Goal: Task Accomplishment & Management: Use online tool/utility

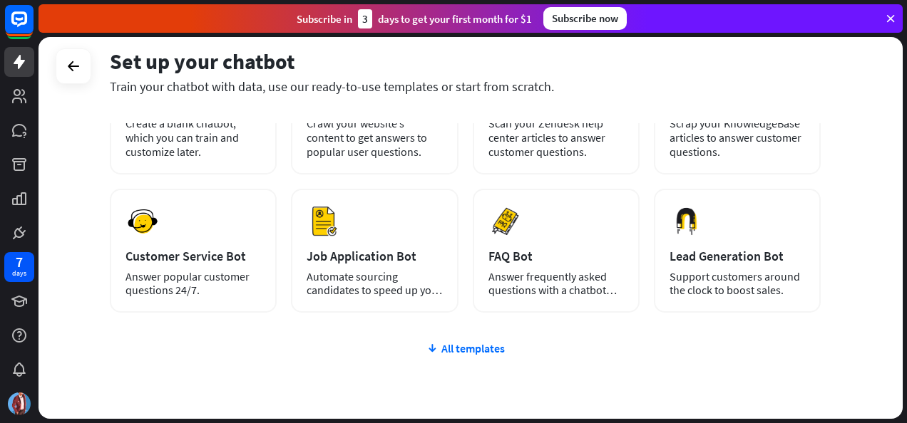
scroll to position [207, 0]
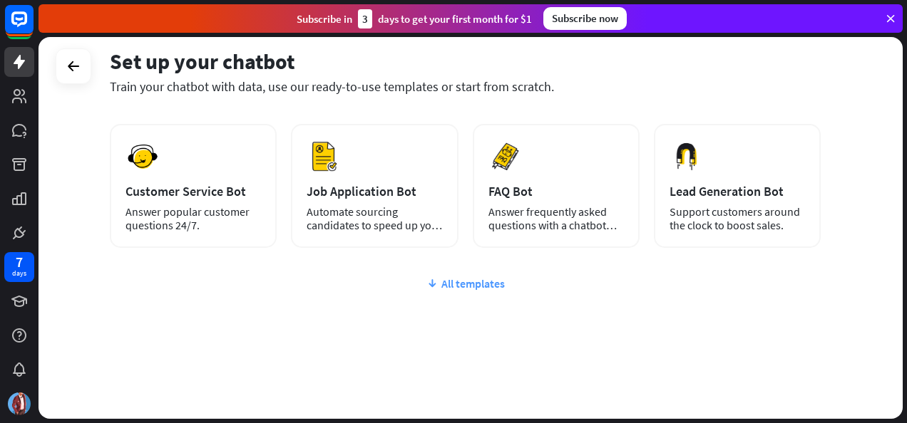
click at [483, 286] on div "All templates" at bounding box center [465, 284] width 711 height 14
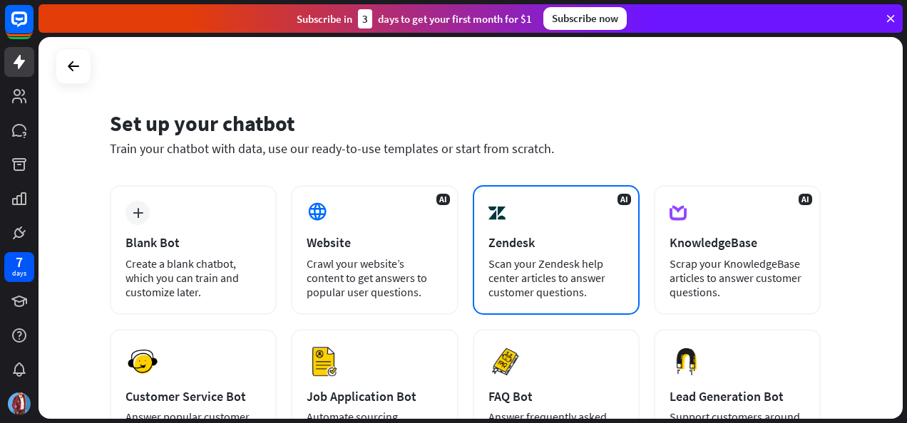
scroll to position [0, 0]
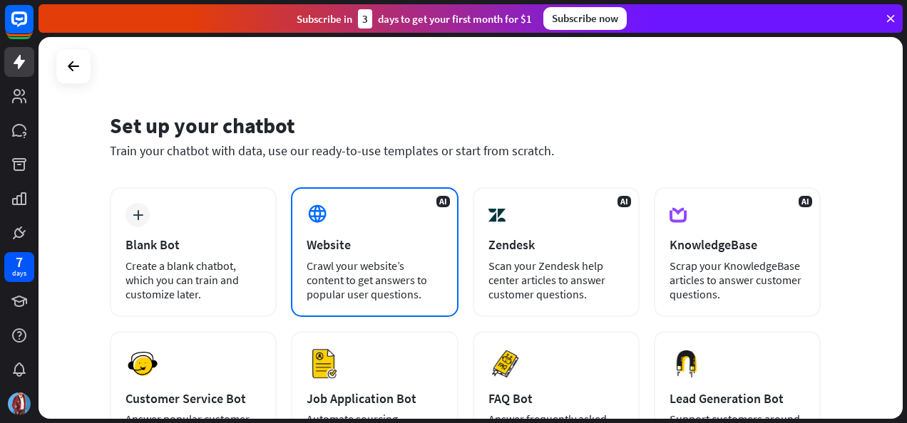
click at [391, 252] on div "Website" at bounding box center [374, 245] width 135 height 16
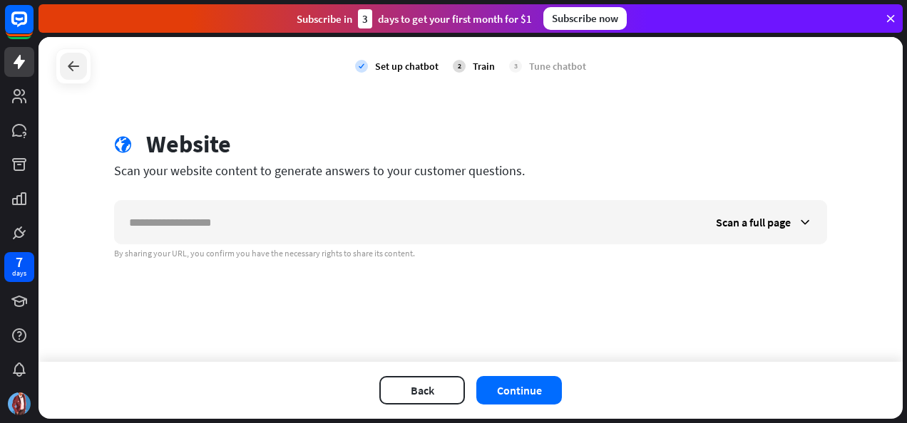
click at [82, 71] on div at bounding box center [73, 66] width 27 height 27
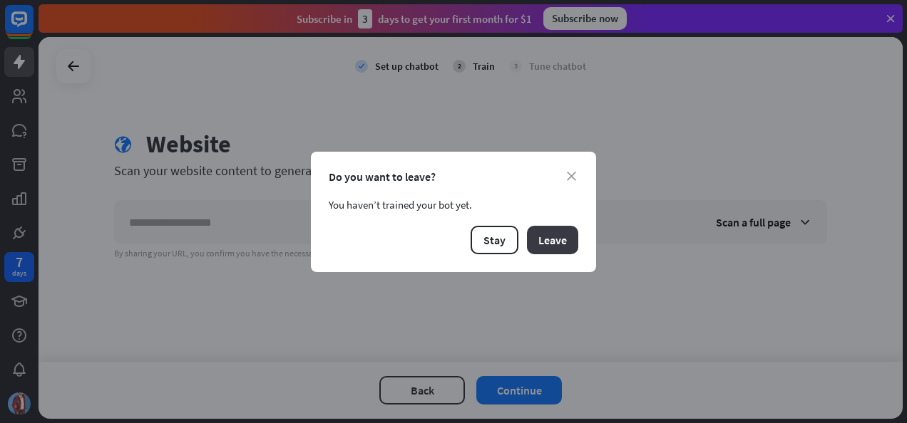
click at [542, 241] on button "Leave" at bounding box center [552, 240] width 51 height 29
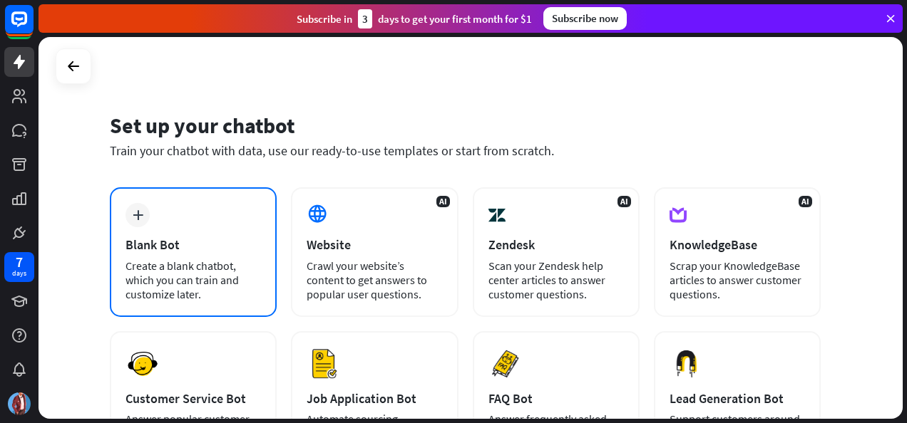
click at [160, 240] on div "Blank Bot" at bounding box center [192, 245] width 135 height 16
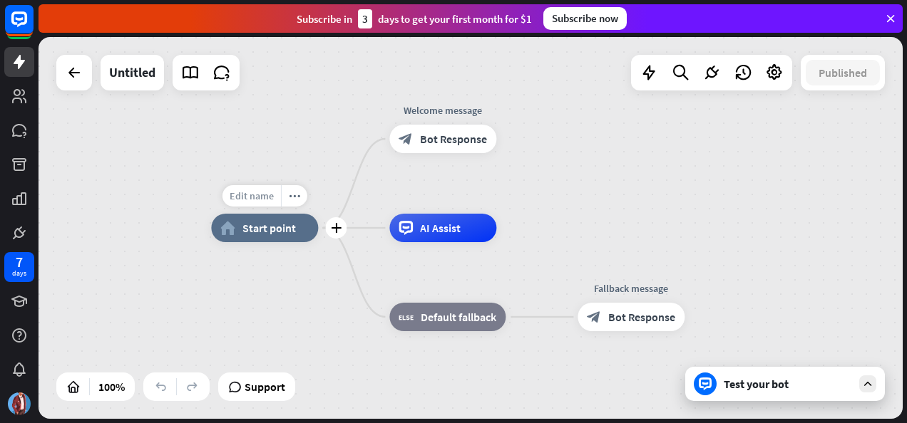
click at [258, 201] on span "Edit name" at bounding box center [252, 196] width 44 height 13
type input "*****"
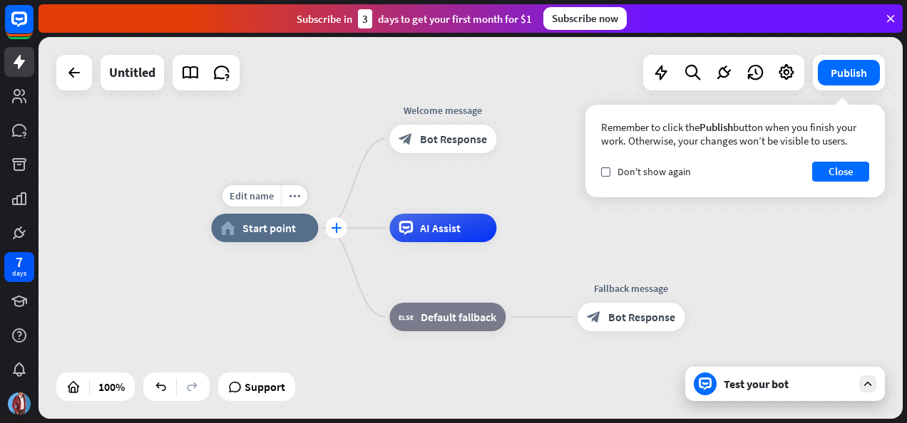
click at [332, 228] on icon "plus" at bounding box center [336, 228] width 11 height 10
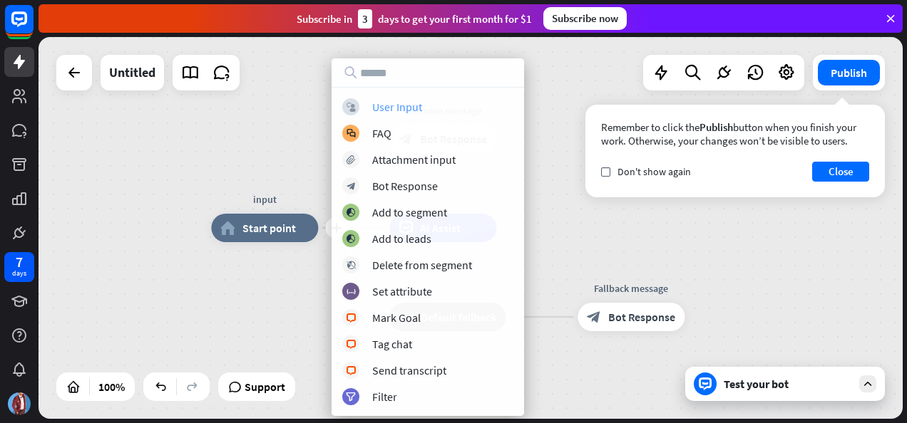
click at [399, 108] on div "User Input" at bounding box center [397, 107] width 50 height 14
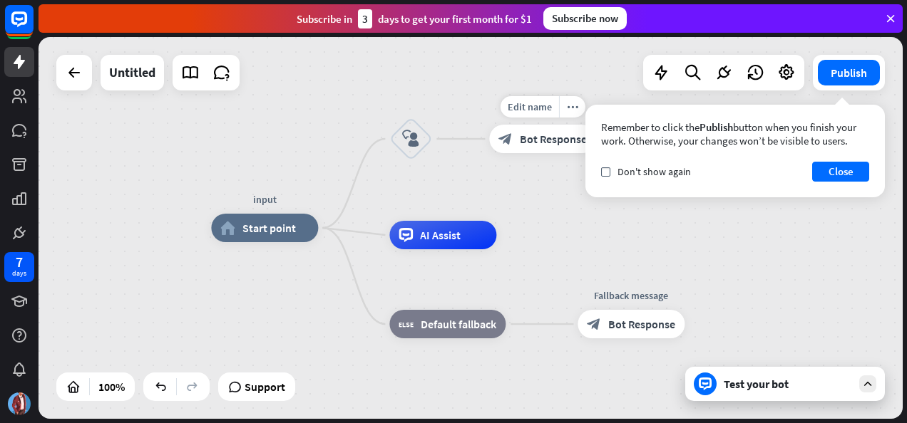
click at [548, 133] on span "Bot Response" at bounding box center [553, 139] width 67 height 14
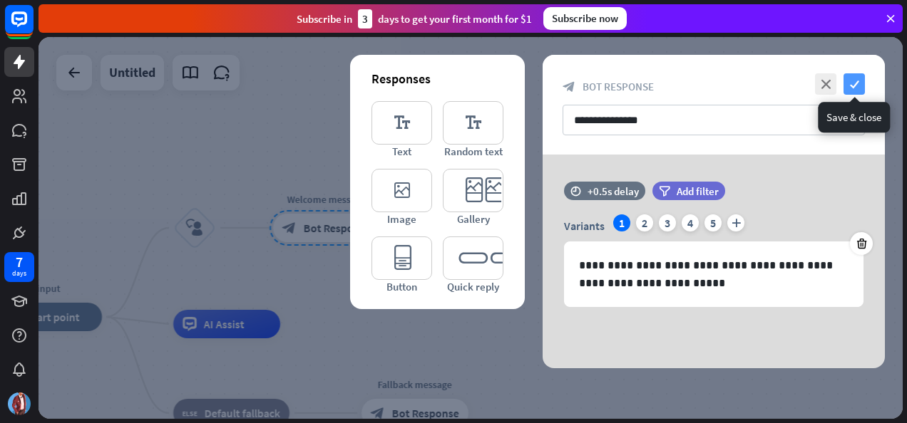
click at [856, 81] on icon "check" at bounding box center [853, 83] width 21 height 21
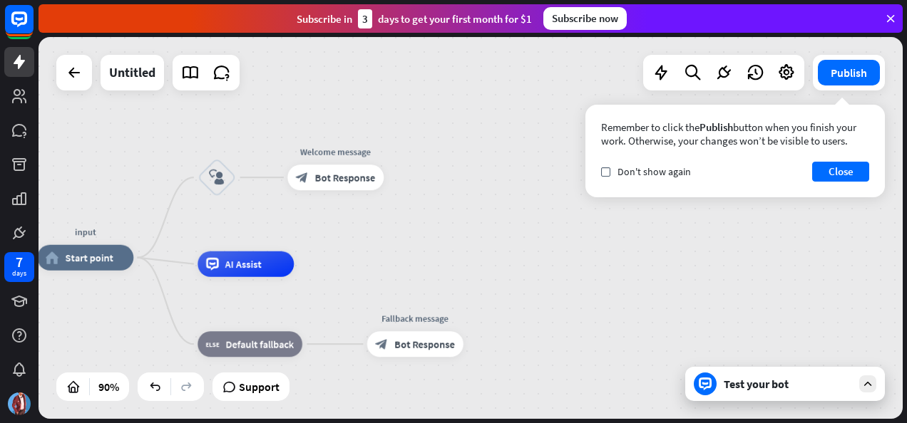
drag, startPoint x: 361, startPoint y: 327, endPoint x: 365, endPoint y: 259, distance: 67.9
click at [365, 259] on div "input home_2 Start point block_user_input Welcome message block_bot_response Bo…" at bounding box center [426, 430] width 778 height 344
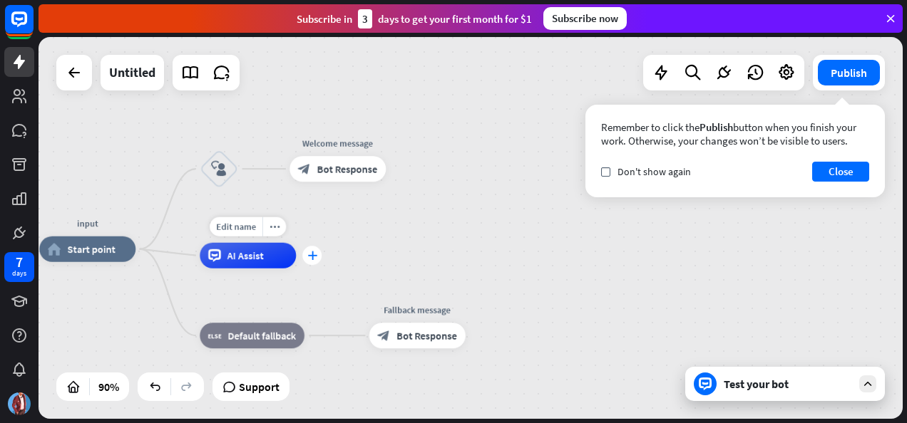
click at [312, 259] on icon "plus" at bounding box center [312, 255] width 10 height 9
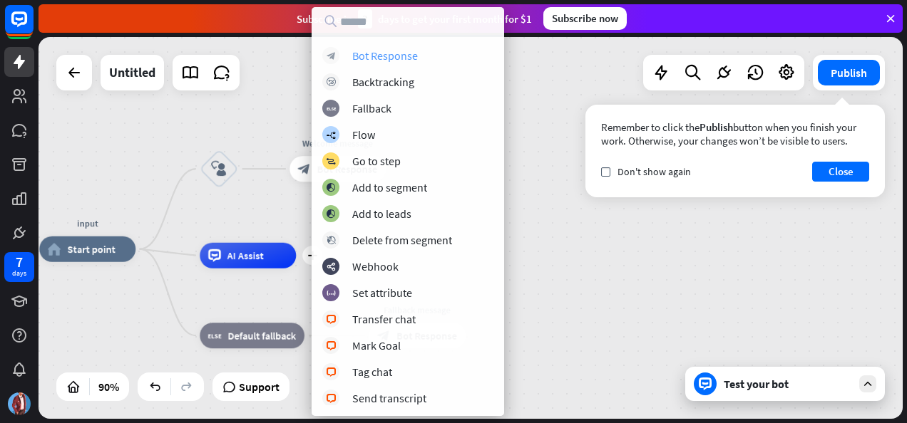
click at [412, 48] on div "Bot Response" at bounding box center [385, 55] width 66 height 14
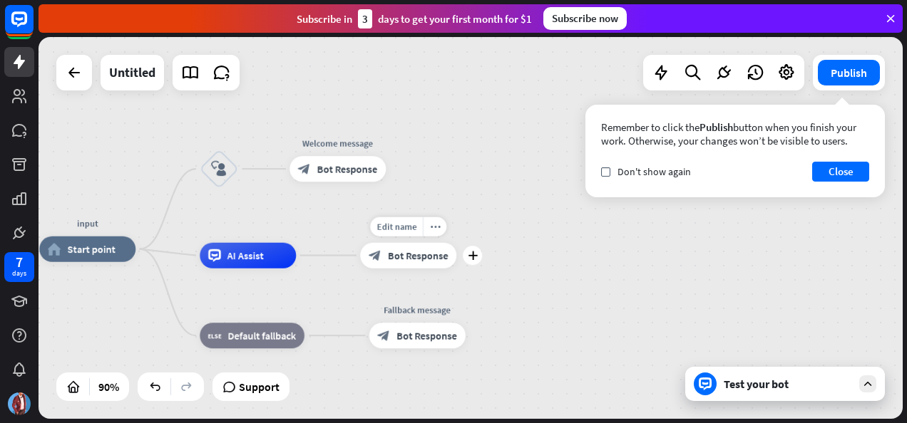
click at [421, 265] on div "block_bot_response Bot Response" at bounding box center [408, 256] width 96 height 26
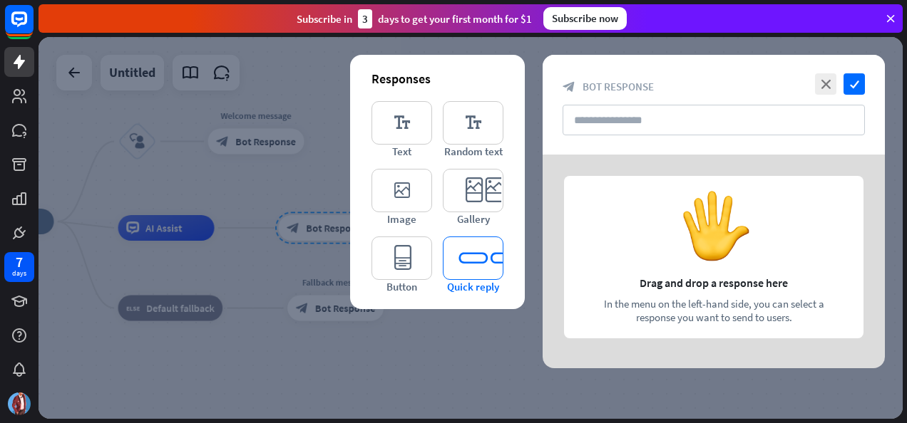
click at [469, 255] on icon "editor_quick_replies" at bounding box center [473, 258] width 61 height 43
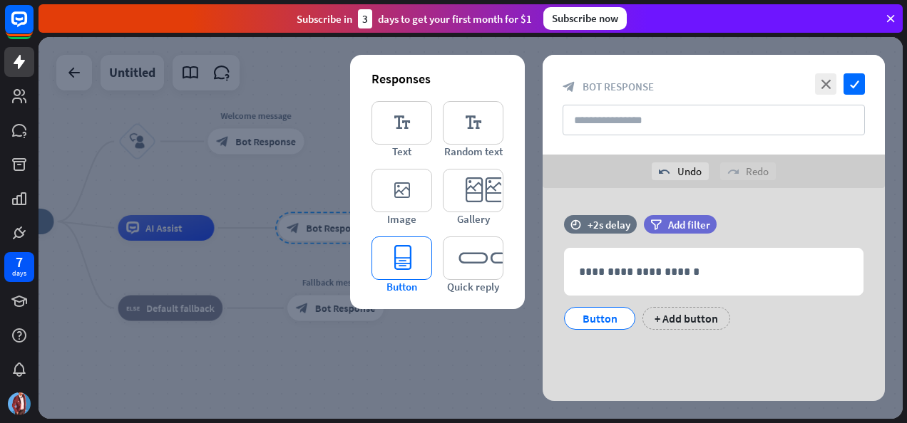
click at [411, 255] on icon "editor_button" at bounding box center [401, 258] width 61 height 43
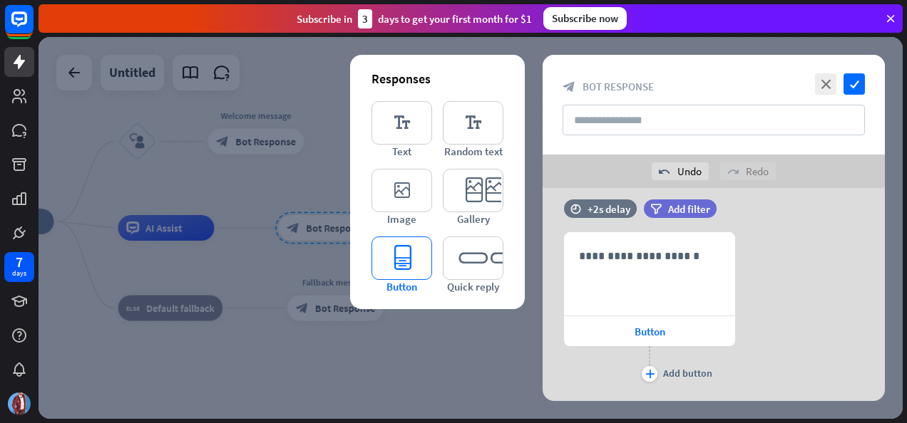
scroll to position [155, 0]
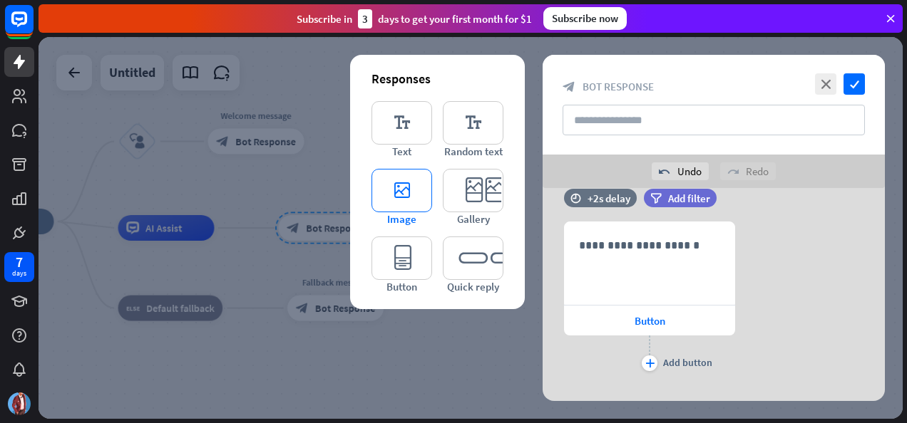
click at [401, 185] on icon "editor_image" at bounding box center [401, 190] width 61 height 43
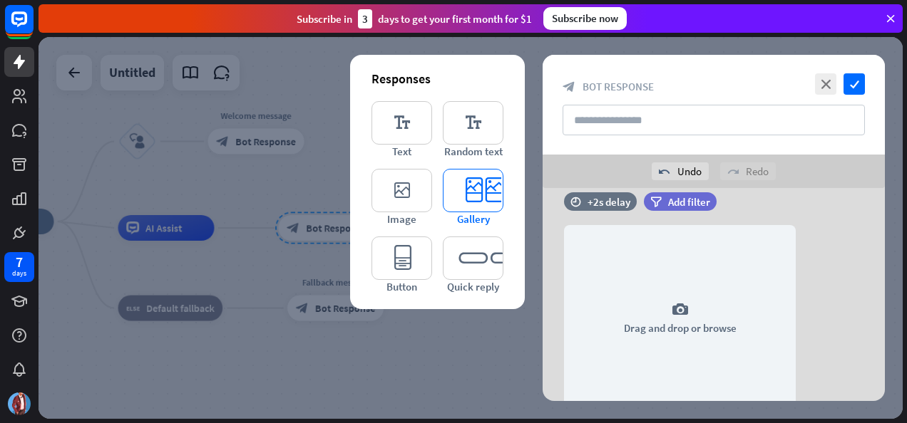
scroll to position [355, 0]
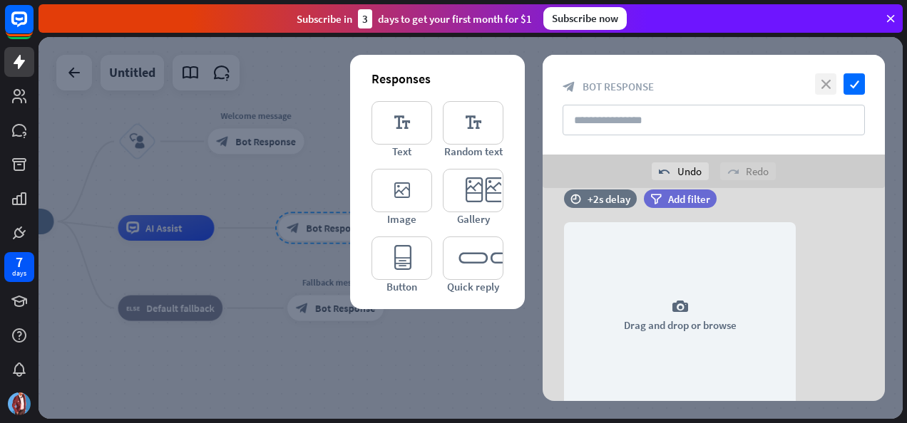
click at [821, 79] on icon "close" at bounding box center [825, 83] width 21 height 21
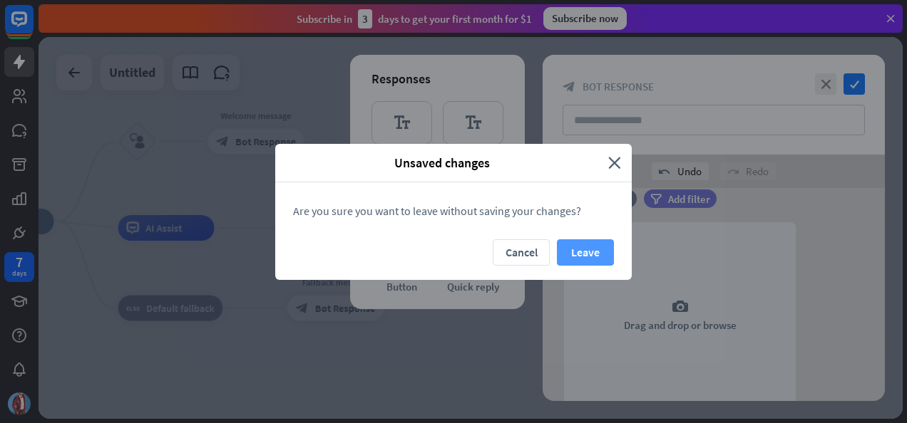
click at [573, 250] on button "Leave" at bounding box center [585, 253] width 57 height 26
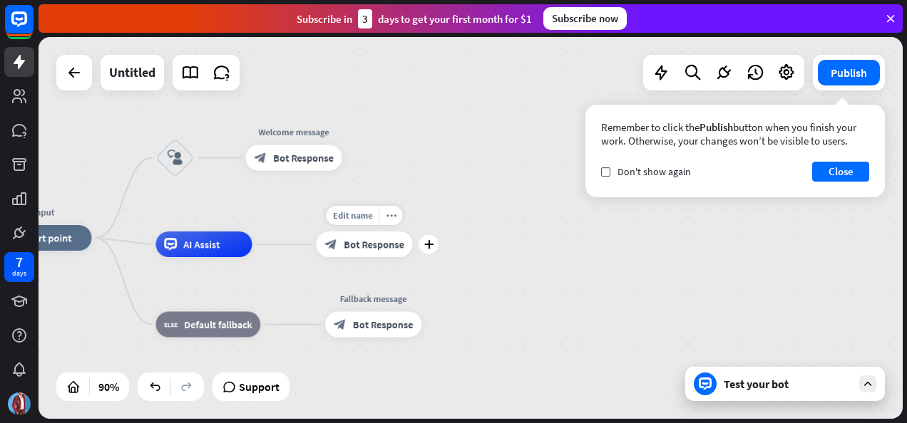
drag, startPoint x: 266, startPoint y: 227, endPoint x: 303, endPoint y: 241, distance: 39.7
click at [317, 241] on div "Edit name more_horiz plus block_bot_response Bot Response" at bounding box center [365, 245] width 96 height 26
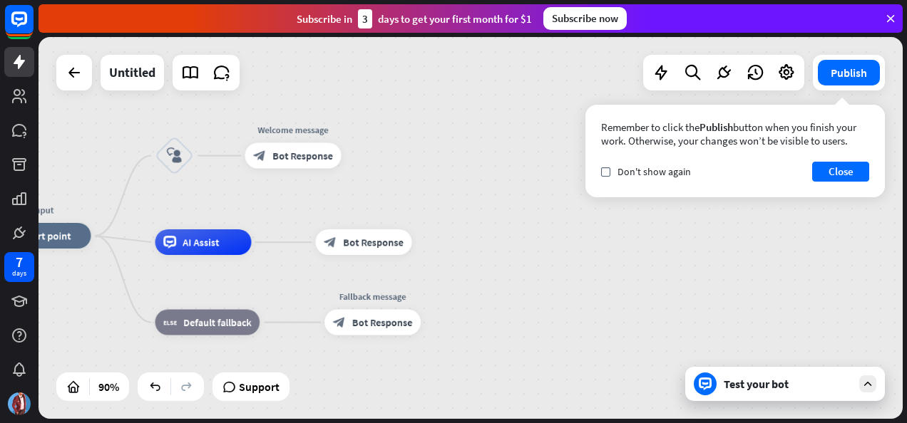
drag, startPoint x: 363, startPoint y: 247, endPoint x: 520, endPoint y: 245, distance: 156.9
click at [520, 245] on div "input home_2 Start point block_user_input Welcome message block_bot_response Bo…" at bounding box center [384, 408] width 778 height 344
click at [261, 246] on div "plus" at bounding box center [267, 242] width 19 height 19
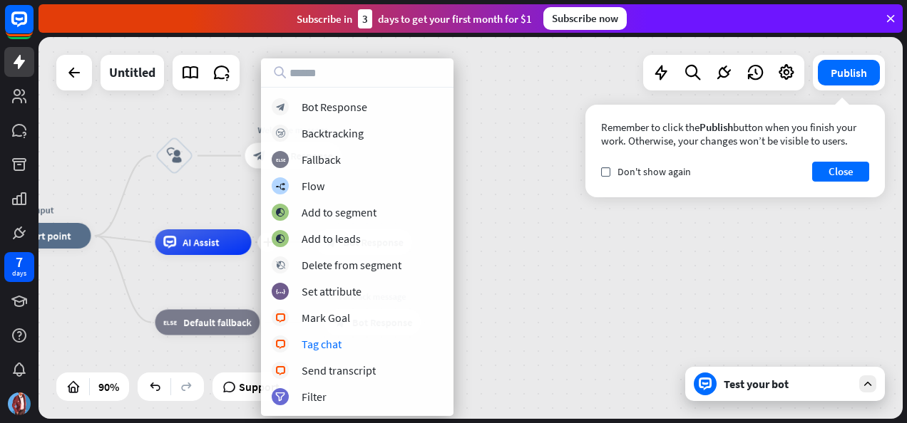
click at [553, 292] on div "input home_2 Start point block_user_input Welcome message block_bot_response Bo…" at bounding box center [384, 408] width 778 height 344
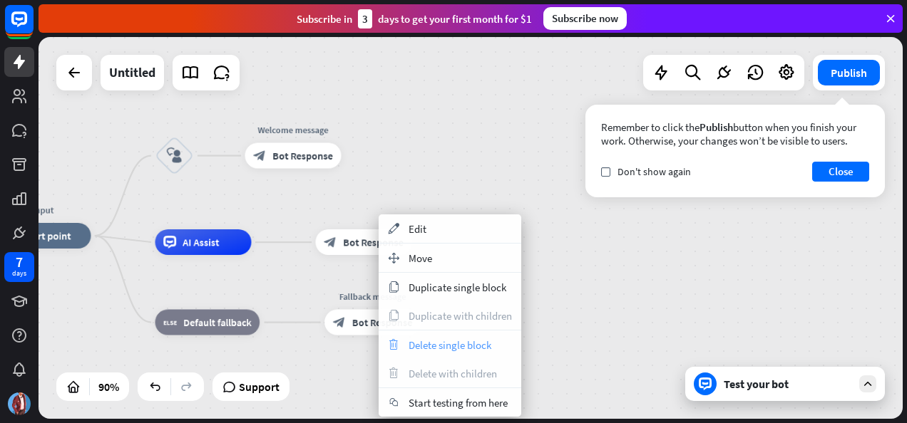
click at [432, 346] on span "Delete single block" at bounding box center [450, 346] width 83 height 14
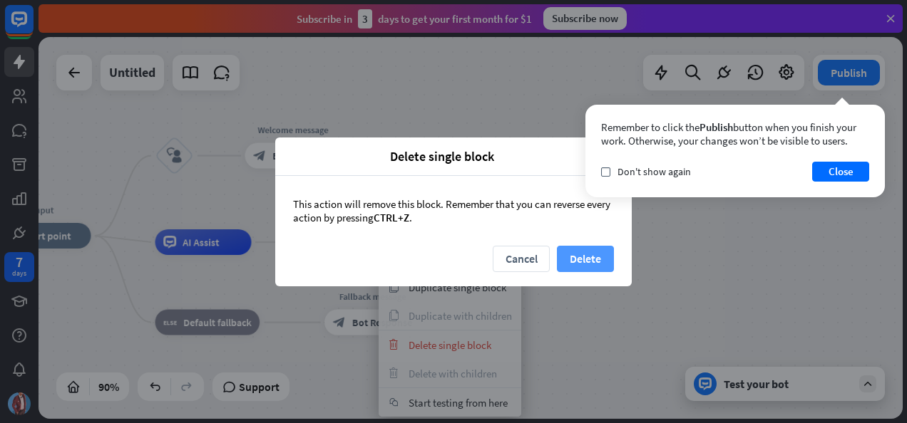
click at [600, 255] on button "Delete" at bounding box center [585, 259] width 57 height 26
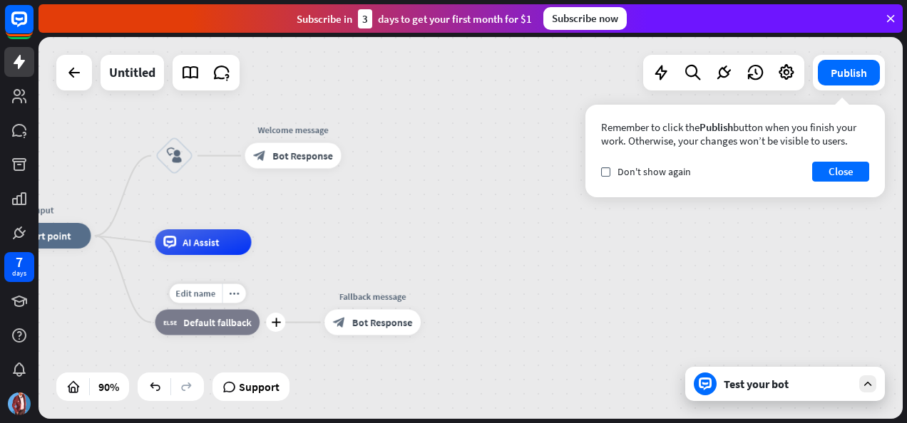
click at [241, 322] on span "Default fallback" at bounding box center [217, 323] width 68 height 13
click at [281, 323] on div "plus" at bounding box center [275, 322] width 19 height 19
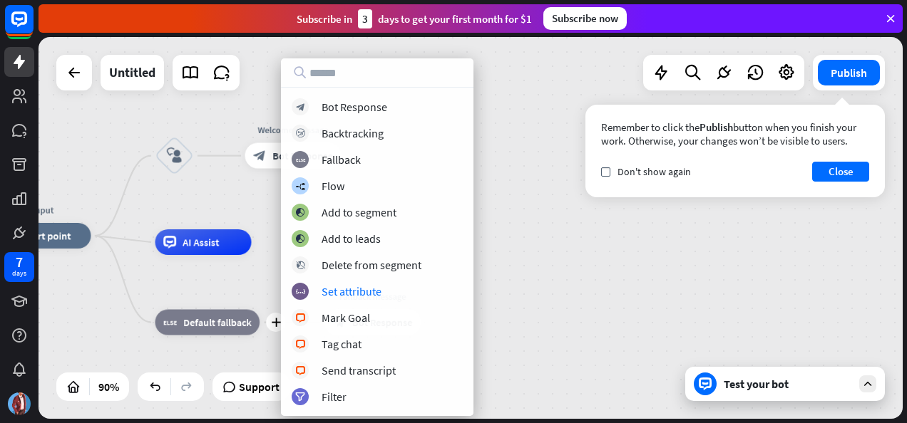
click at [513, 276] on div "input home_2 Start point block_user_input Welcome message block_bot_response Bo…" at bounding box center [384, 408] width 778 height 344
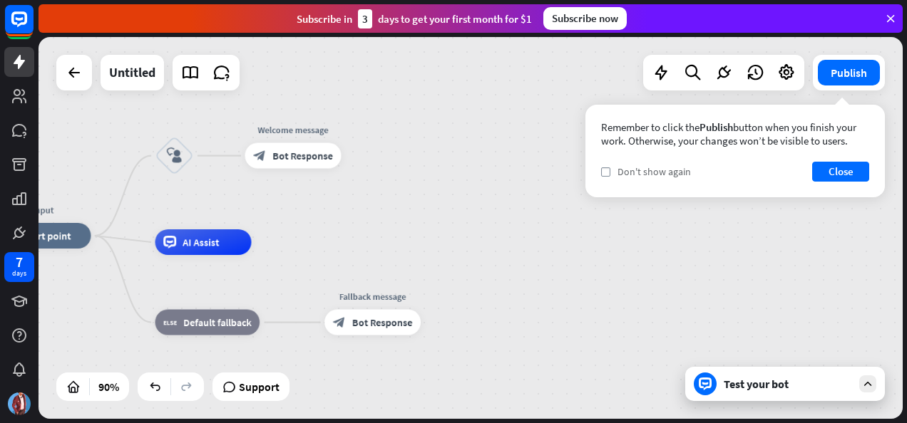
click at [625, 168] on span "Don't show again" at bounding box center [653, 171] width 73 height 13
click at [848, 173] on button "Close" at bounding box center [840, 172] width 57 height 20
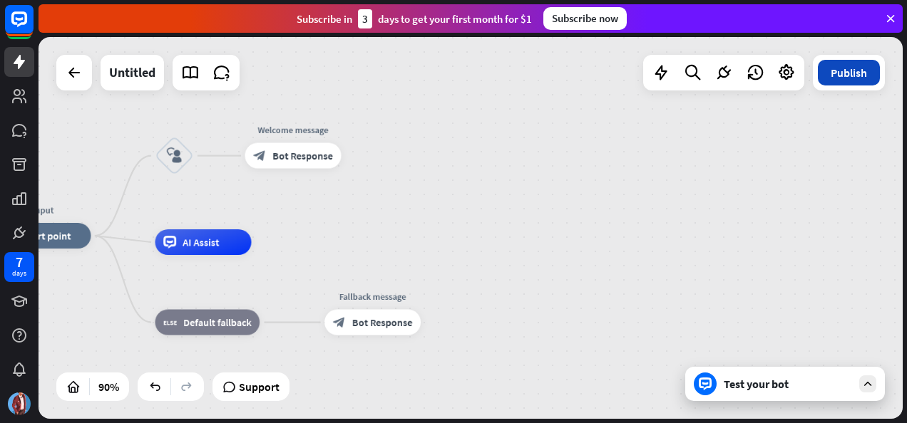
click at [850, 77] on button "Publish" at bounding box center [849, 73] width 62 height 26
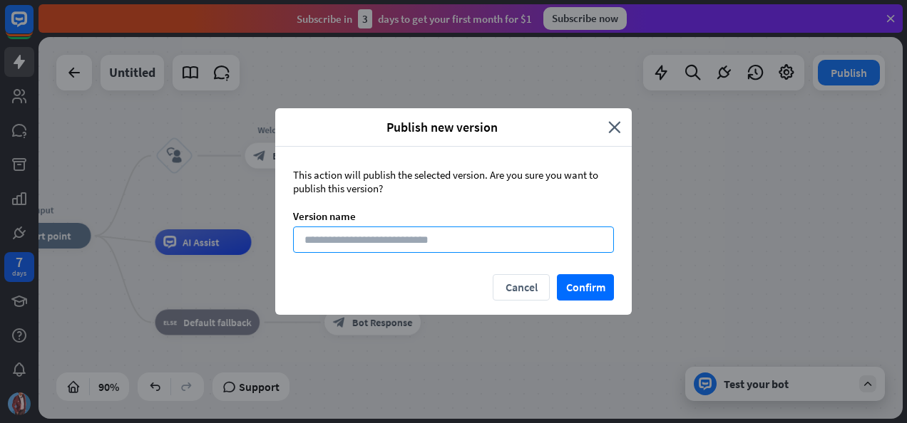
click at [469, 240] on input at bounding box center [453, 240] width 321 height 26
type input "**********"
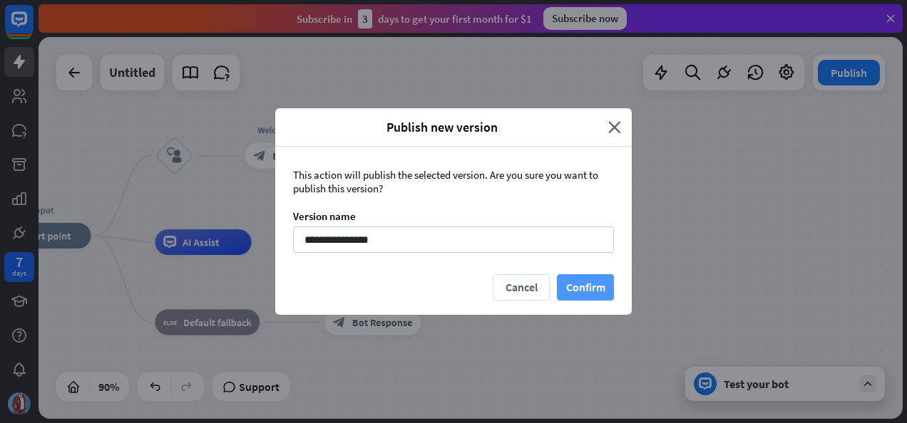
click at [586, 280] on button "Confirm" at bounding box center [585, 287] width 57 height 26
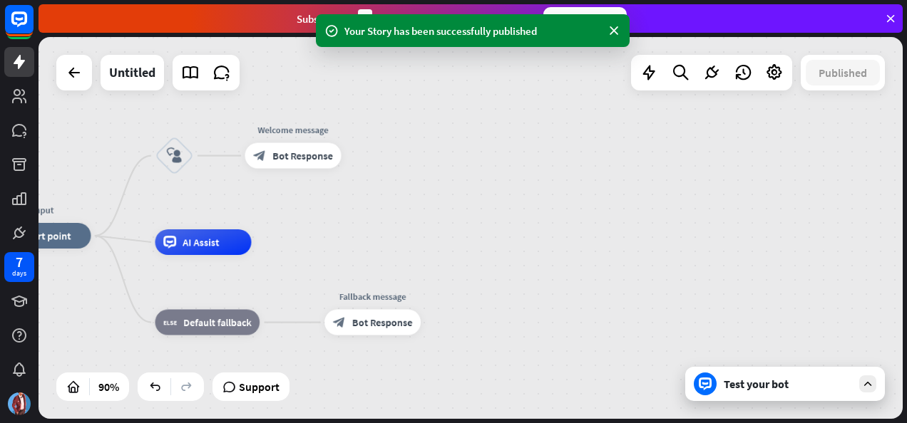
click at [865, 386] on icon at bounding box center [867, 384] width 13 height 13
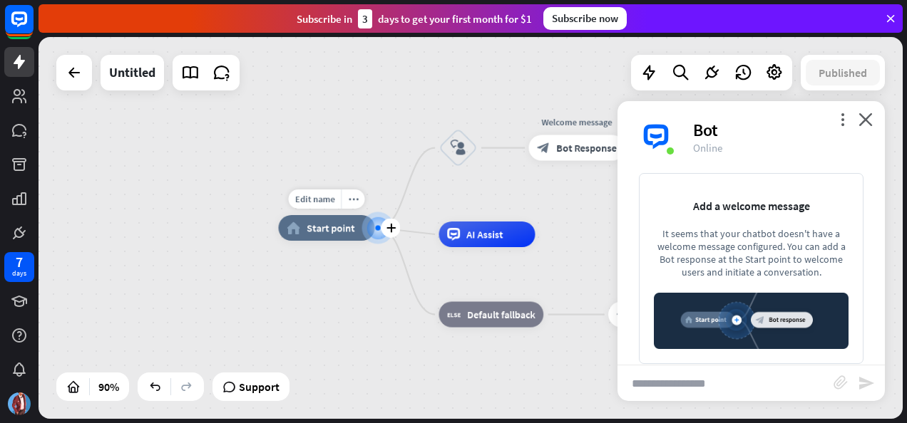
click at [380, 226] on div at bounding box center [378, 228] width 14 height 14
click at [381, 226] on div "plus" at bounding box center [390, 228] width 19 height 19
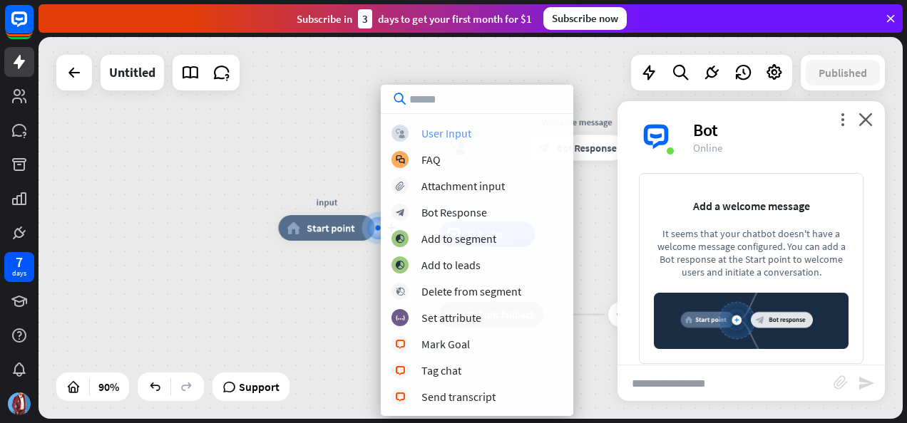
click at [438, 135] on div "User Input" at bounding box center [446, 133] width 50 height 14
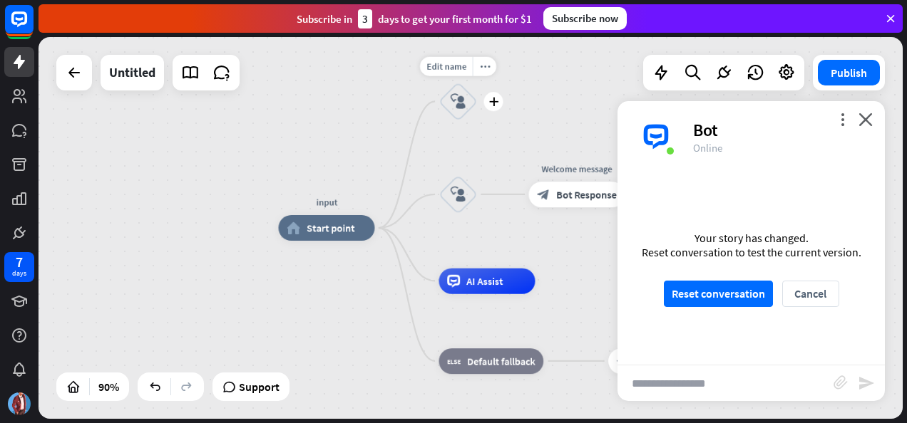
drag, startPoint x: 461, startPoint y: 108, endPoint x: 449, endPoint y: 120, distance: 16.1
click at [449, 120] on div "block_user_input" at bounding box center [458, 101] width 38 height 38
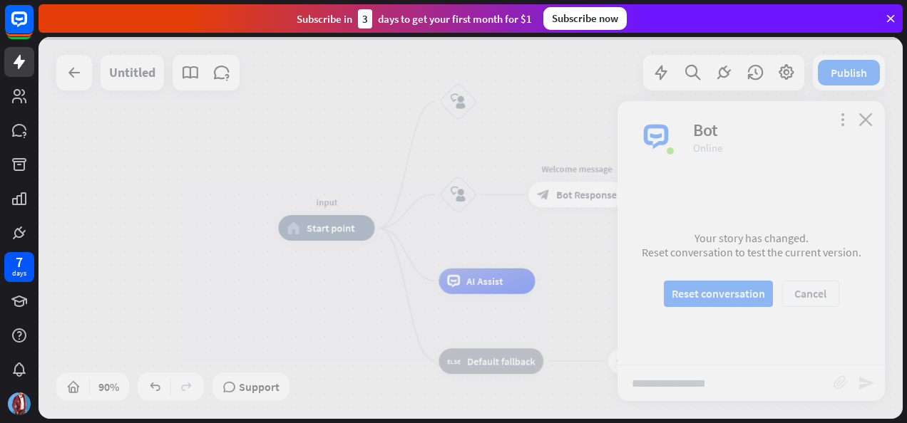
click at [419, 130] on div at bounding box center [470, 228] width 864 height 382
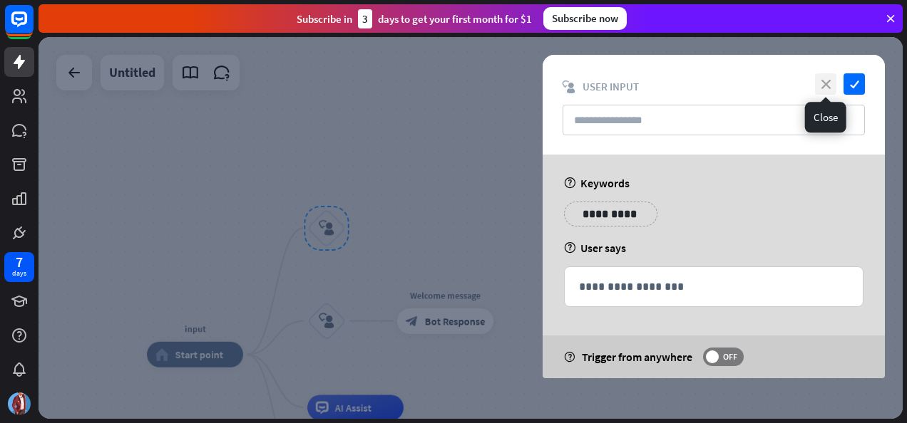
click at [824, 78] on icon "close" at bounding box center [825, 83] width 21 height 21
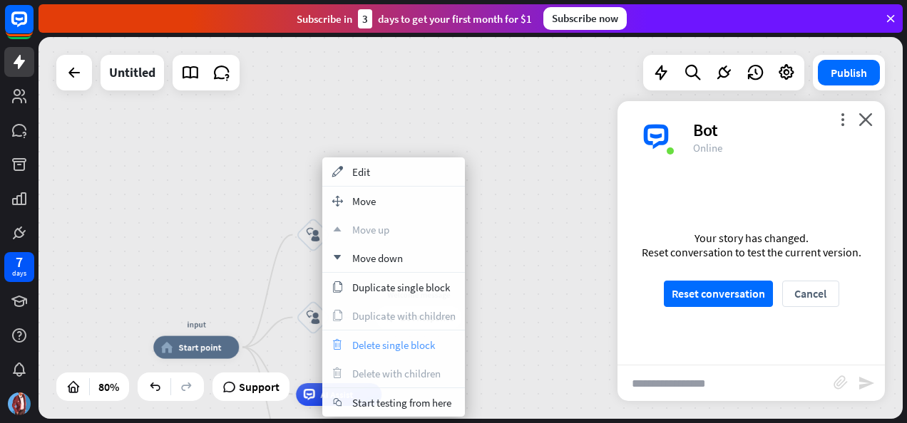
click at [364, 344] on span "Delete single block" at bounding box center [393, 346] width 83 height 14
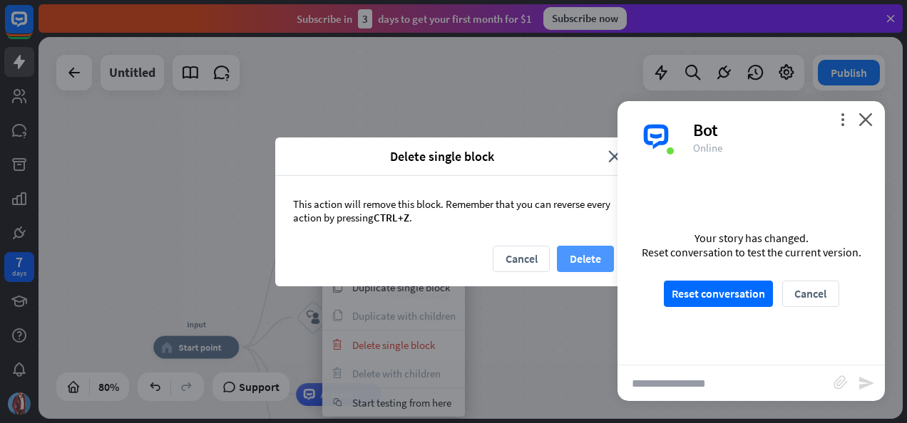
click at [587, 257] on button "Delete" at bounding box center [585, 259] width 57 height 26
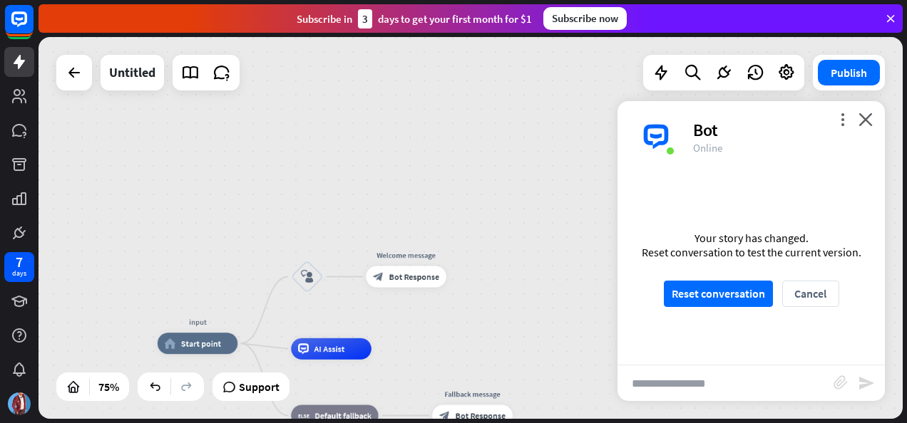
drag, startPoint x: 488, startPoint y: 226, endPoint x: 469, endPoint y: 118, distance: 109.2
drag, startPoint x: 492, startPoint y: 258, endPoint x: 492, endPoint y: 205, distance: 53.5
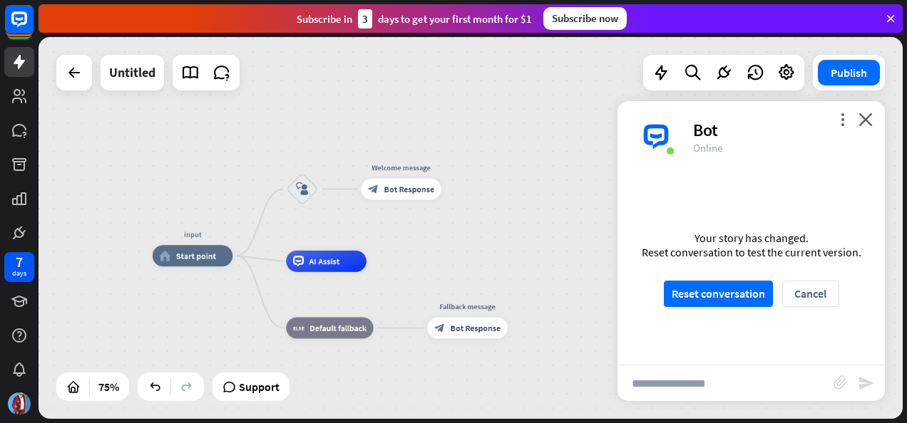
drag, startPoint x: 515, startPoint y: 304, endPoint x: 510, endPoint y: 223, distance: 80.7
click at [510, 223] on div "input home_2 Start point block_user_input Welcome message block_bot_response Bo…" at bounding box center [470, 228] width 864 height 382
click at [207, 258] on span "Start point" at bounding box center [196, 256] width 40 height 11
click at [741, 294] on button "Reset conversation" at bounding box center [718, 294] width 109 height 26
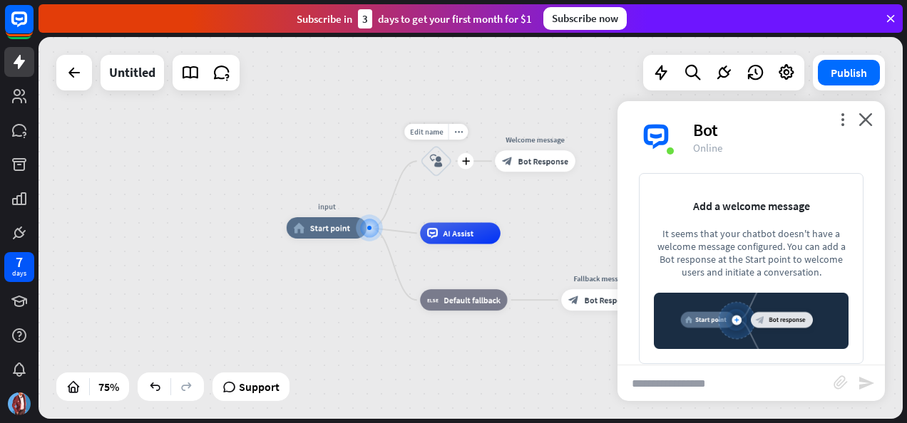
click at [441, 158] on icon "block_user_input" at bounding box center [436, 161] width 13 height 13
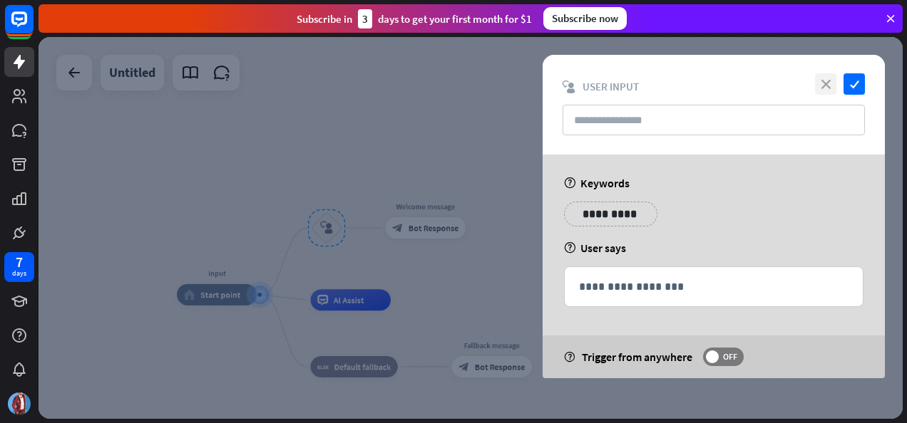
click at [821, 78] on icon "close" at bounding box center [825, 83] width 21 height 21
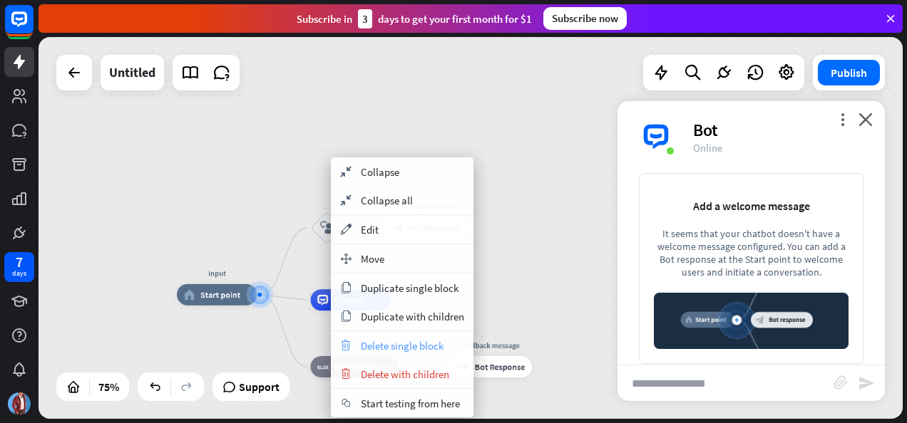
click at [419, 344] on span "Delete single block" at bounding box center [402, 346] width 83 height 14
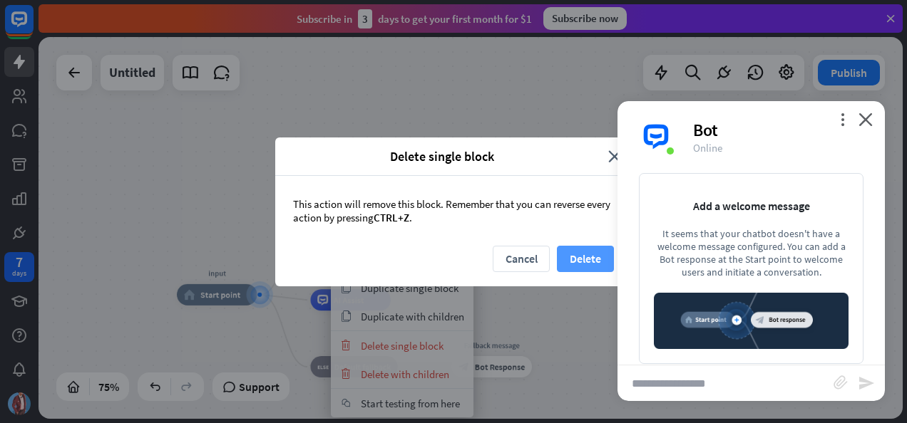
click at [580, 258] on button "Delete" at bounding box center [585, 259] width 57 height 26
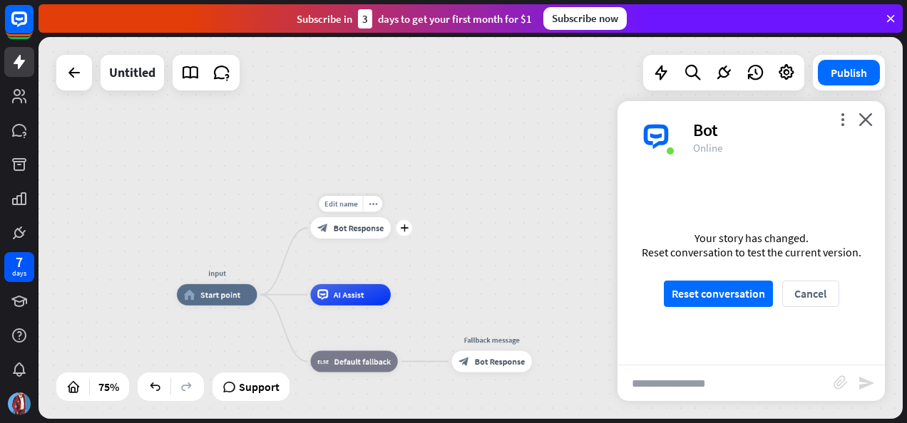
click at [355, 238] on div "block_bot_response Bot Response" at bounding box center [351, 227] width 81 height 21
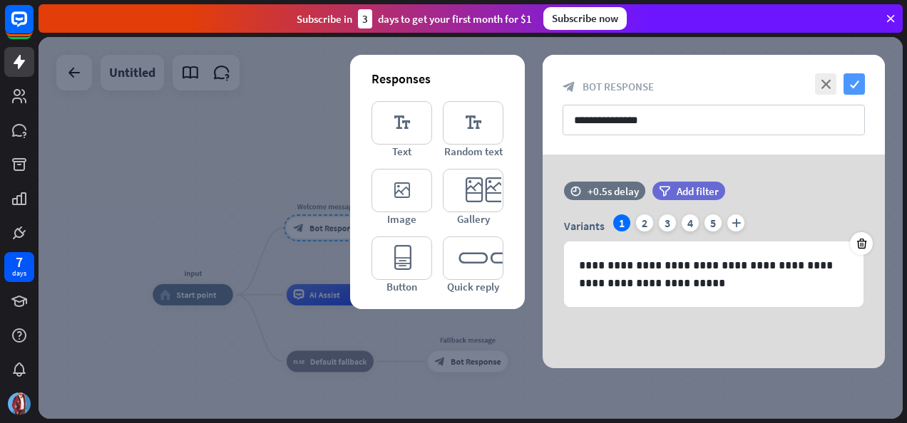
click at [854, 81] on icon "check" at bounding box center [853, 83] width 21 height 21
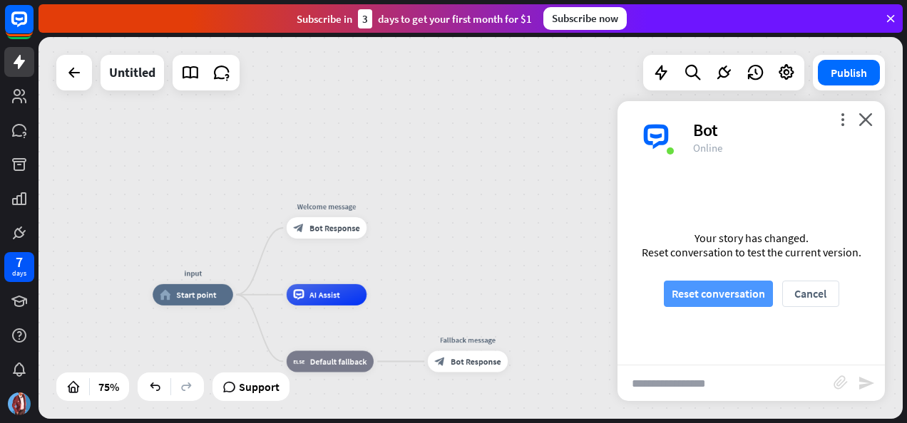
click at [720, 292] on button "Reset conversation" at bounding box center [718, 294] width 109 height 26
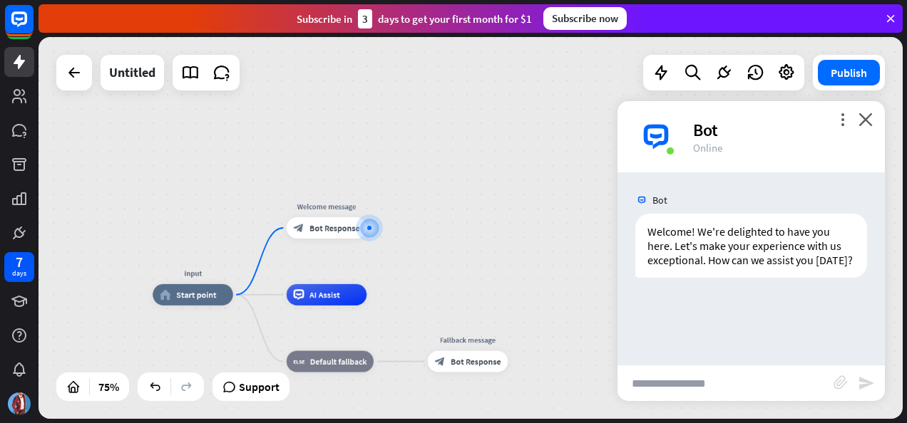
click at [714, 384] on input "text" at bounding box center [725, 384] width 216 height 36
type input "***"
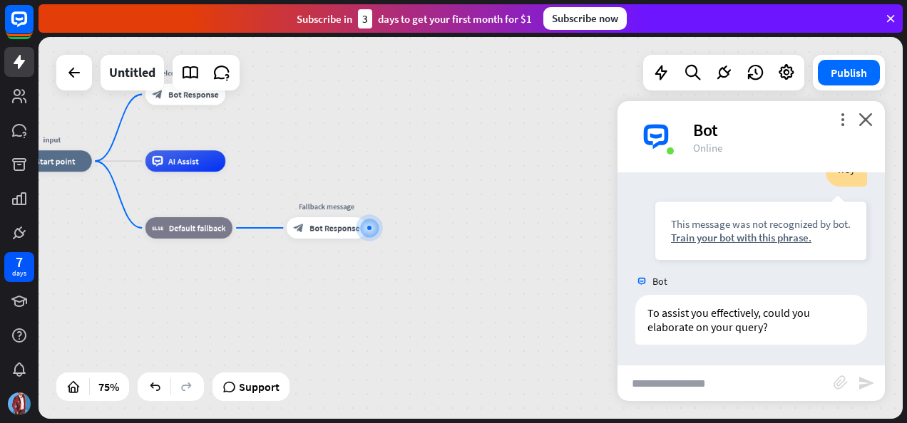
scroll to position [175, 0]
click at [737, 237] on div "Train your bot with this phrase." at bounding box center [761, 237] width 180 height 14
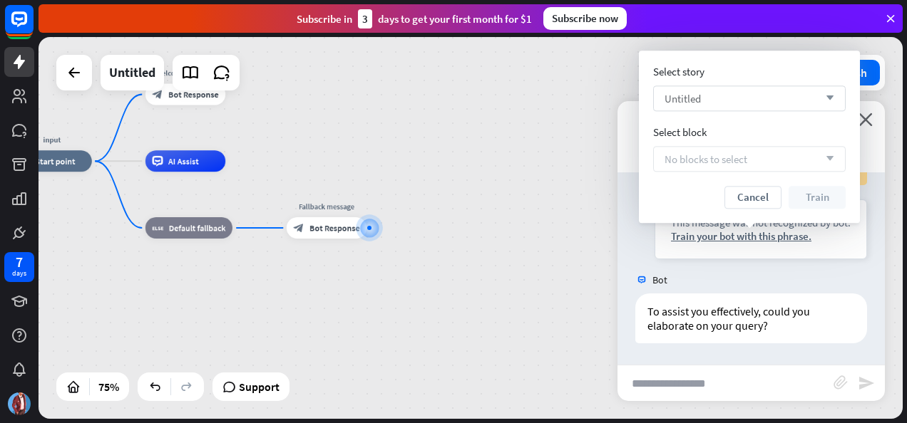
click at [787, 87] on div "Untitled arrow_down" at bounding box center [749, 99] width 192 height 26
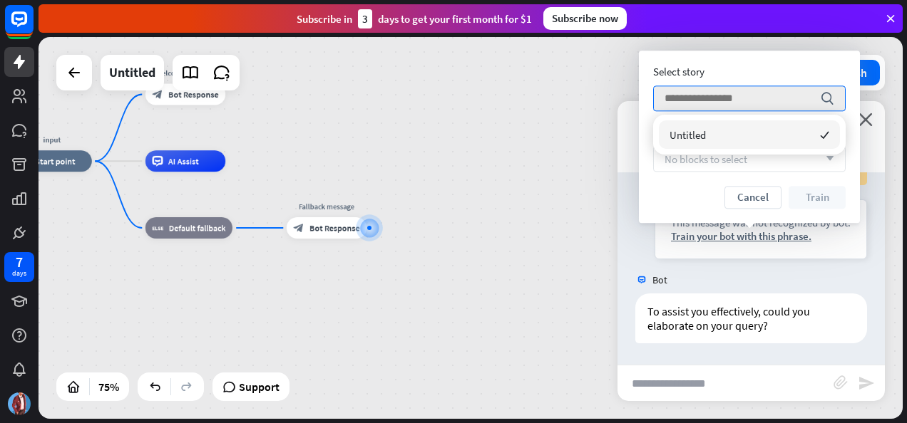
click at [755, 139] on div "Untitled checked" at bounding box center [749, 134] width 181 height 29
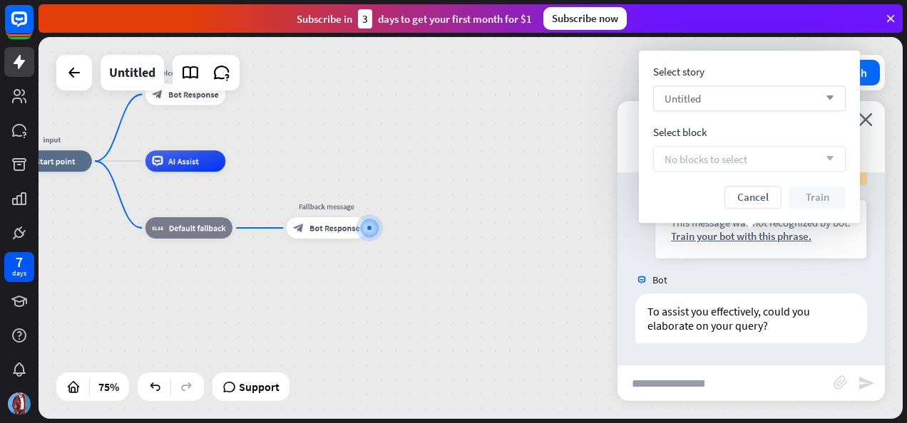
click at [769, 95] on div "Untitled arrow_down" at bounding box center [749, 99] width 192 height 26
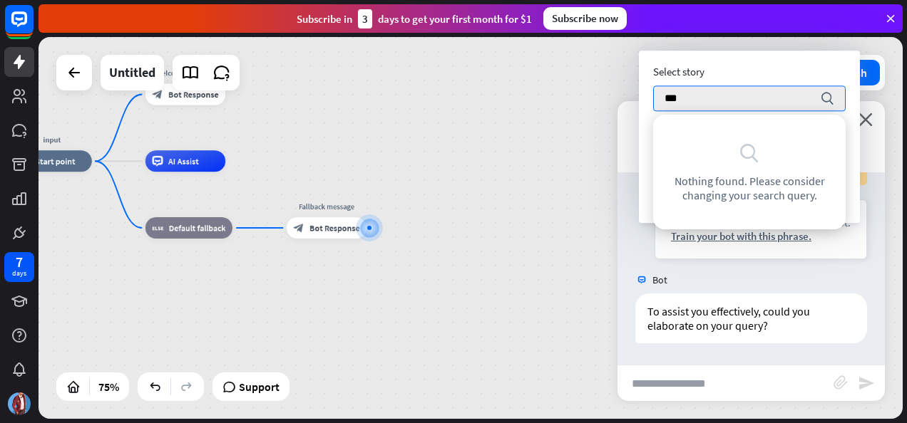
type input "***"
click at [647, 168] on div "Select story *** search Select block No blocks to select arrow_down Cancel Train" at bounding box center [749, 137] width 221 height 173
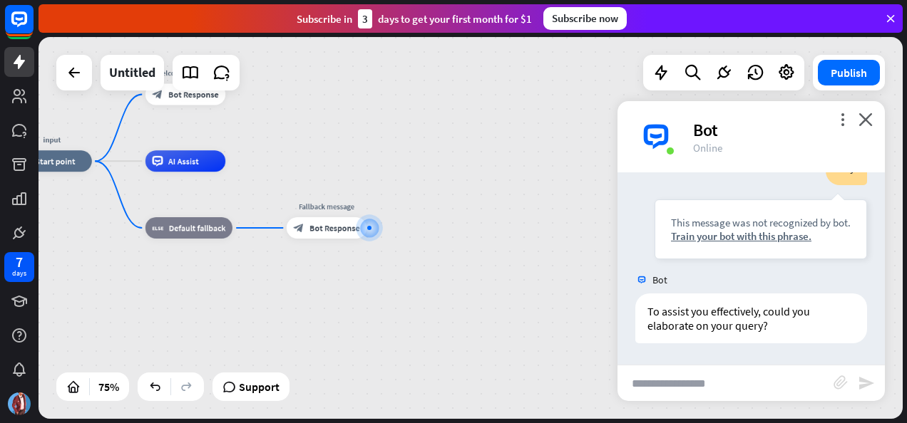
click at [739, 388] on input "text" at bounding box center [725, 384] width 216 height 36
type input "**********"
click at [741, 232] on div "Train your bot with this phrase." at bounding box center [761, 237] width 180 height 14
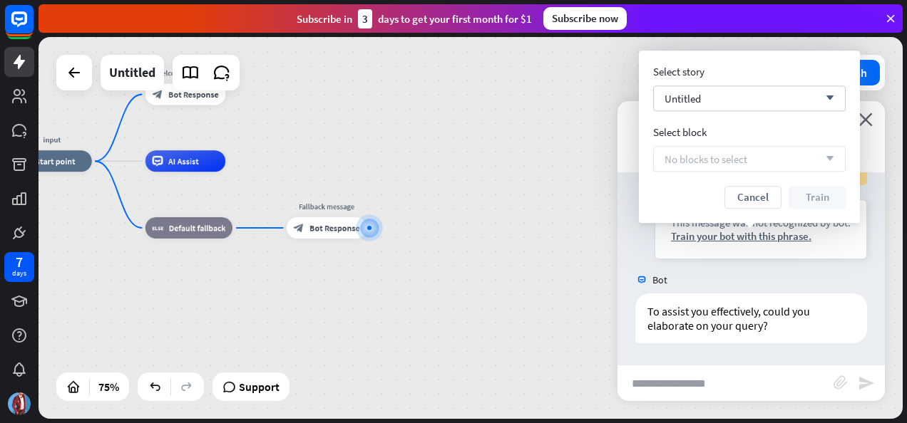
click at [763, 200] on button "Cancel" at bounding box center [752, 197] width 57 height 23
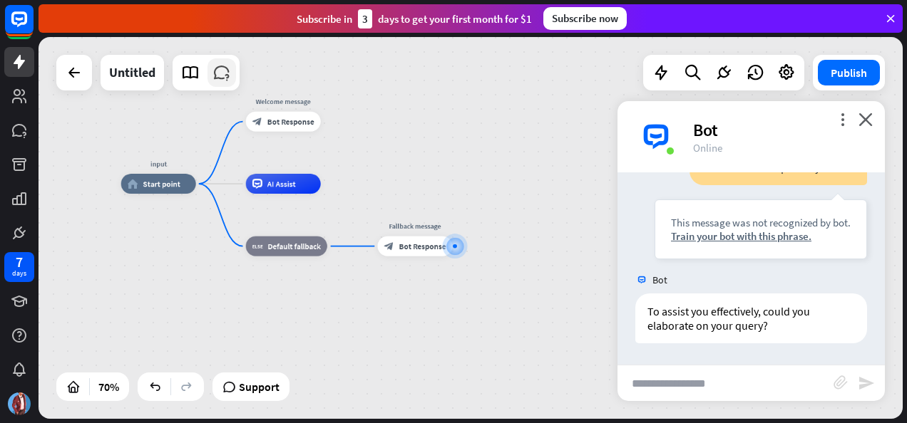
click at [220, 81] on icon at bounding box center [221, 72] width 19 height 19
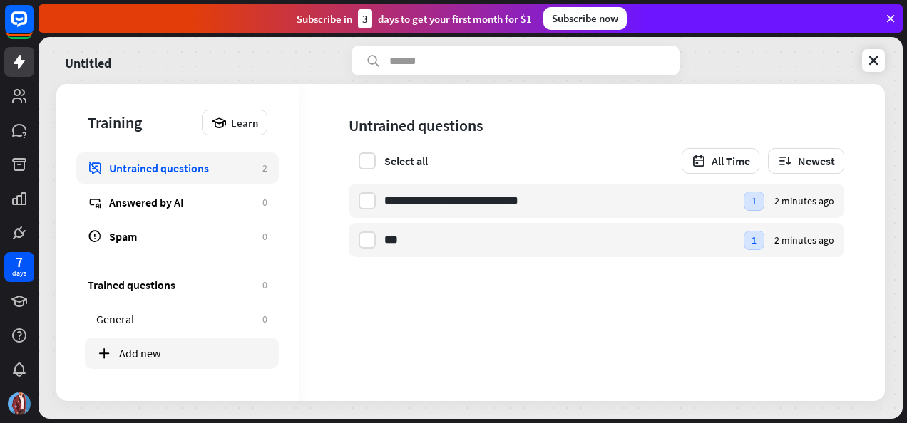
click at [142, 357] on div "Add new" at bounding box center [193, 353] width 148 height 14
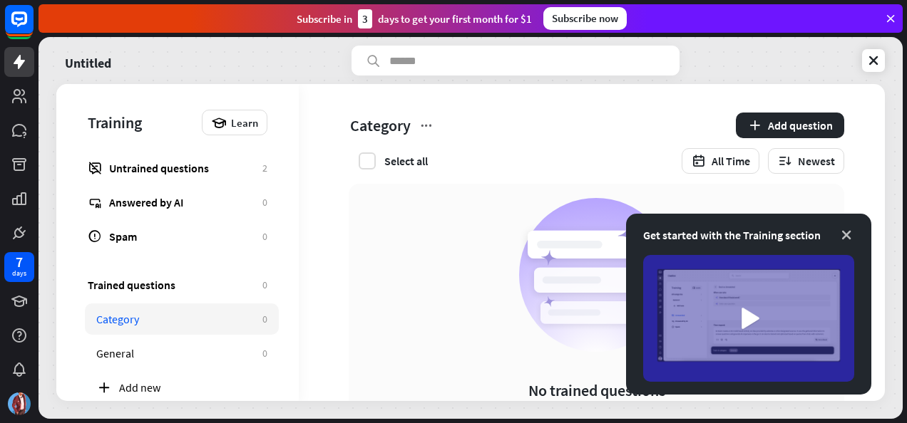
click at [846, 234] on icon at bounding box center [846, 235] width 14 height 14
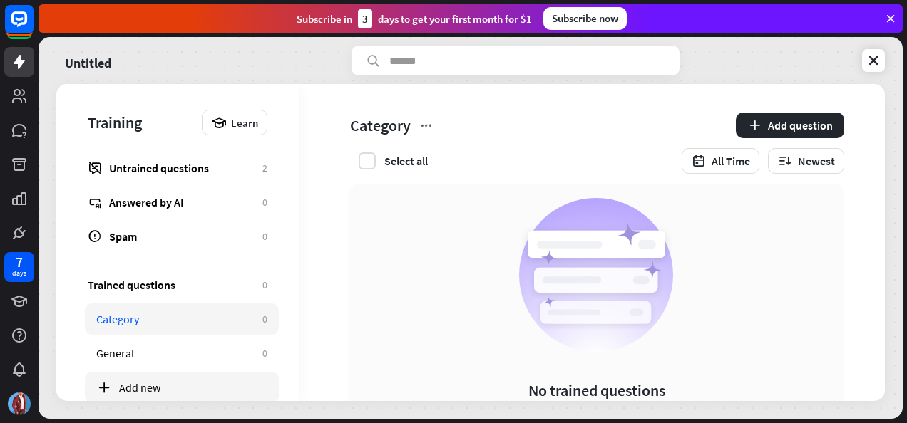
click at [154, 387] on div "Add new" at bounding box center [193, 388] width 148 height 14
drag, startPoint x: 175, startPoint y: 314, endPoint x: 17, endPoint y: 60, distance: 298.7
click at [17, 60] on icon at bounding box center [19, 61] width 17 height 17
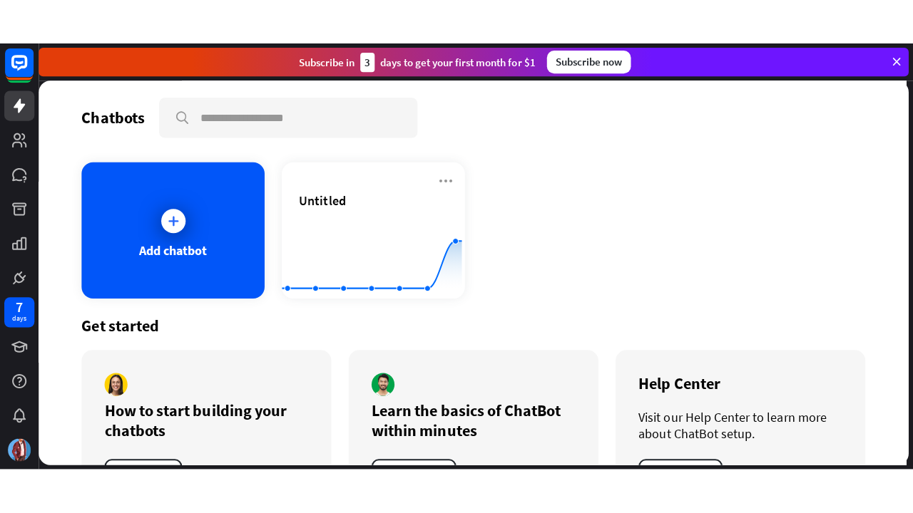
scroll to position [60, 0]
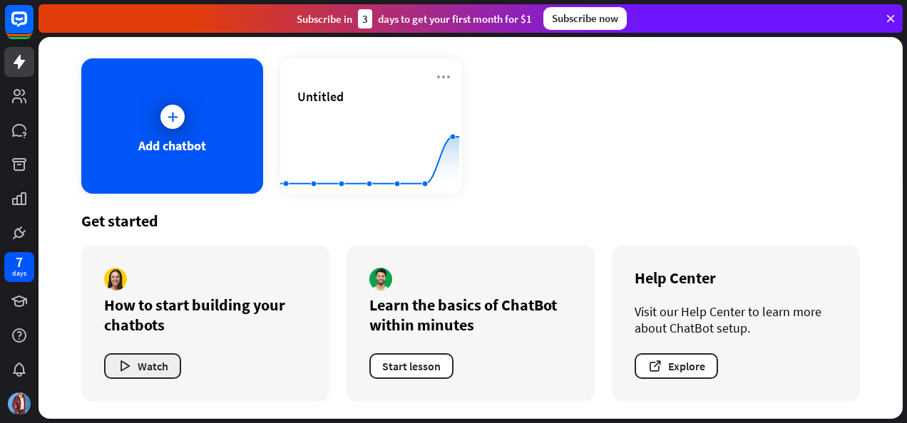
click at [160, 357] on button "Watch" at bounding box center [142, 367] width 77 height 26
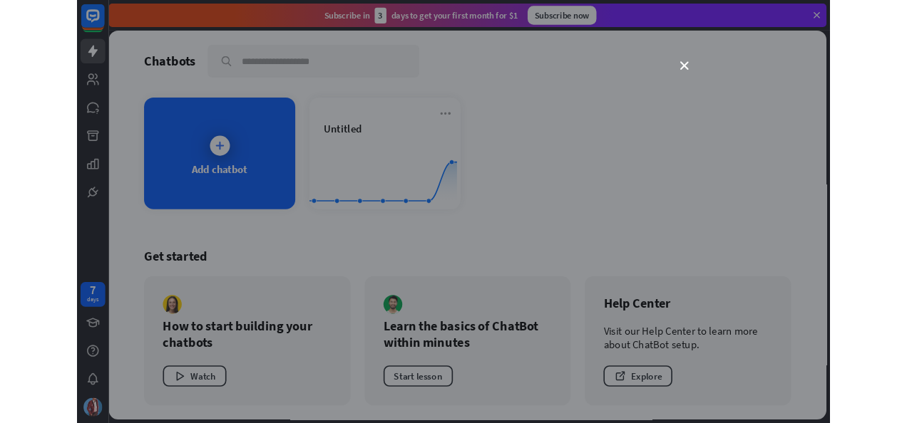
scroll to position [0, 0]
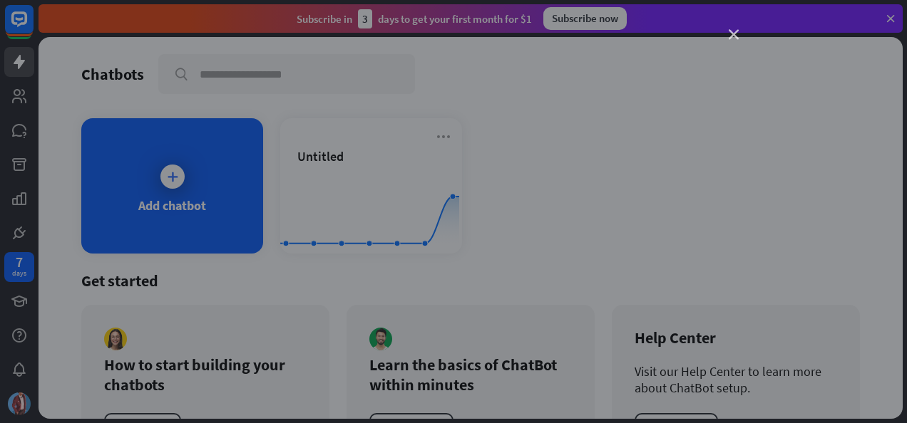
click at [733, 32] on icon "close" at bounding box center [734, 35] width 10 height 10
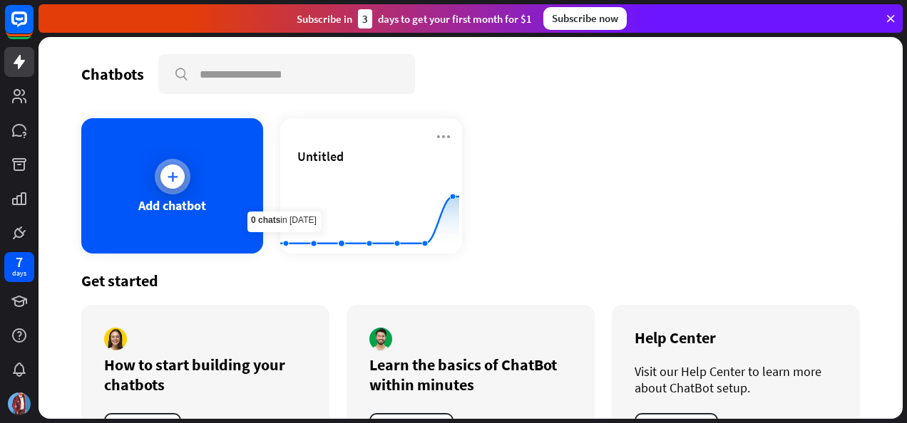
click at [212, 211] on div "Add chatbot" at bounding box center [172, 185] width 182 height 135
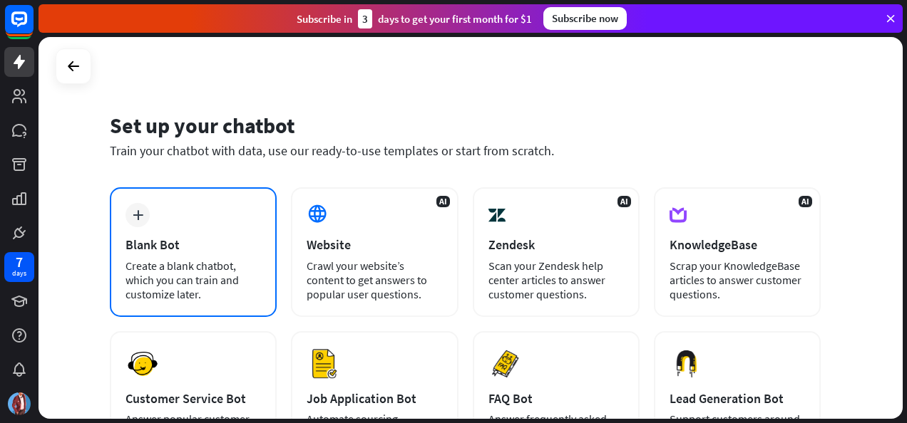
click at [241, 248] on div "Blank Bot" at bounding box center [192, 245] width 135 height 16
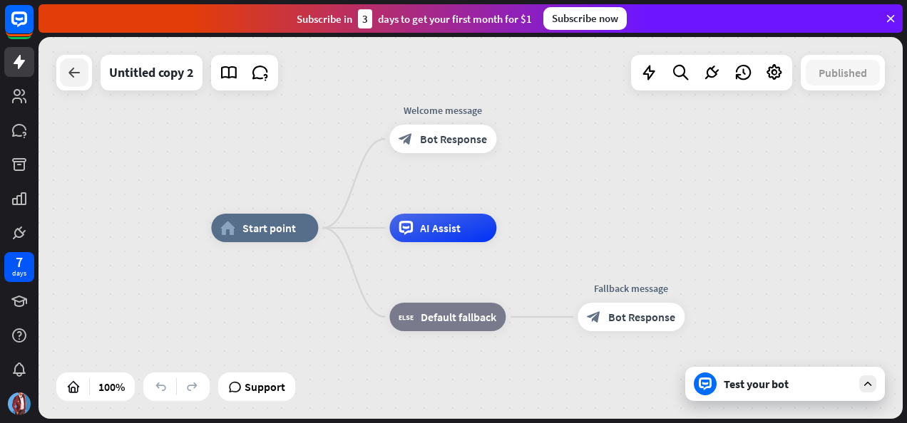
click at [77, 78] on icon at bounding box center [74, 72] width 17 height 17
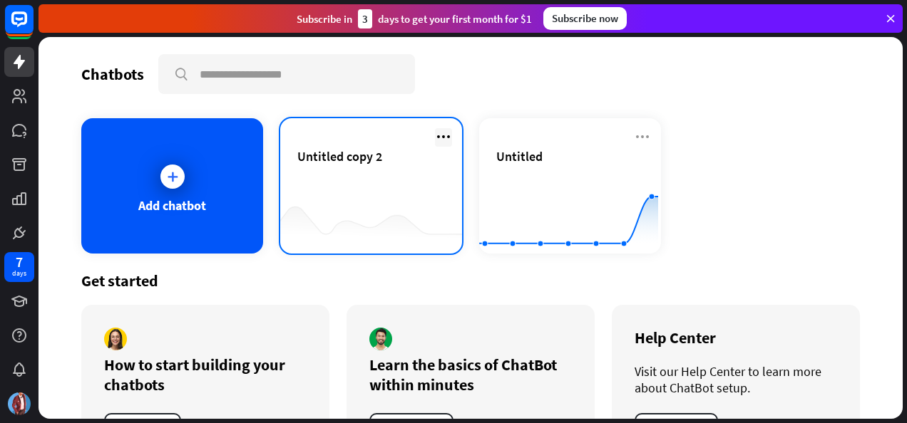
click at [444, 135] on icon at bounding box center [443, 136] width 17 height 17
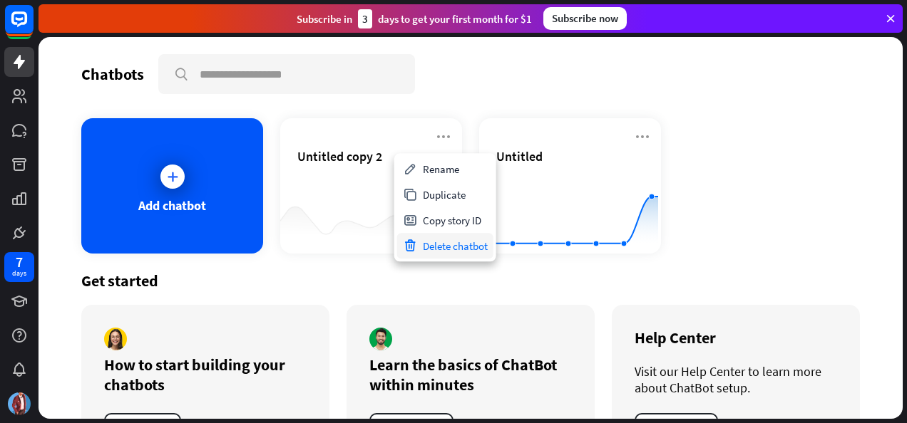
click at [463, 245] on div "Delete chatbot" at bounding box center [445, 246] width 96 height 26
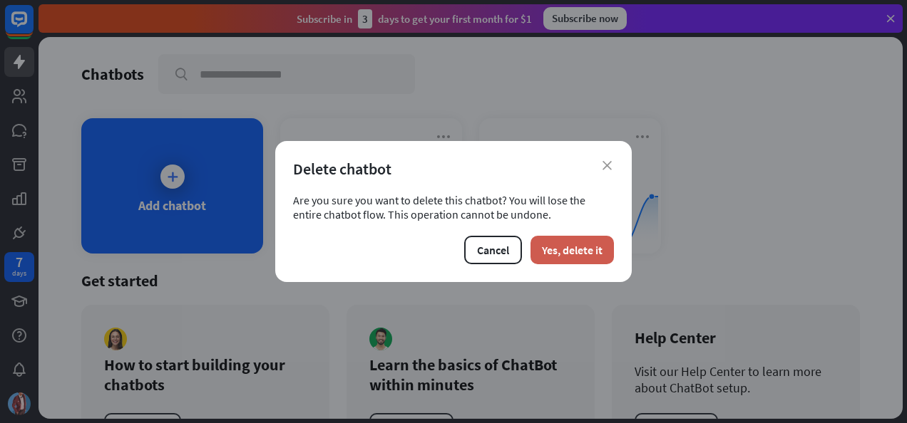
click at [565, 254] on button "Yes, delete it" at bounding box center [571, 250] width 83 height 29
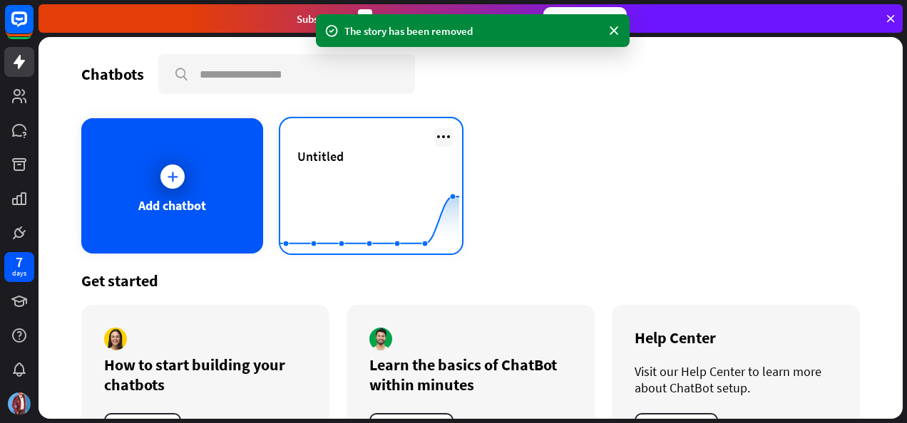
click at [436, 133] on icon at bounding box center [443, 136] width 17 height 17
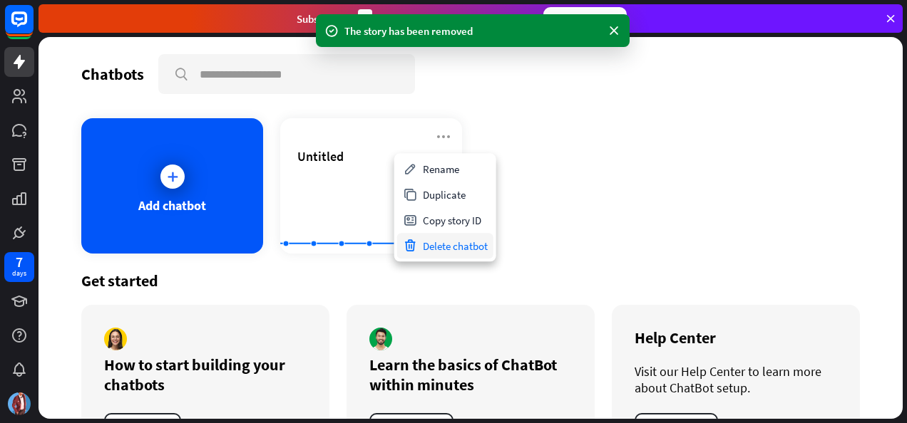
click at [476, 242] on div "Delete chatbot" at bounding box center [445, 246] width 96 height 26
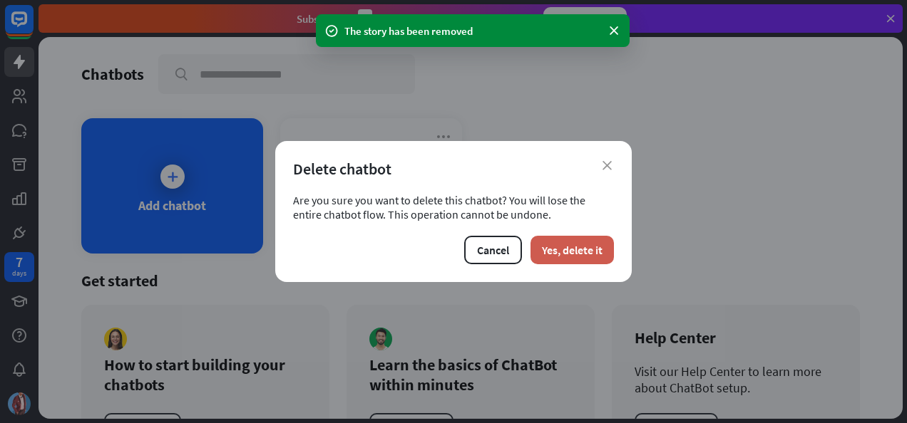
click at [580, 251] on button "Yes, delete it" at bounding box center [571, 250] width 83 height 29
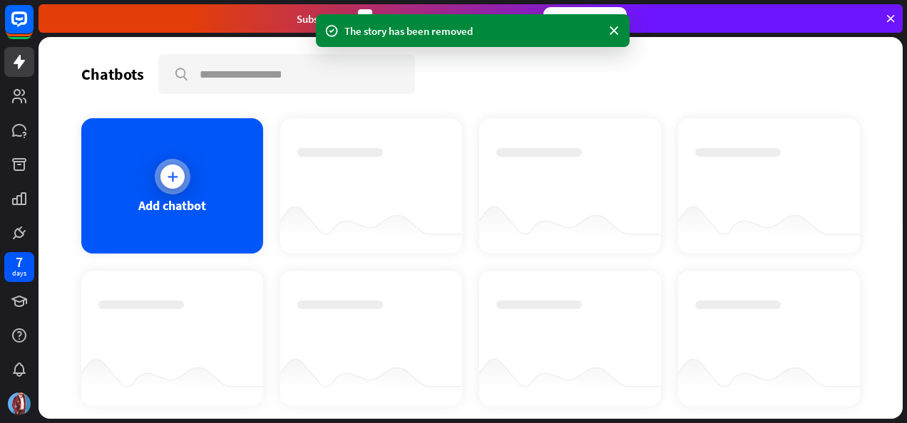
click at [184, 200] on div "Add chatbot" at bounding box center [172, 205] width 68 height 16
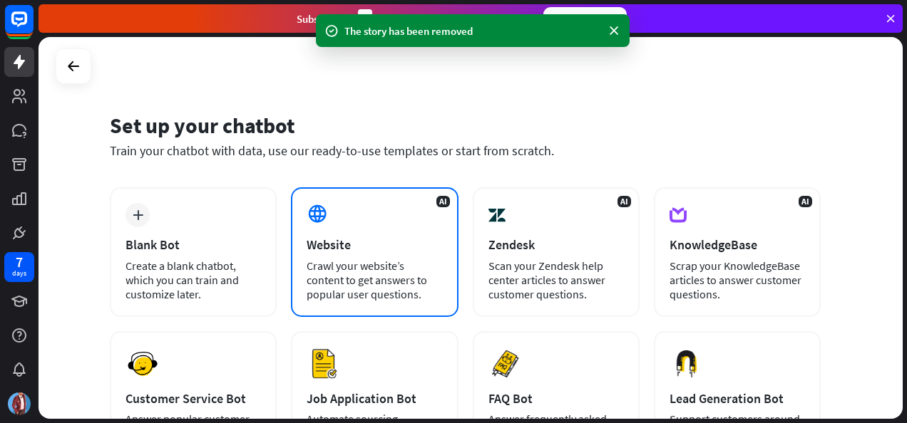
click at [402, 274] on div "Crawl your website’s content to get answers to popular user questions." at bounding box center [374, 280] width 135 height 43
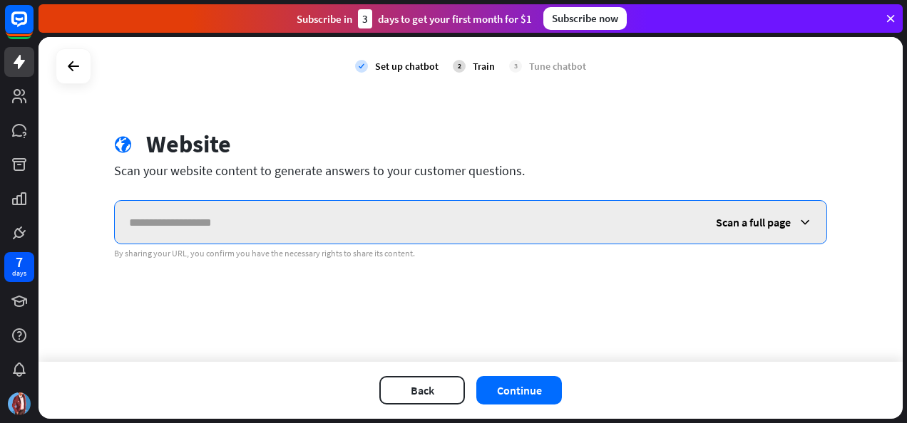
paste input "**********"
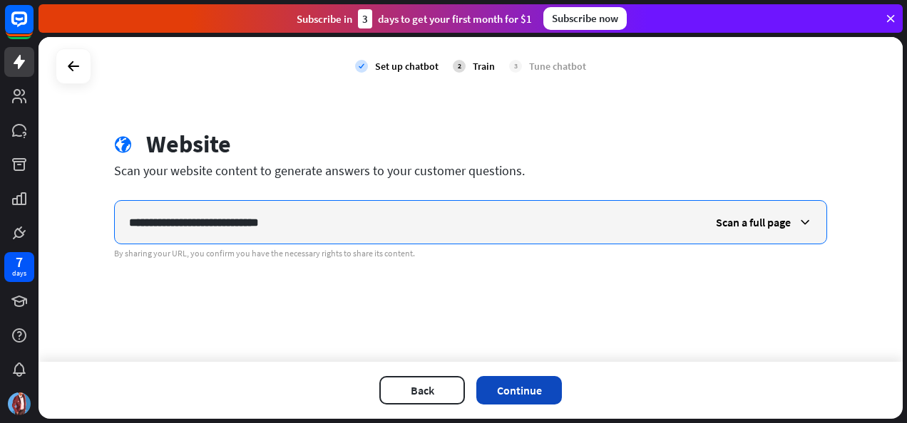
type input "**********"
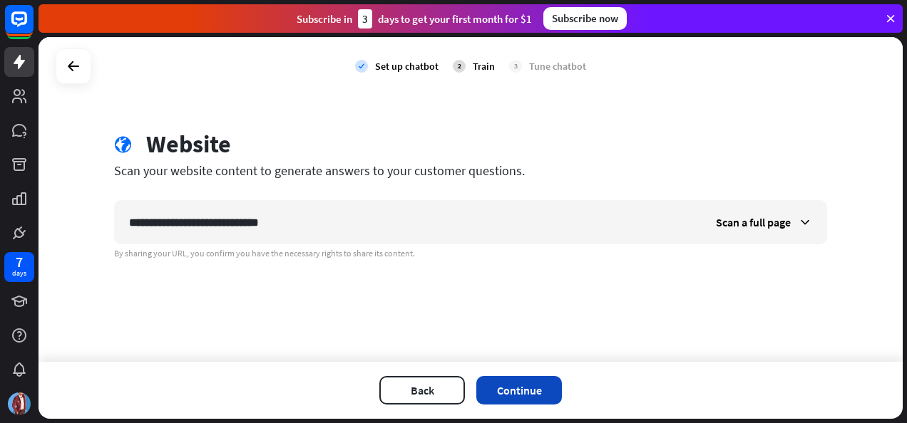
click at [543, 387] on button "Continue" at bounding box center [519, 390] width 86 height 29
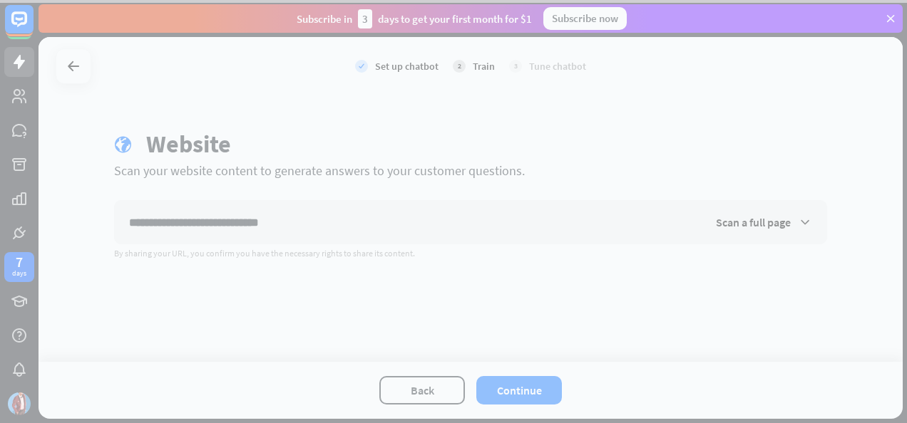
click at [292, 230] on div at bounding box center [453, 211] width 907 height 423
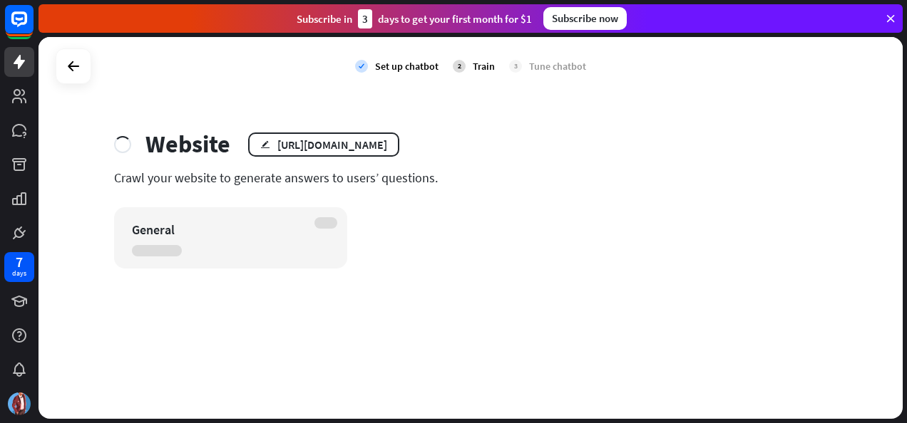
click at [66, 51] on div at bounding box center [74, 66] width 36 height 36
click at [67, 66] on icon at bounding box center [73, 66] width 17 height 17
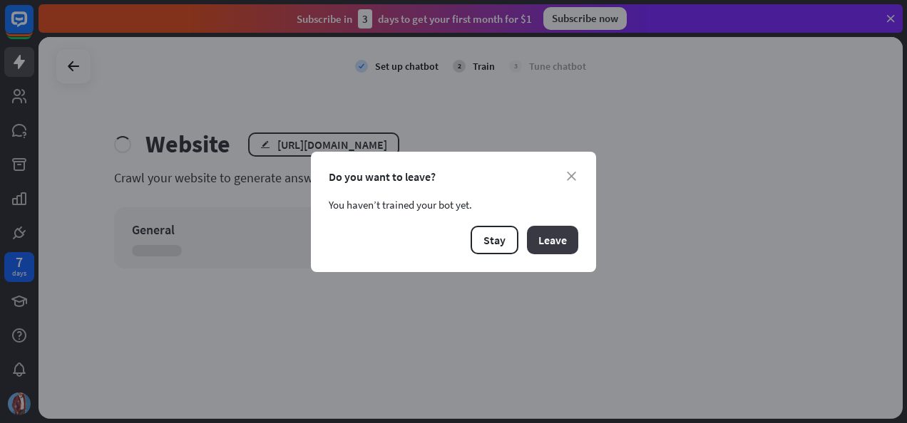
click at [549, 238] on button "Leave" at bounding box center [552, 240] width 51 height 29
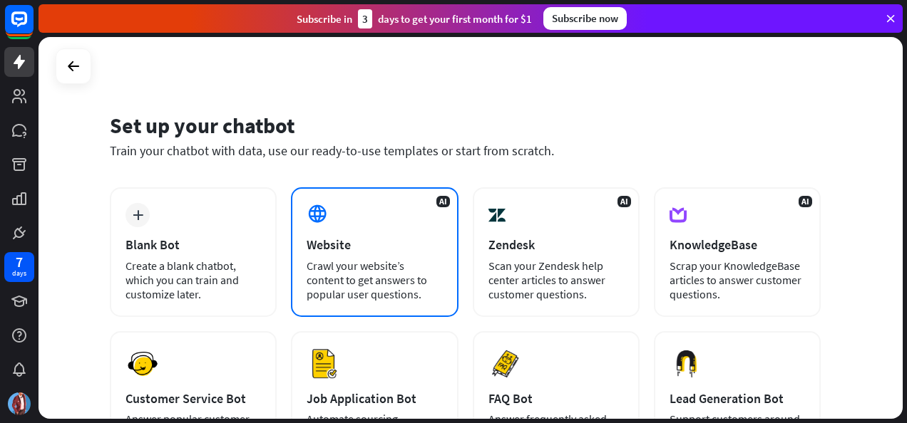
click at [426, 262] on div "Crawl your website’s content to get answers to popular user questions." at bounding box center [374, 280] width 135 height 43
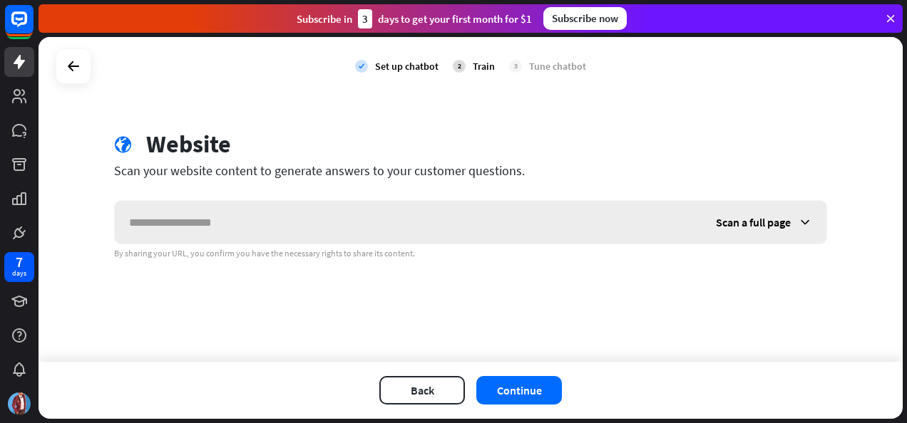
click at [388, 227] on input "text" at bounding box center [408, 222] width 587 height 43
drag, startPoint x: 311, startPoint y: 222, endPoint x: 287, endPoint y: 231, distance: 25.7
click at [285, 231] on input "**********" at bounding box center [408, 222] width 587 height 43
click at [312, 225] on input "**********" at bounding box center [408, 222] width 587 height 43
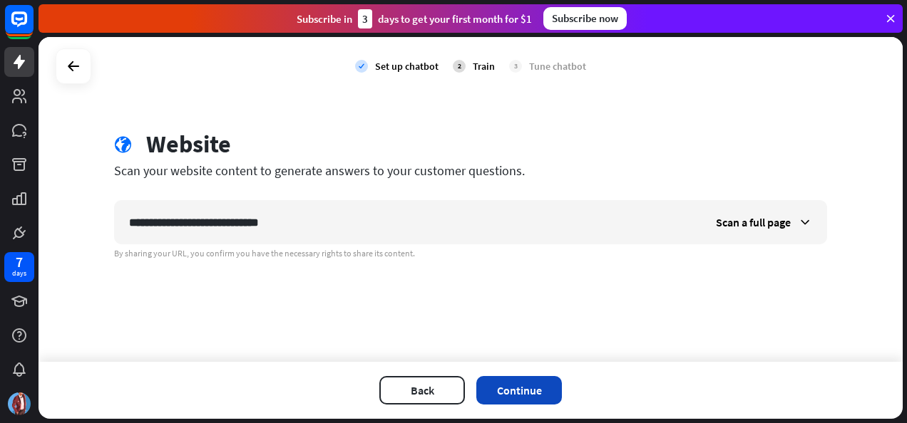
type input "**********"
click at [535, 378] on button "Continue" at bounding box center [519, 390] width 86 height 29
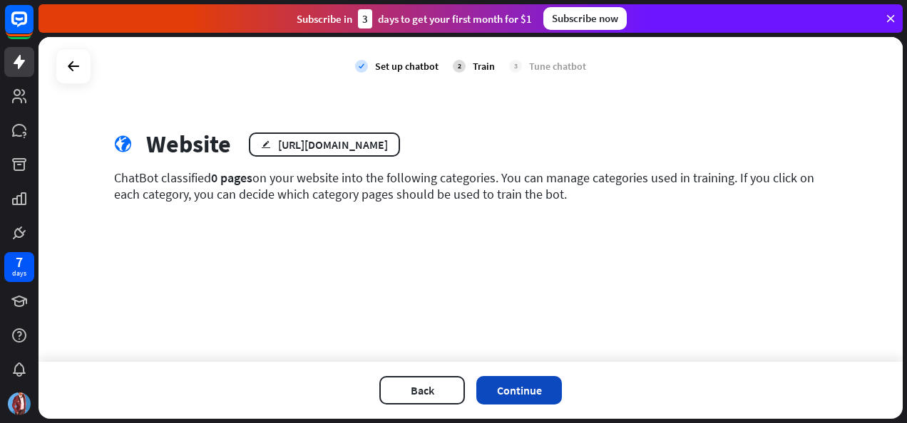
click at [515, 386] on button "Continue" at bounding box center [519, 390] width 86 height 29
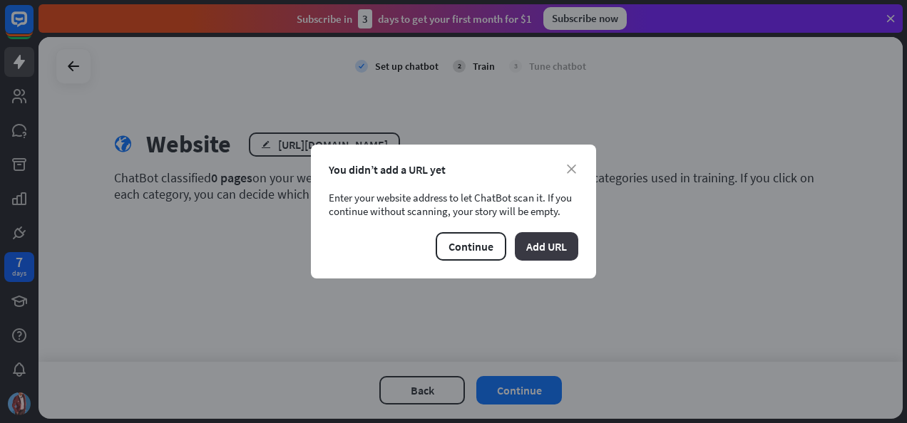
click at [543, 245] on button "Add URL" at bounding box center [546, 246] width 63 height 29
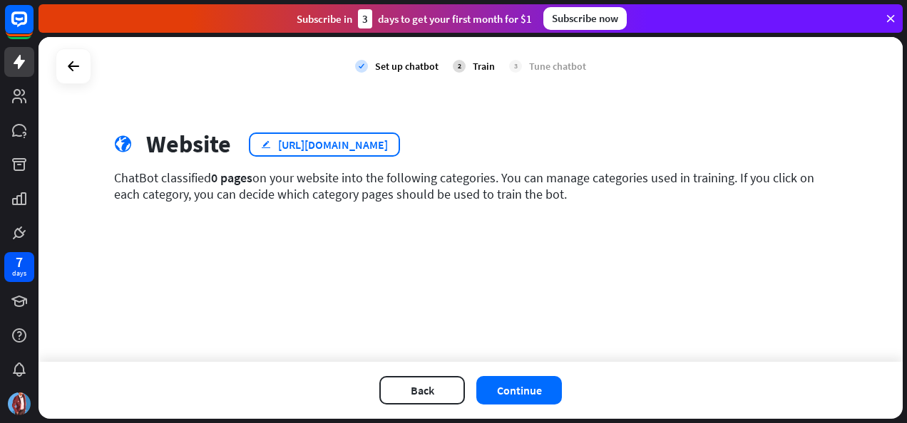
click at [304, 150] on div "[URL][DOMAIN_NAME]" at bounding box center [333, 145] width 110 height 14
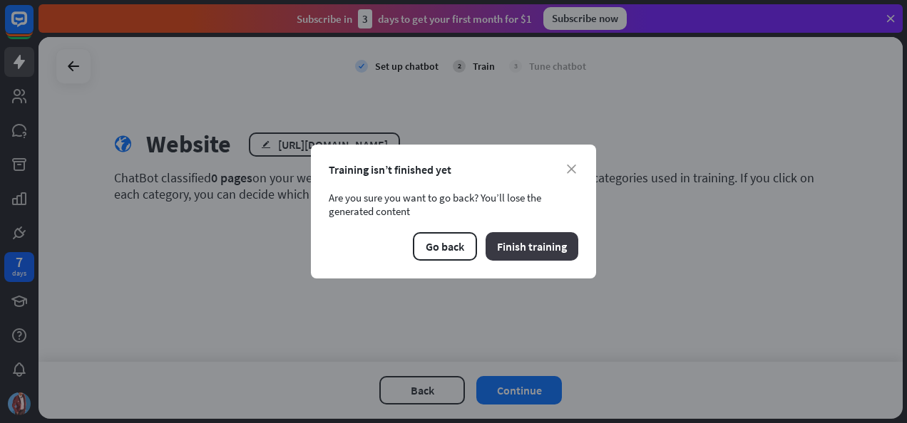
click at [522, 245] on button "Finish training" at bounding box center [532, 246] width 93 height 29
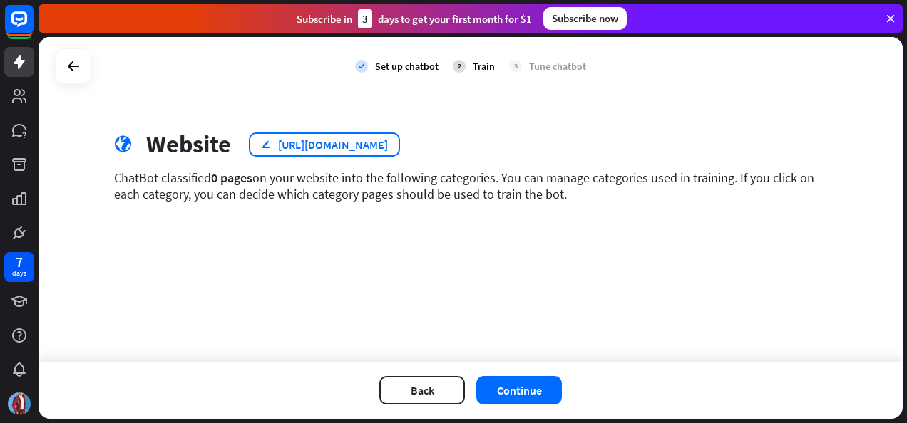
click at [288, 147] on div "[URL][DOMAIN_NAME]" at bounding box center [333, 145] width 110 height 14
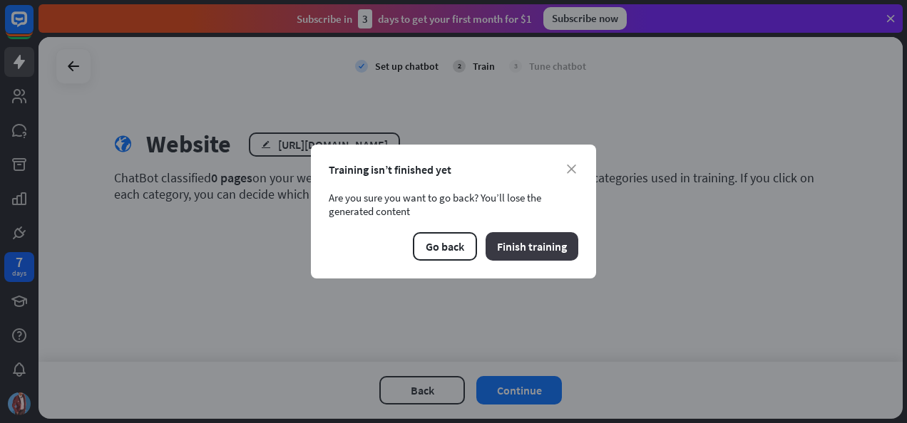
click at [513, 245] on button "Finish training" at bounding box center [532, 246] width 93 height 29
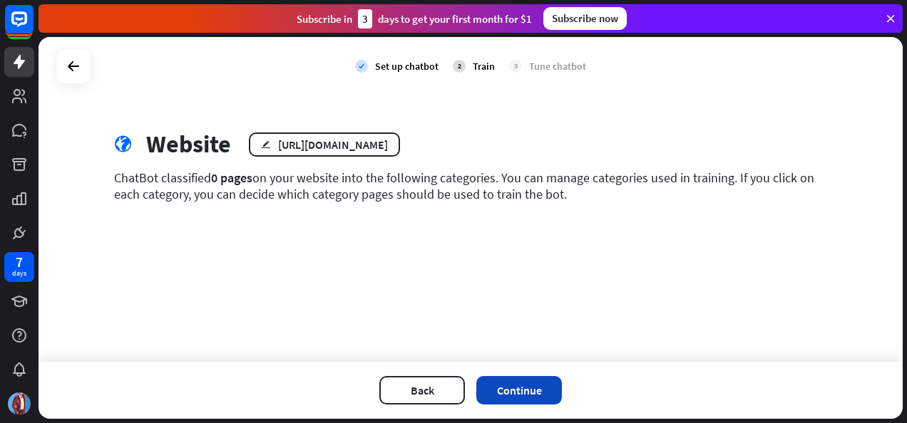
click at [510, 394] on button "Continue" at bounding box center [519, 390] width 86 height 29
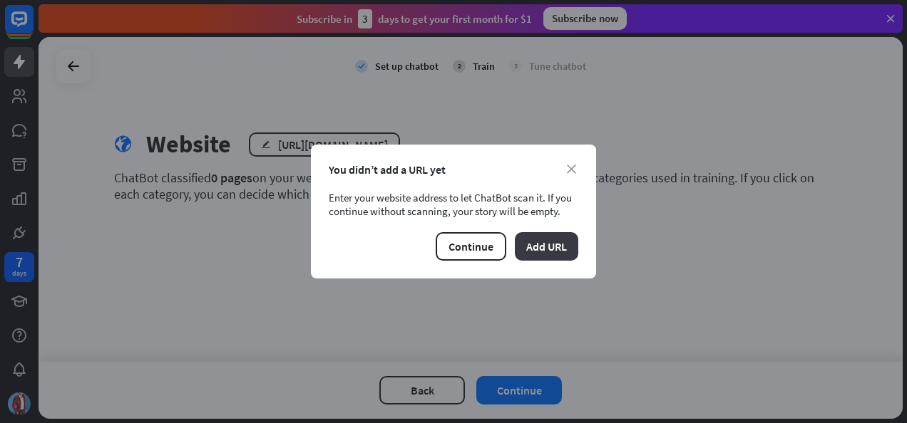
click at [538, 251] on button "Add URL" at bounding box center [546, 246] width 63 height 29
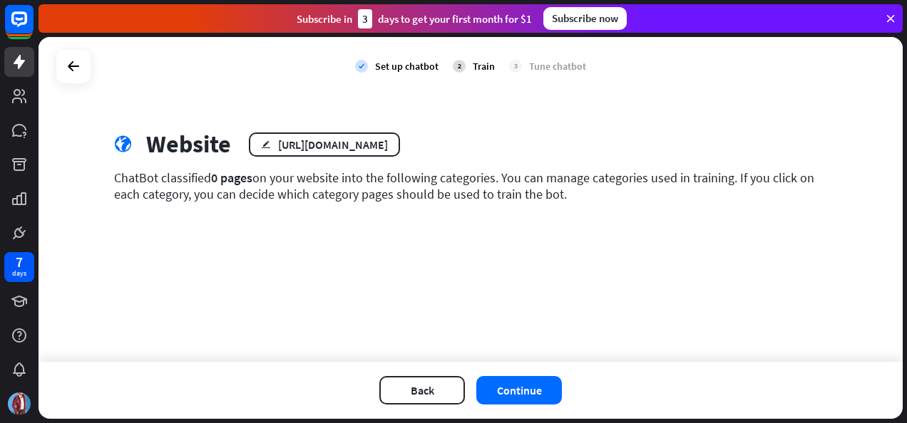
click at [361, 66] on icon "check" at bounding box center [361, 66] width 13 height 13
click at [418, 388] on button "Back" at bounding box center [422, 390] width 86 height 29
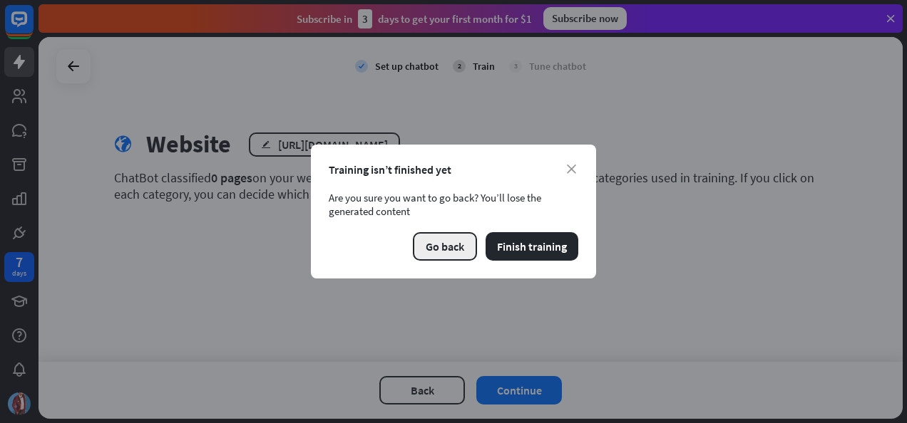
click at [446, 245] on button "Go back" at bounding box center [445, 246] width 64 height 29
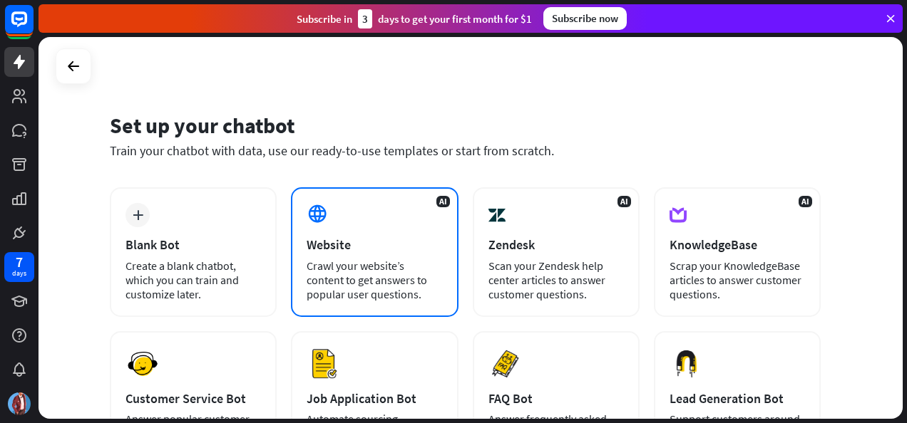
click at [314, 272] on div "Crawl your website’s content to get answers to popular user questions." at bounding box center [374, 280] width 135 height 43
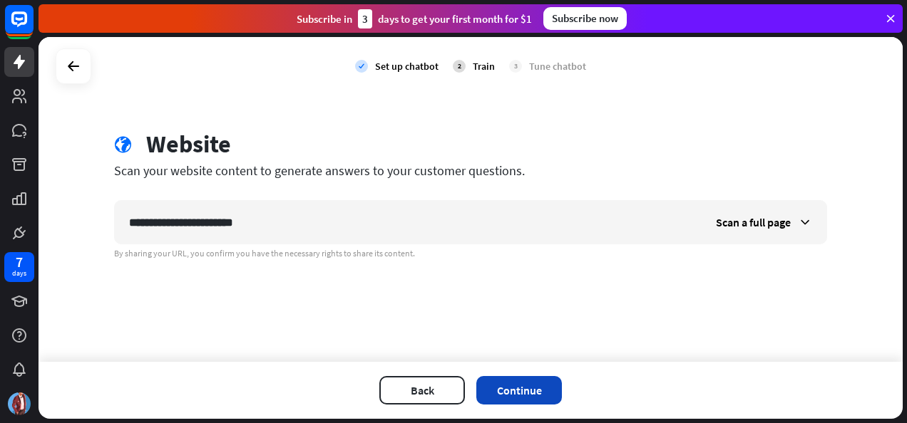
type input "**********"
click at [535, 386] on button "Continue" at bounding box center [519, 390] width 86 height 29
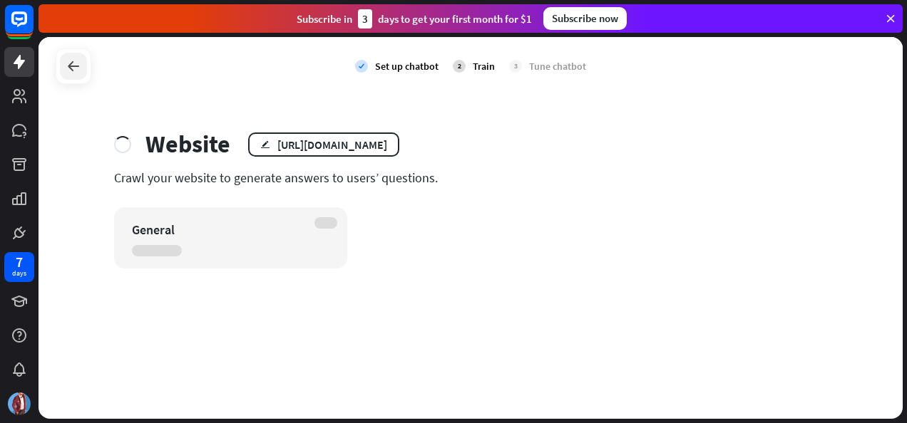
click at [68, 68] on icon at bounding box center [73, 66] width 17 height 17
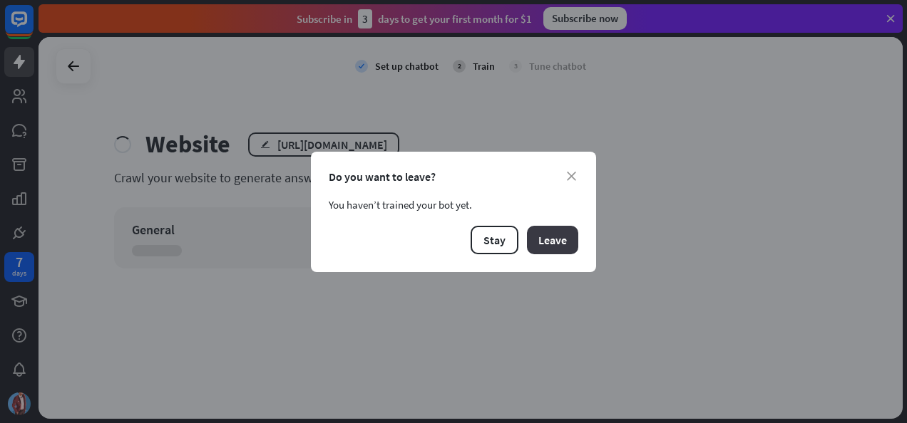
click at [538, 232] on button "Leave" at bounding box center [552, 240] width 51 height 29
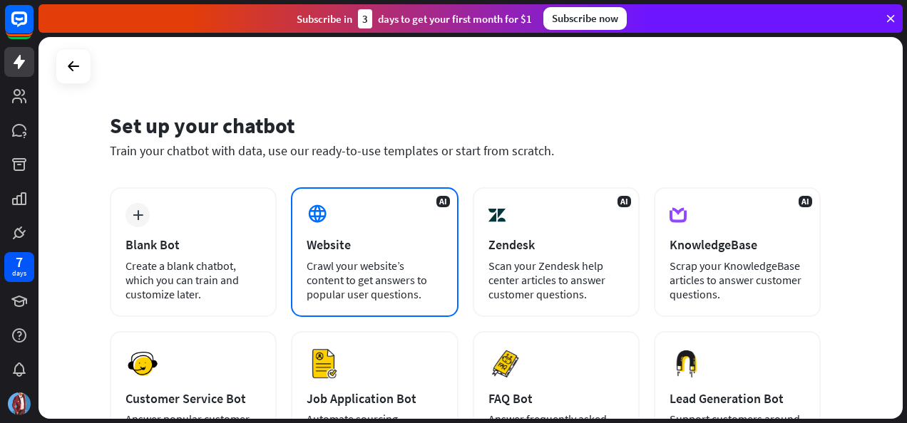
click at [402, 223] on div "AI Website Crawl your website’s content to get answers to popular user question…" at bounding box center [374, 253] width 167 height 130
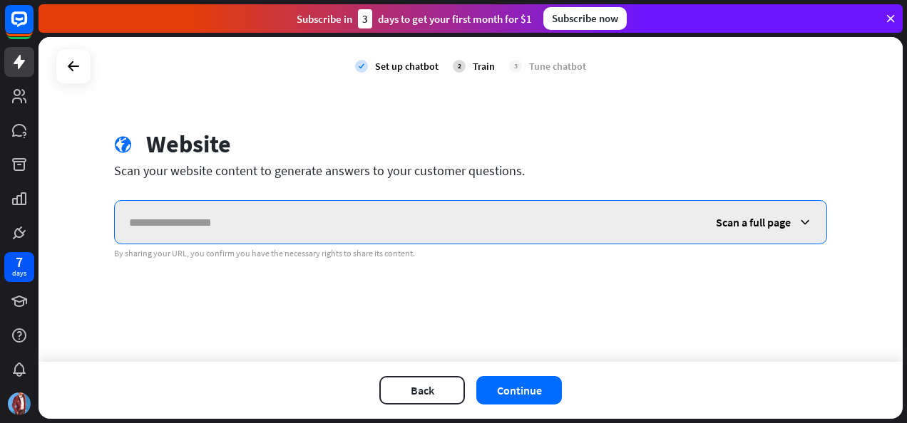
paste input "**********"
type input "**********"
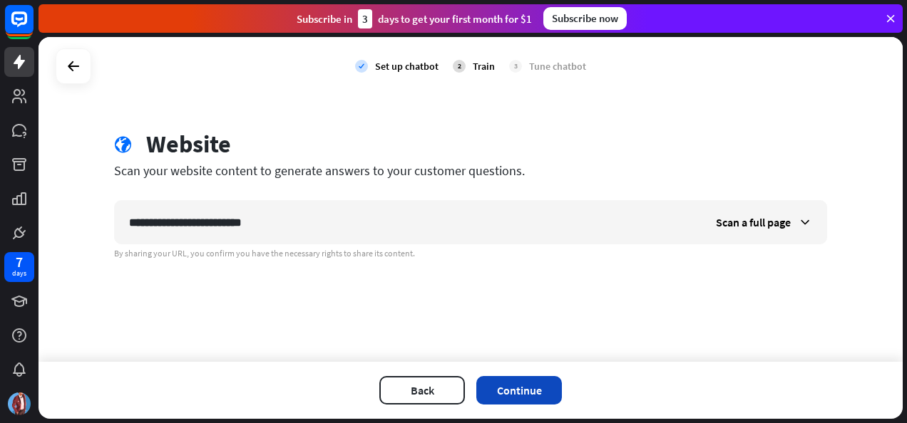
click at [548, 379] on button "Continue" at bounding box center [519, 390] width 86 height 29
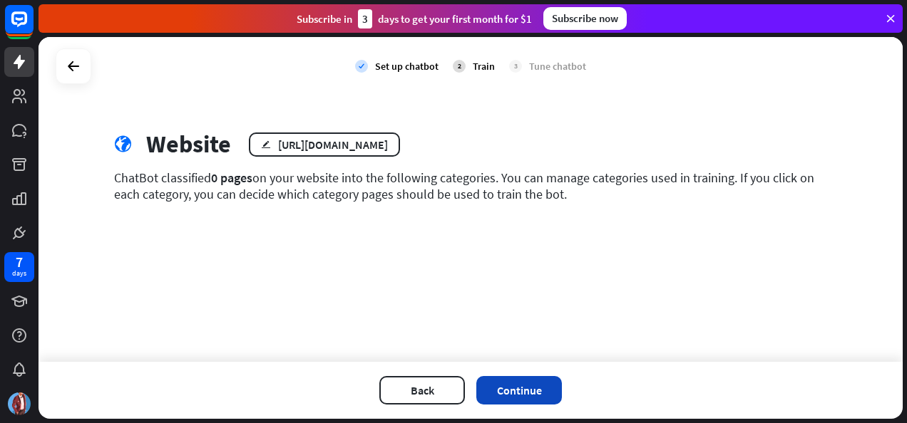
click at [515, 385] on button "Continue" at bounding box center [519, 390] width 86 height 29
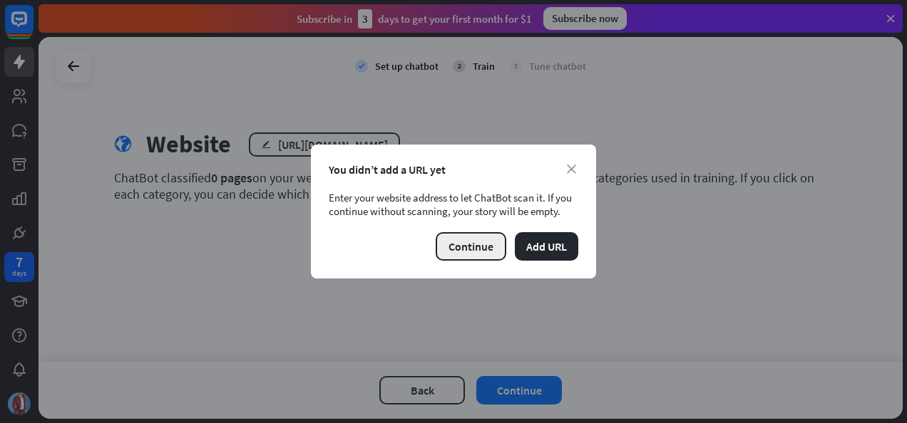
click at [469, 255] on button "Continue" at bounding box center [471, 246] width 71 height 29
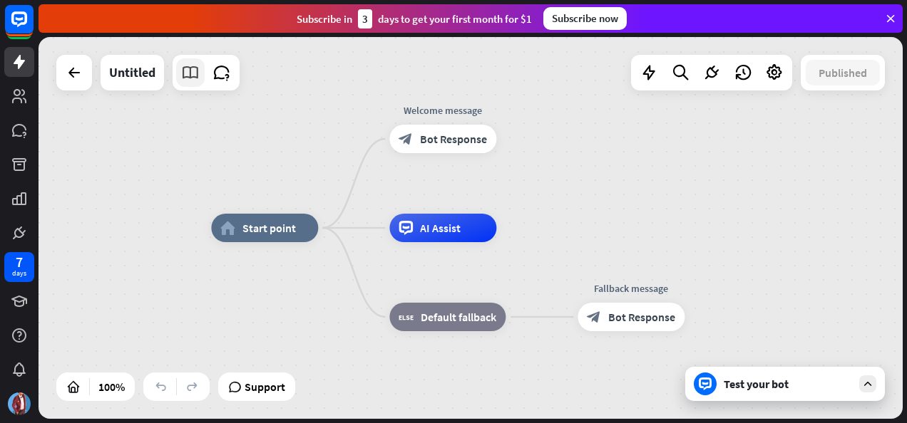
click at [193, 71] on icon at bounding box center [190, 72] width 19 height 19
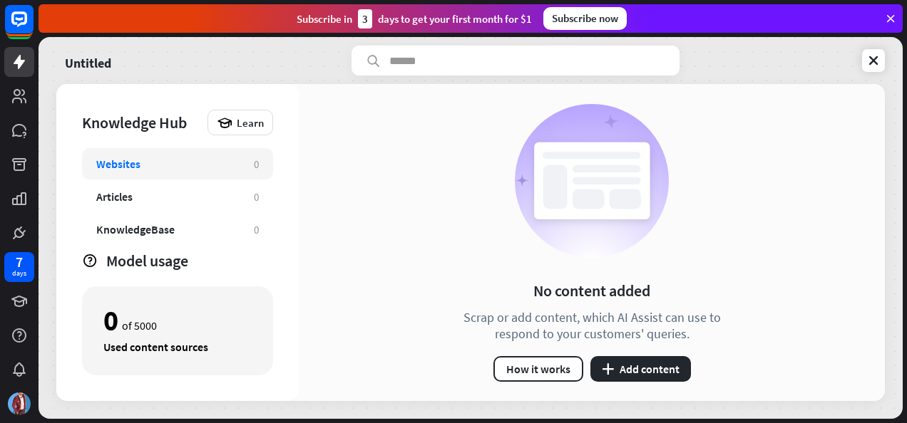
click at [248, 168] on div "Websites 0" at bounding box center [177, 163] width 191 height 31
click at [655, 361] on button "plus Add content" at bounding box center [640, 369] width 101 height 26
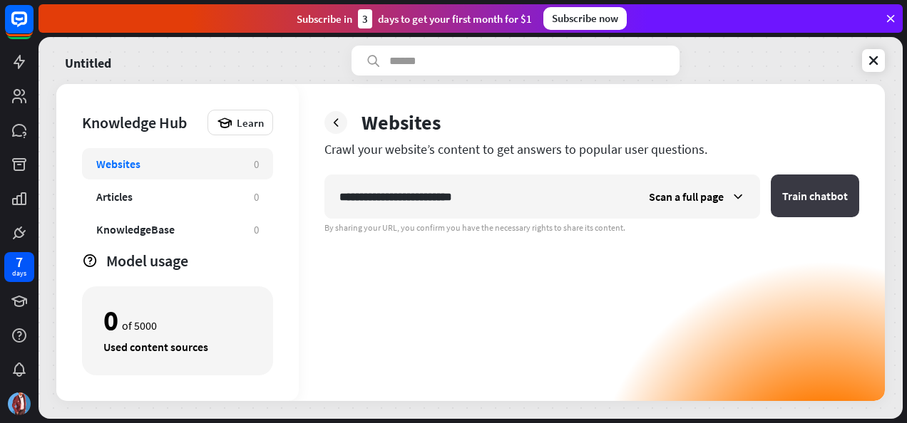
type input "**********"
click at [826, 190] on button "Train chatbot" at bounding box center [815, 196] width 88 height 43
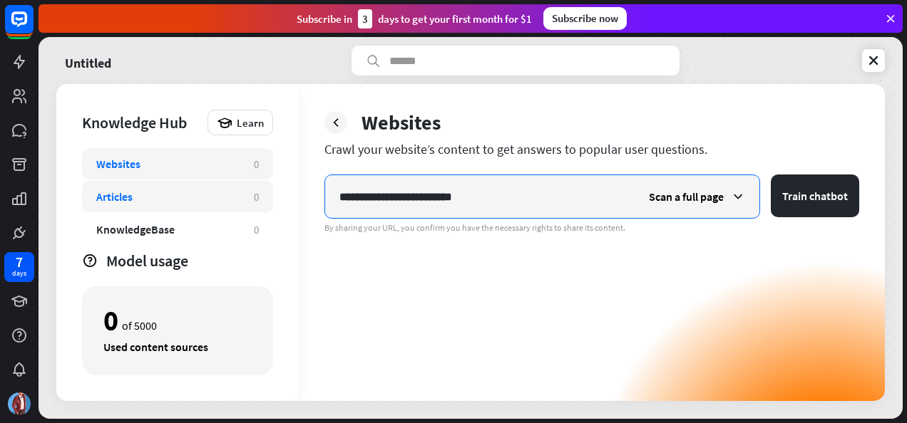
drag, startPoint x: 525, startPoint y: 195, endPoint x: 258, endPoint y: 197, distance: 267.4
click at [258, 197] on div "**********" at bounding box center [470, 242] width 828 height 317
click at [473, 191] on input "**********" at bounding box center [479, 196] width 309 height 43
click at [471, 198] on input "**********" at bounding box center [479, 196] width 309 height 43
drag, startPoint x: 478, startPoint y: 200, endPoint x: 317, endPoint y: 201, distance: 160.4
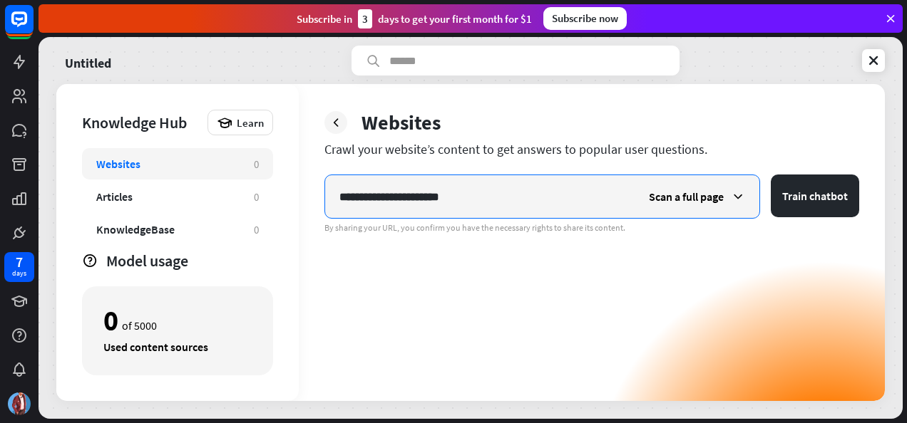
click at [317, 201] on div "**********" at bounding box center [592, 242] width 586 height 317
type input "**********"
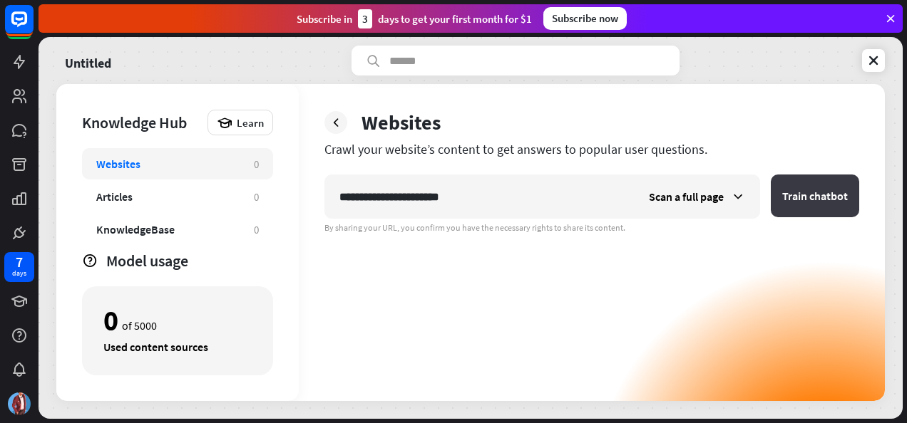
click at [836, 188] on button "Train chatbot" at bounding box center [815, 196] width 88 height 43
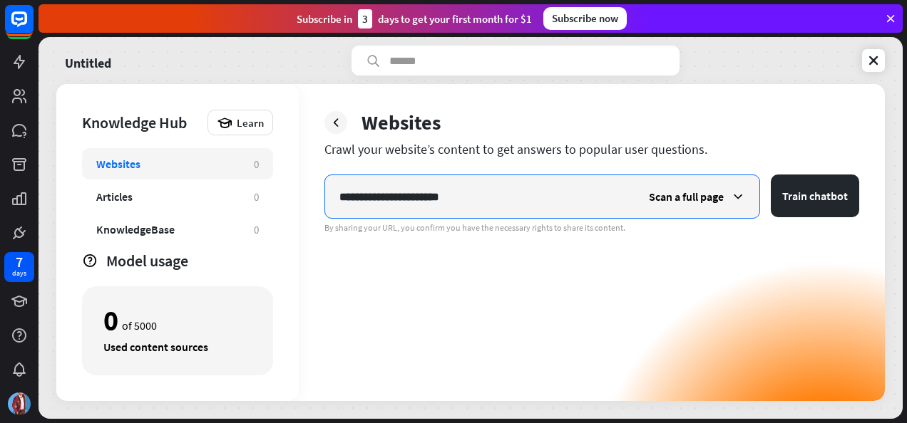
drag, startPoint x: 484, startPoint y: 205, endPoint x: 295, endPoint y: 204, distance: 188.9
click at [295, 204] on div "**********" at bounding box center [470, 242] width 828 height 317
paste input "text"
type input "**********"
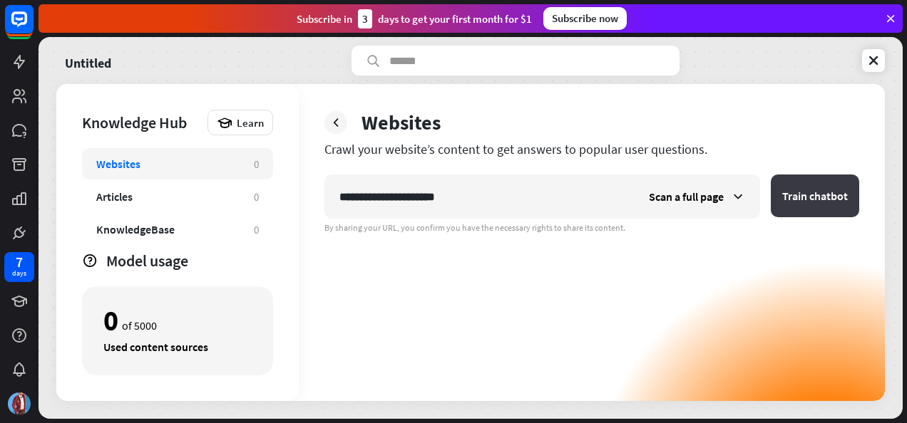
click at [830, 192] on button "Train chatbot" at bounding box center [815, 196] width 88 height 43
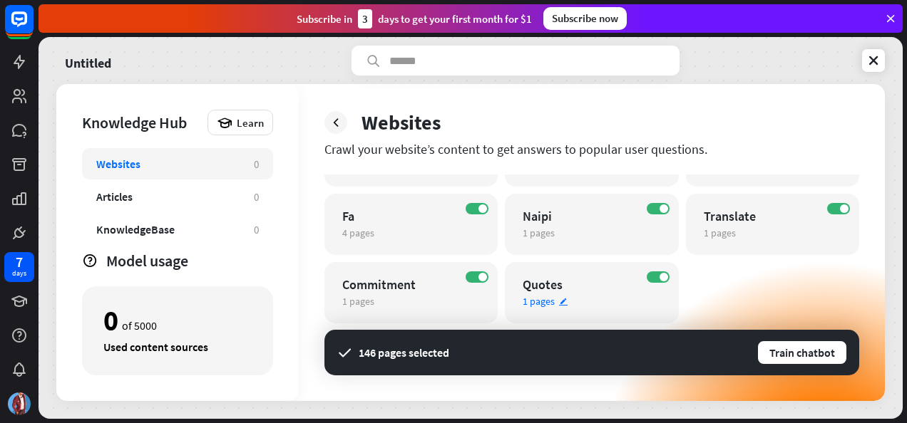
scroll to position [734, 0]
click at [826, 353] on button "Train chatbot" at bounding box center [801, 353] width 91 height 26
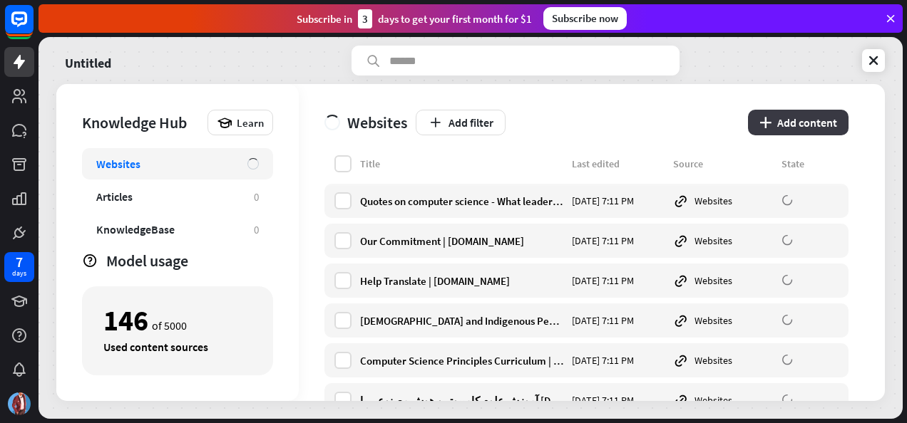
click at [794, 117] on button "plus Add content" at bounding box center [798, 123] width 101 height 26
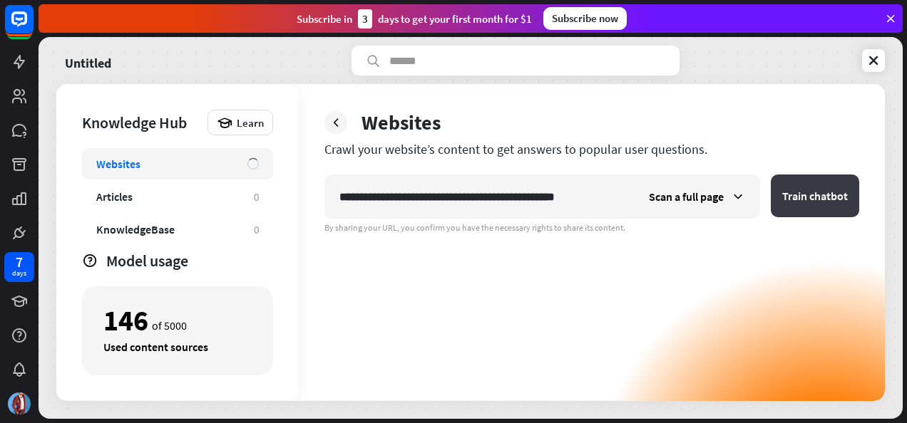
type input "**********"
click at [800, 197] on button "Train chatbot" at bounding box center [815, 196] width 88 height 43
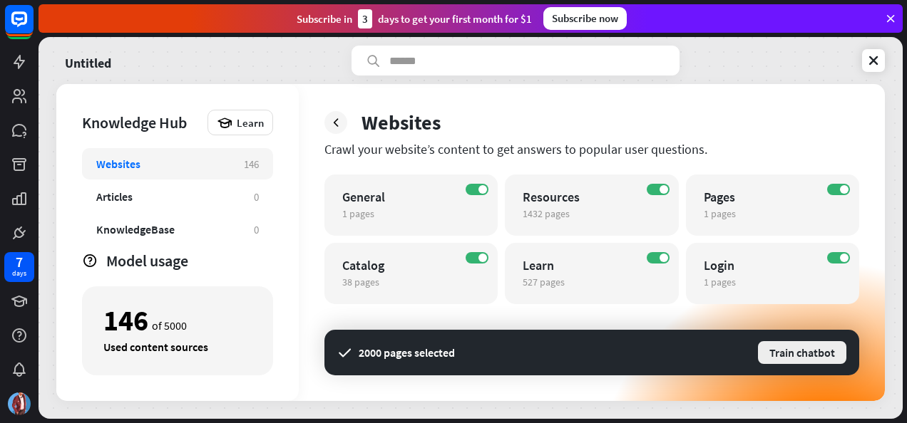
click at [824, 352] on button "Train chatbot" at bounding box center [801, 353] width 91 height 26
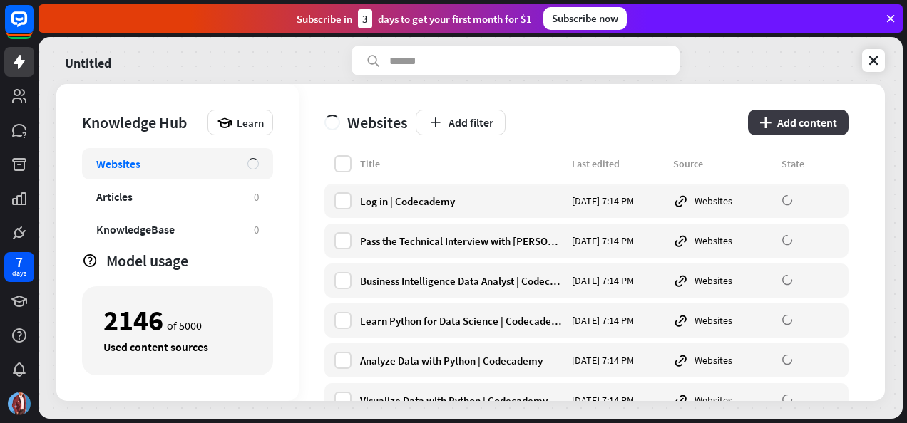
click at [814, 118] on button "plus Add content" at bounding box center [798, 123] width 101 height 26
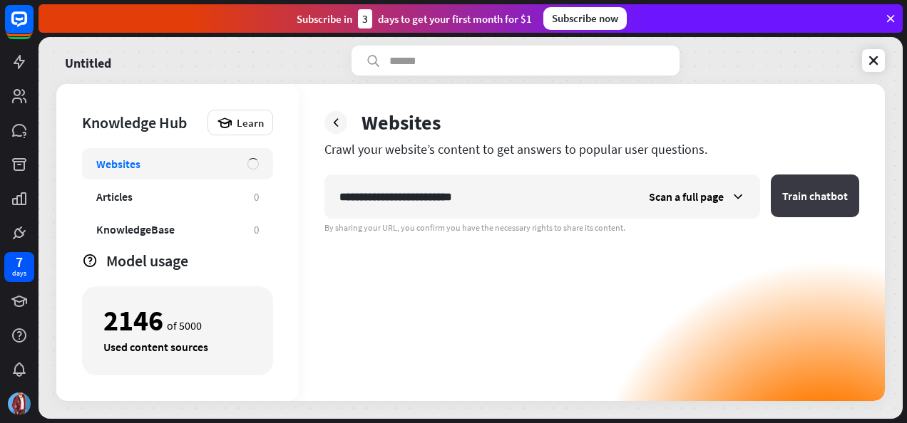
type input "**********"
click at [793, 195] on button "Train chatbot" at bounding box center [815, 196] width 88 height 43
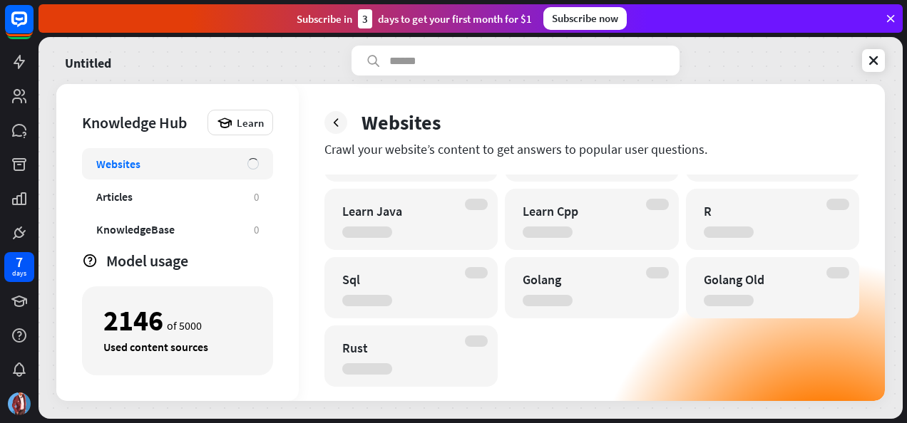
scroll to position [271, 0]
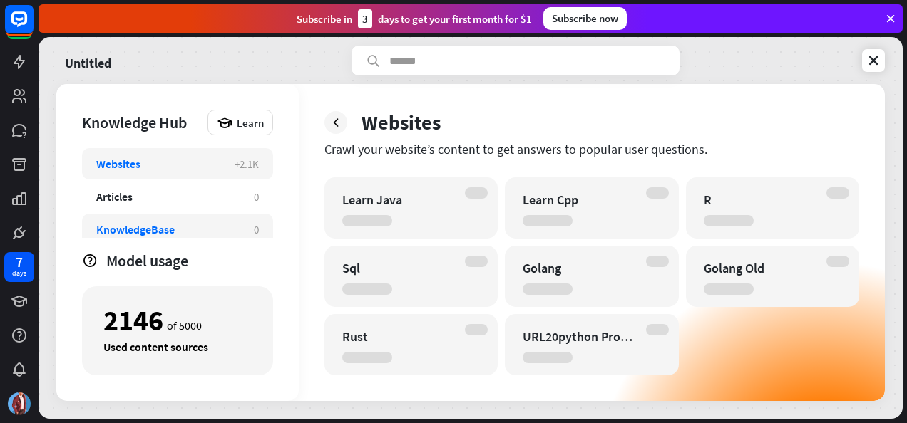
click at [230, 221] on div "KnowledgeBase 0" at bounding box center [177, 229] width 191 height 31
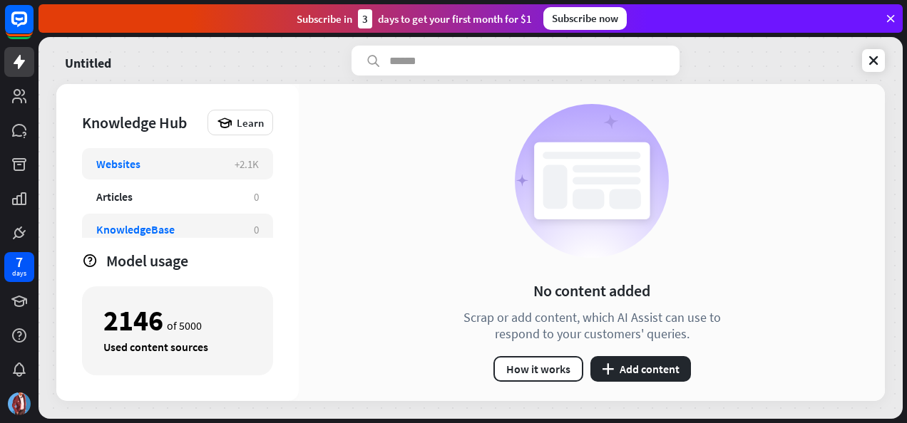
click at [237, 165] on div "+2.1K" at bounding box center [247, 165] width 24 height 14
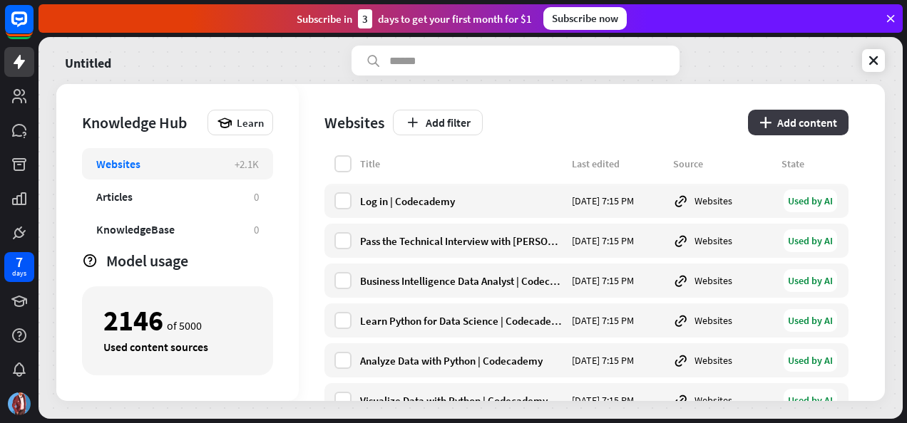
click at [811, 127] on button "plus Add content" at bounding box center [798, 123] width 101 height 26
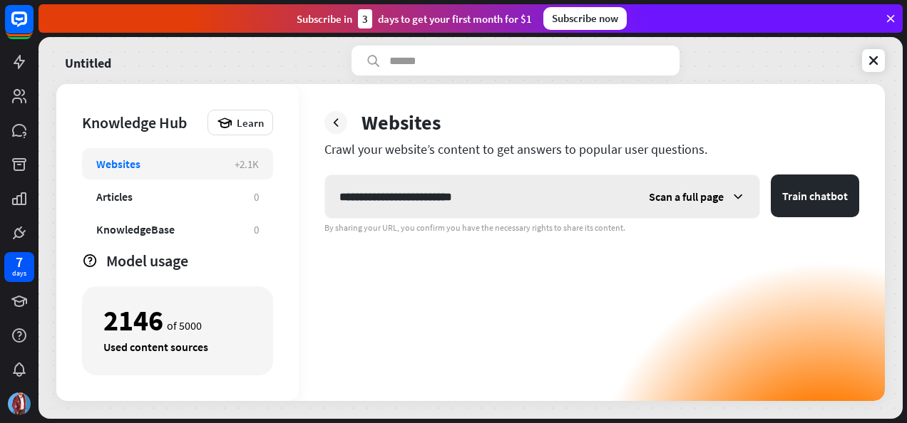
type input "**********"
click at [724, 190] on div "Scan a full page" at bounding box center [697, 196] width 125 height 43
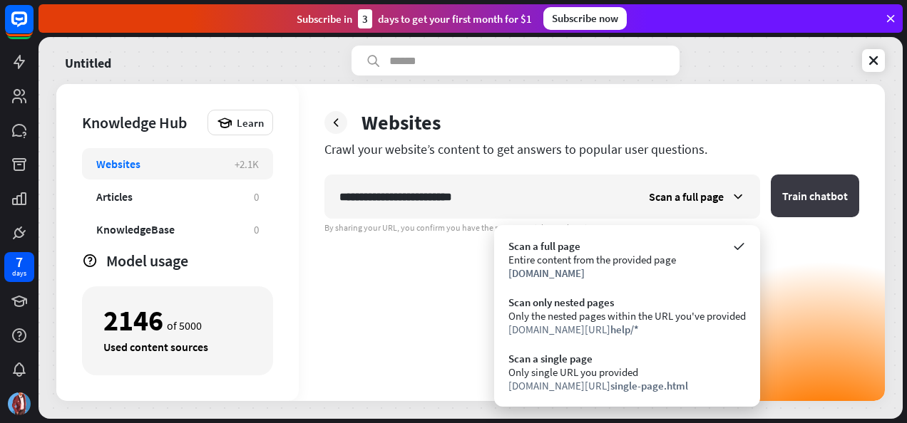
click at [815, 183] on button "Train chatbot" at bounding box center [815, 196] width 88 height 43
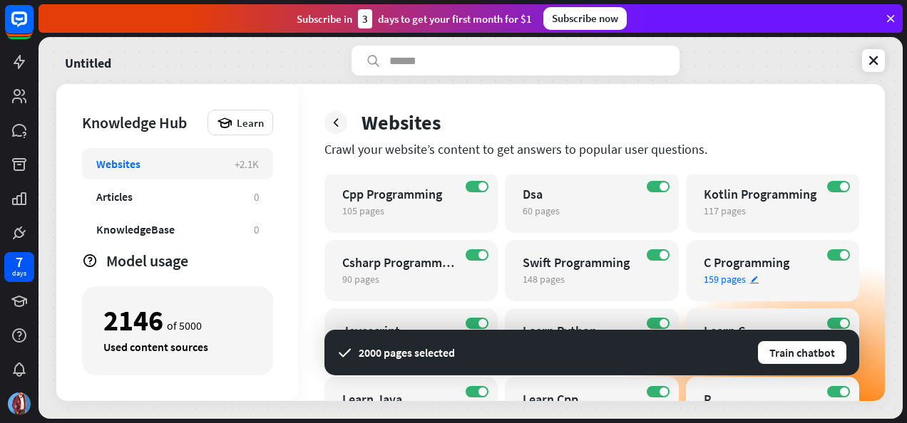
scroll to position [324, 0]
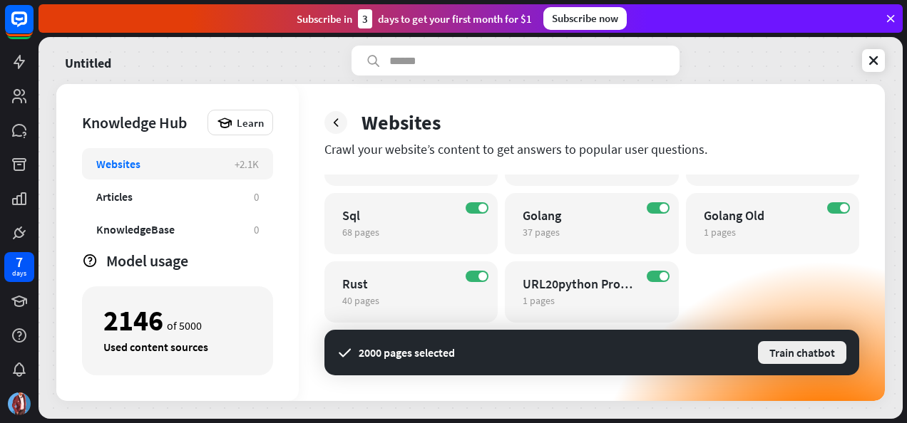
click at [806, 354] on button "Train chatbot" at bounding box center [801, 353] width 91 height 26
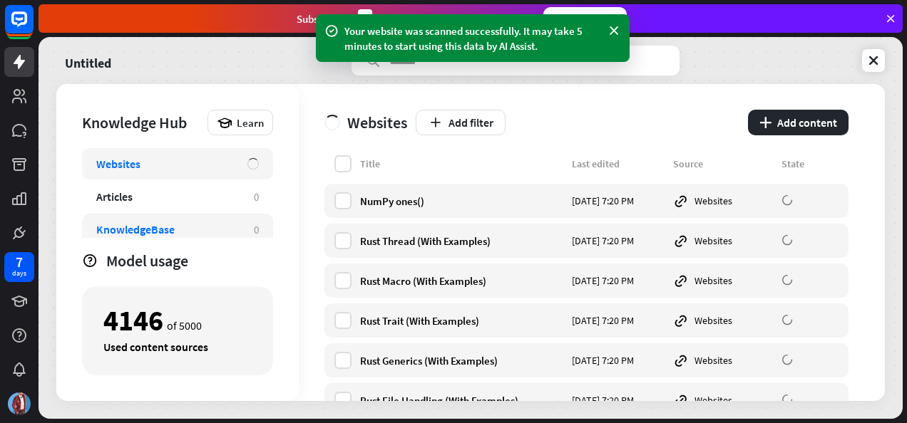
click at [247, 232] on div "KnowledgeBase 0" at bounding box center [177, 229] width 191 height 31
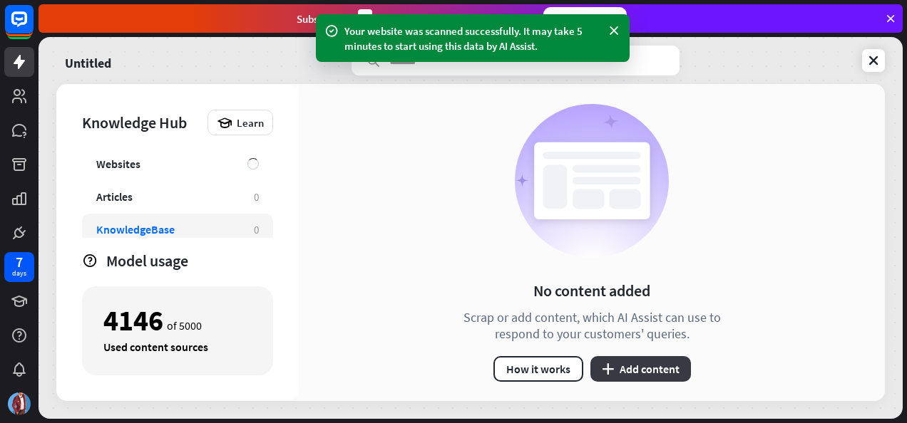
click at [660, 362] on button "plus Add content" at bounding box center [640, 369] width 101 height 26
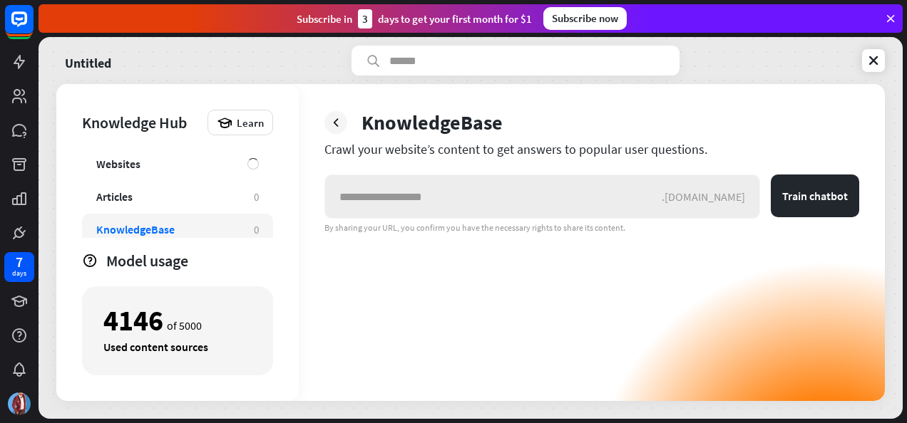
drag, startPoint x: 696, startPoint y: 204, endPoint x: 741, endPoint y: 197, distance: 45.5
click at [741, 197] on div ".[DOMAIN_NAME]" at bounding box center [542, 197] width 436 height 44
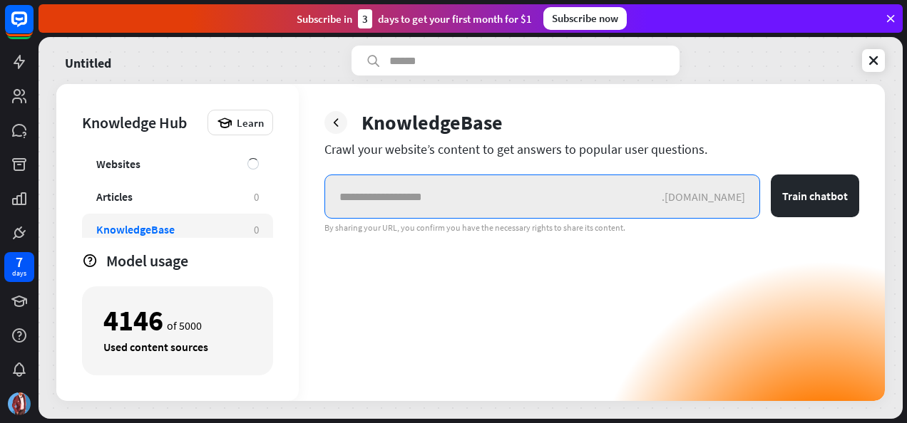
paste input "**********"
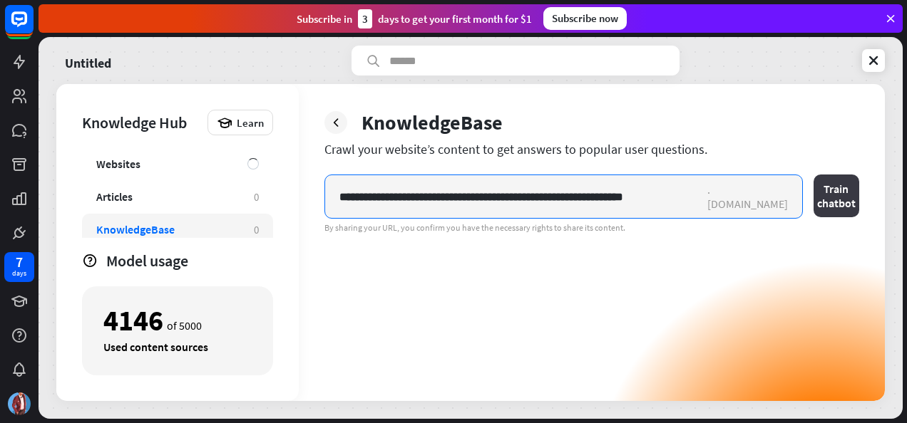
type input "**********"
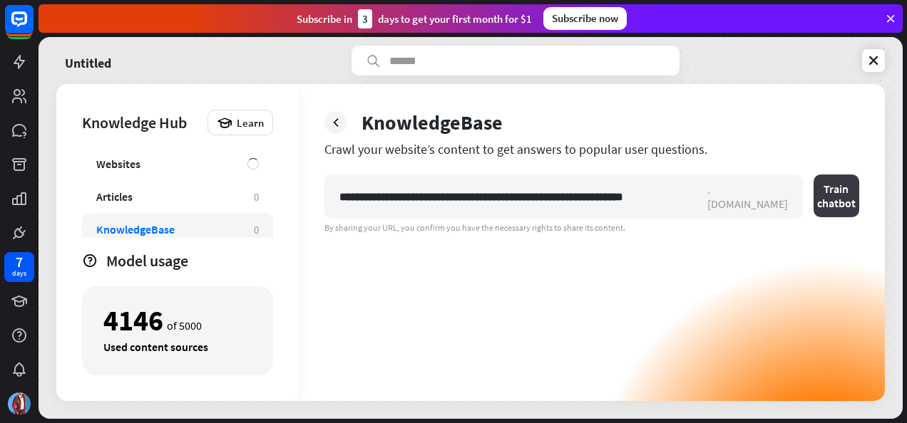
scroll to position [0, 0]
click at [813, 187] on button "Train chatbot" at bounding box center [836, 196] width 46 height 43
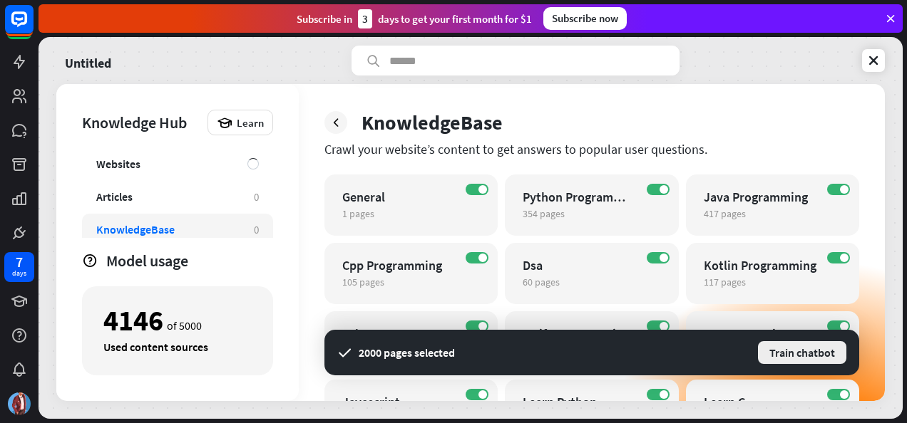
click at [793, 344] on button "Train chatbot" at bounding box center [801, 353] width 91 height 26
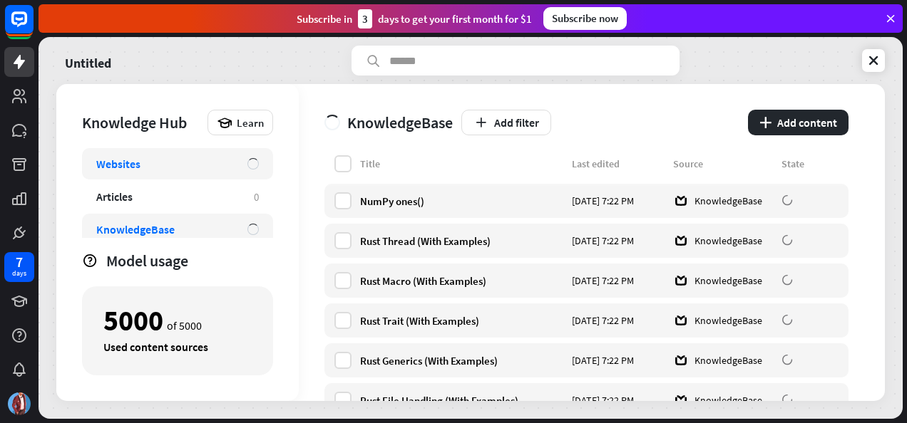
click at [222, 171] on div "Websites" at bounding box center [177, 163] width 191 height 31
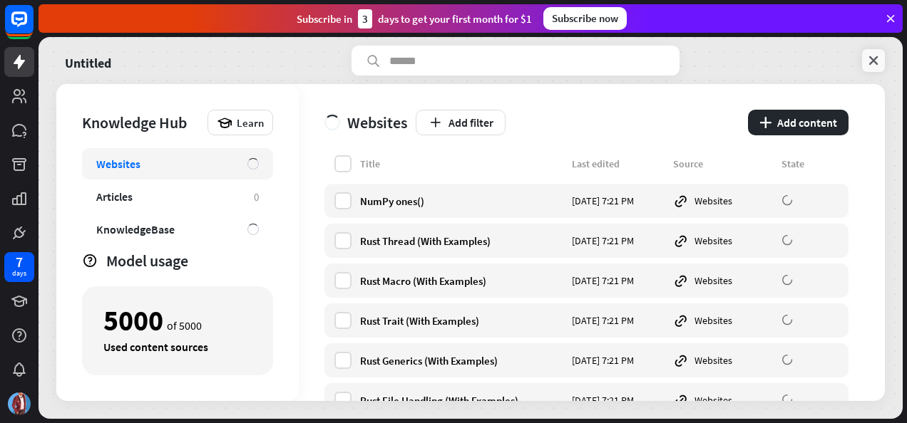
click at [871, 59] on icon at bounding box center [873, 60] width 14 height 14
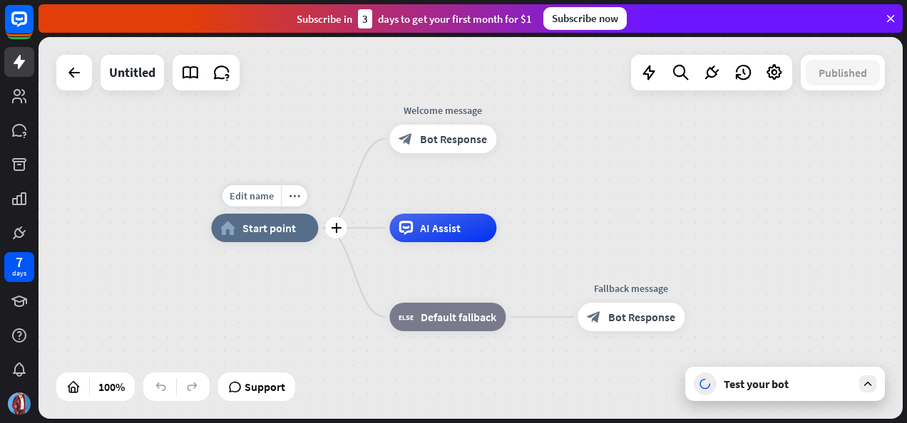
click at [278, 230] on span "Start point" at bounding box center [268, 228] width 53 height 14
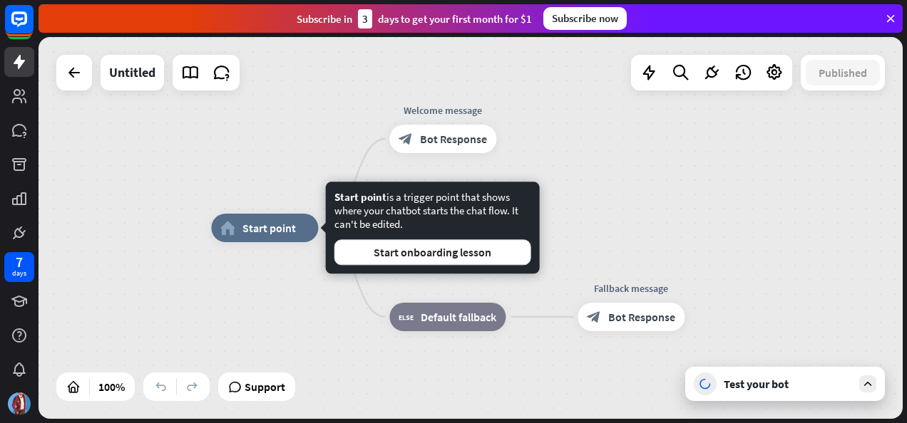
click at [171, 128] on div "home_2 Start point Welcome message block_bot_response Bot Response AI Assist bl…" at bounding box center [470, 228] width 864 height 382
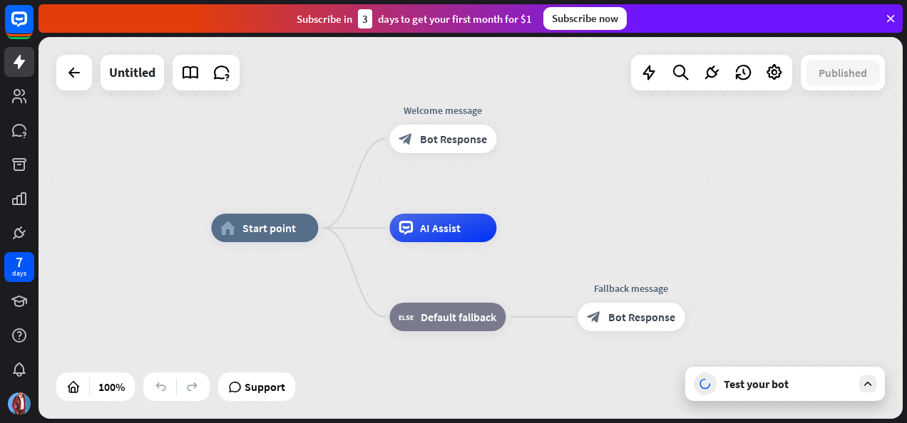
click at [871, 386] on icon at bounding box center [867, 384] width 13 height 13
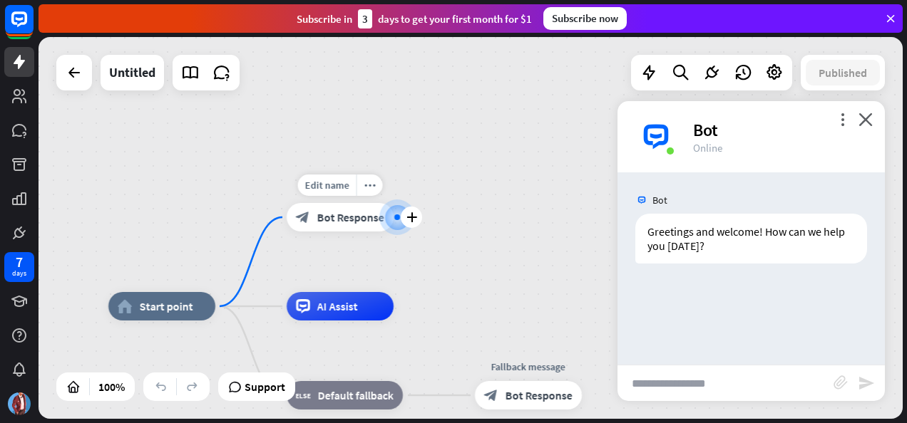
drag, startPoint x: 383, startPoint y: 227, endPoint x: 402, endPoint y: 207, distance: 28.2
click at [400, 215] on div at bounding box center [397, 218] width 6 height 6
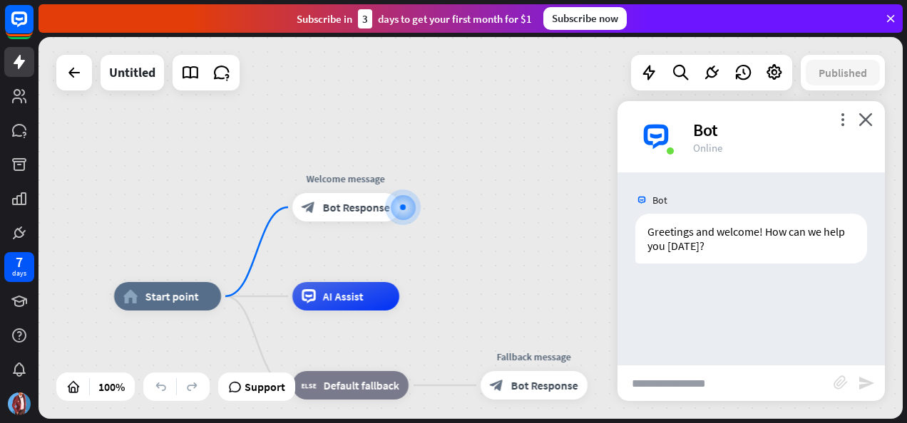
click at [754, 375] on input "text" at bounding box center [725, 384] width 216 height 36
type input "**********"
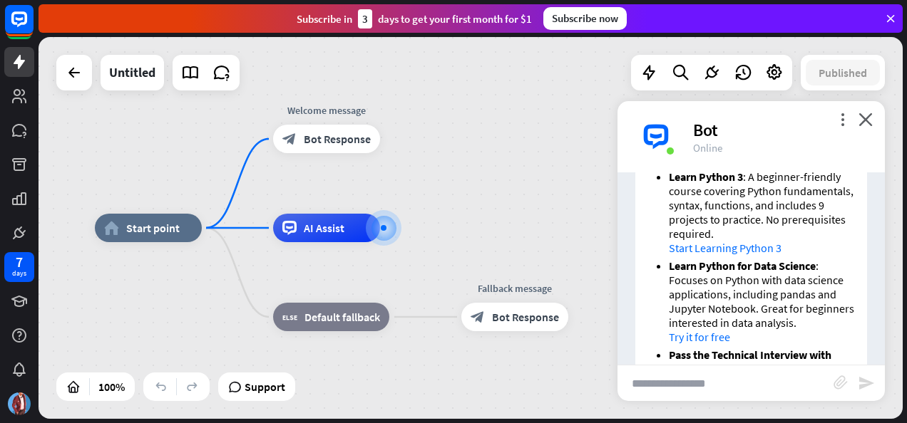
scroll to position [285, 0]
click at [748, 387] on input "text" at bounding box center [725, 384] width 216 height 36
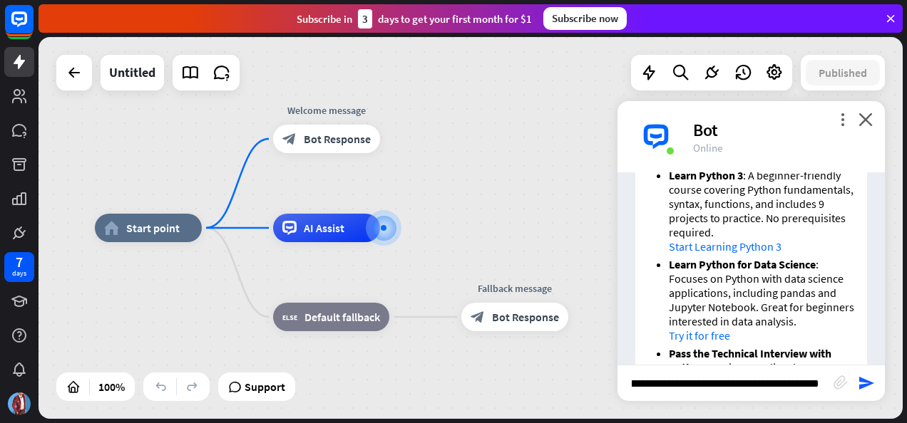
scroll to position [0, 103]
type input "**********"
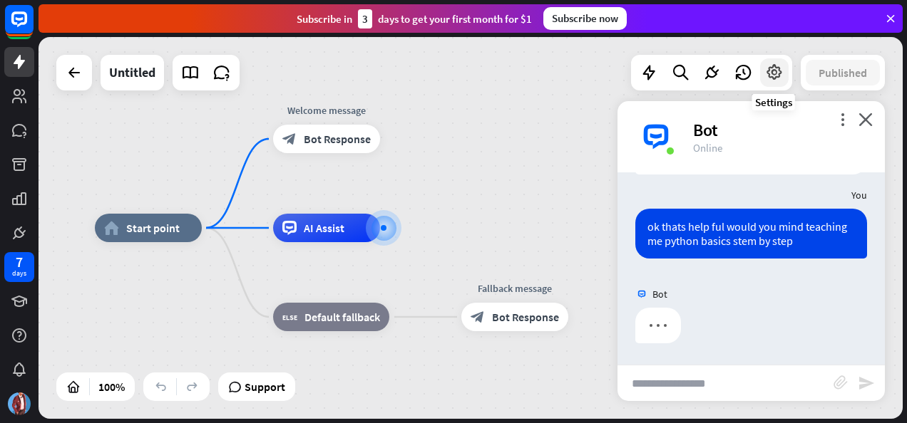
click at [776, 76] on icon at bounding box center [774, 72] width 19 height 19
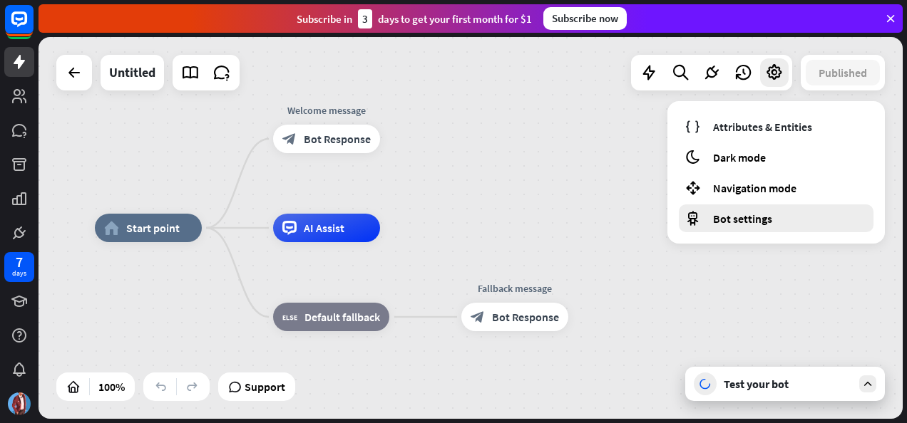
click at [751, 218] on span "Bot settings" at bounding box center [742, 219] width 59 height 14
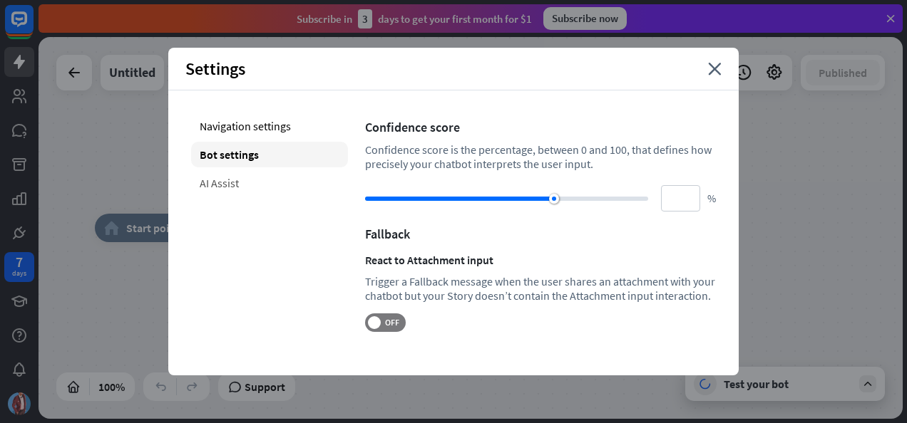
click at [260, 188] on div "AI Assist" at bounding box center [269, 183] width 157 height 26
type input "**"
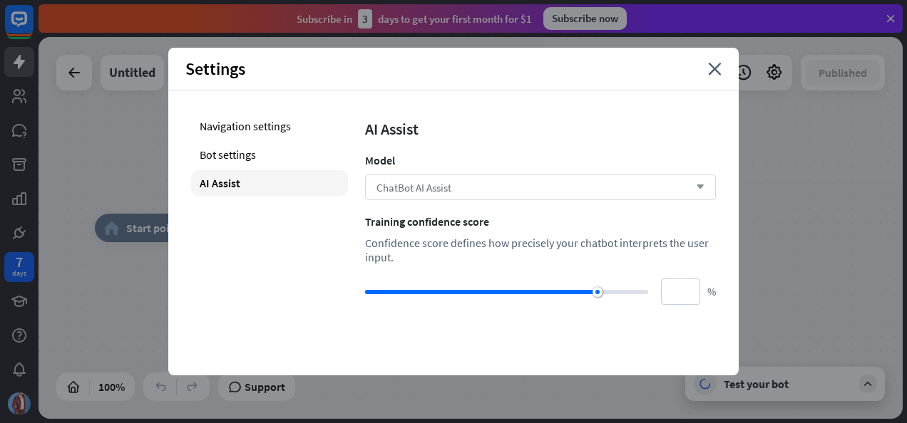
click at [615, 192] on div "ChatBot AI Assist arrow_down" at bounding box center [540, 188] width 351 height 26
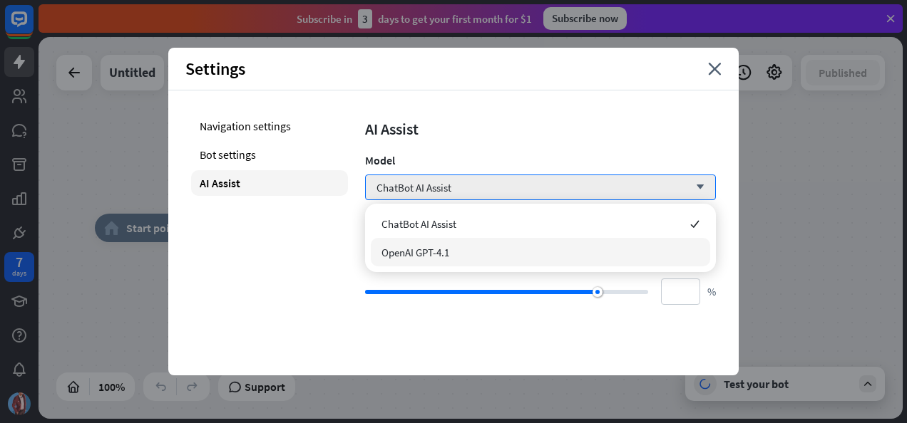
click at [547, 251] on div "OpenAI GPT-4.1" at bounding box center [540, 252] width 339 height 29
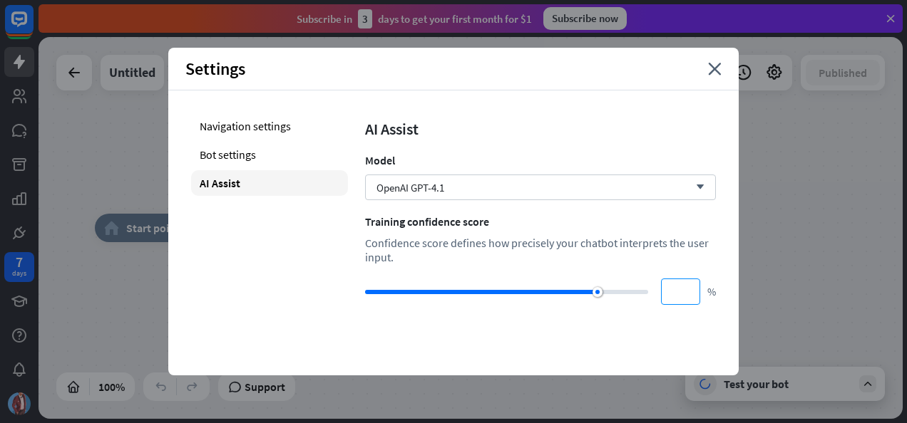
drag, startPoint x: 595, startPoint y: 286, endPoint x: 662, endPoint y: 296, distance: 67.8
click at [670, 290] on div "** %" at bounding box center [540, 292] width 351 height 26
drag, startPoint x: 594, startPoint y: 296, endPoint x: 633, endPoint y: 294, distance: 39.2
click at [633, 294] on div at bounding box center [506, 292] width 283 height 14
click at [635, 288] on div at bounding box center [506, 292] width 283 height 14
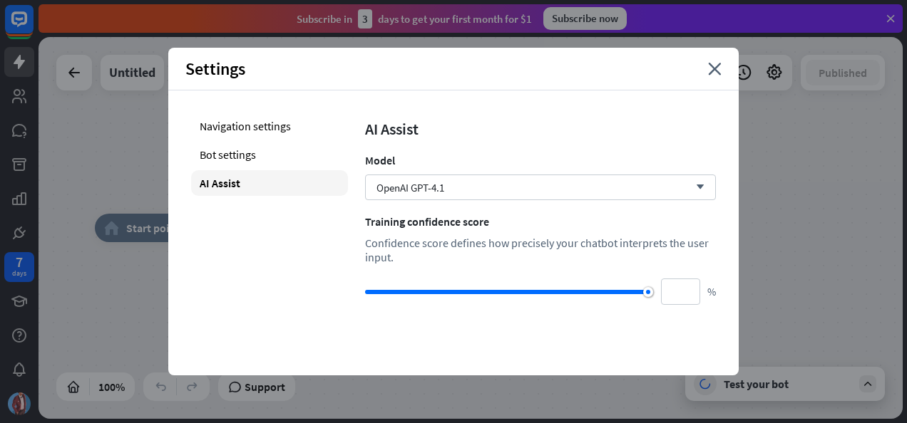
drag, startPoint x: 636, startPoint y: 289, endPoint x: 658, endPoint y: 293, distance: 22.5
click at [658, 293] on div "*** %" at bounding box center [540, 292] width 351 height 26
click at [277, 160] on div "Bot settings" at bounding box center [269, 155] width 157 height 26
type input "**"
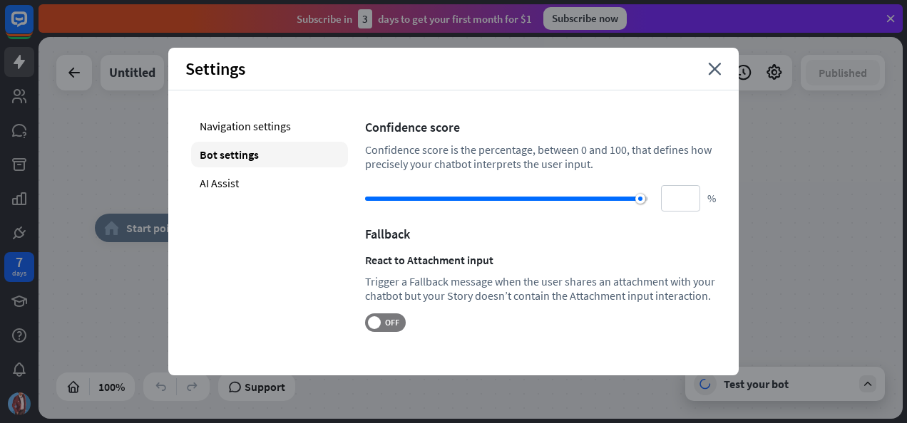
type input "***"
drag, startPoint x: 550, startPoint y: 200, endPoint x: 669, endPoint y: 203, distance: 118.4
click at [669, 203] on div "*** %" at bounding box center [540, 198] width 351 height 26
click at [232, 124] on div "Navigation settings" at bounding box center [269, 126] width 157 height 26
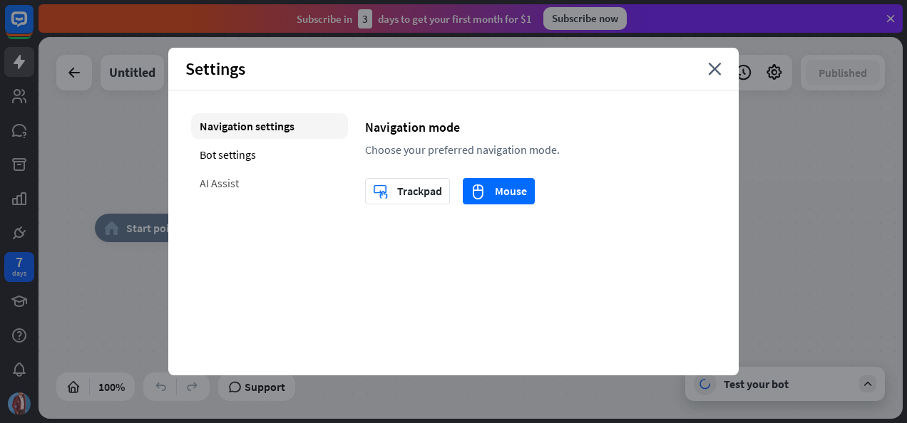
drag, startPoint x: 247, startPoint y: 151, endPoint x: 235, endPoint y: 177, distance: 28.1
click at [245, 153] on div "Bot settings" at bounding box center [269, 155] width 157 height 26
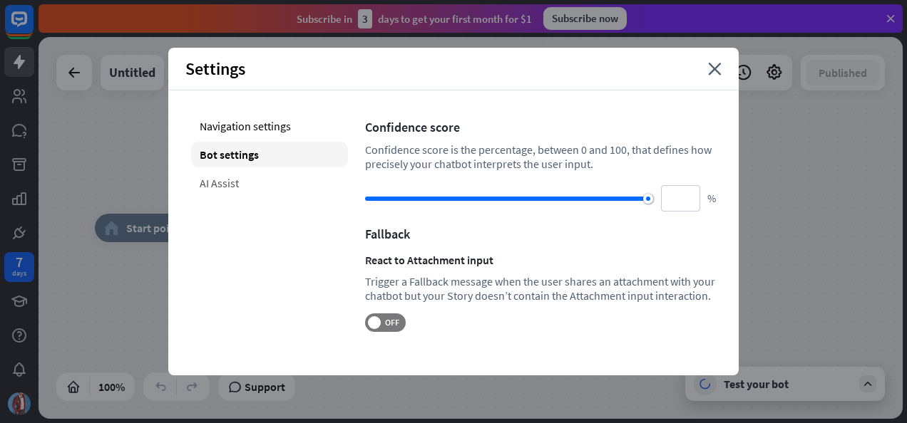
click at [235, 178] on div "AI Assist" at bounding box center [269, 183] width 157 height 26
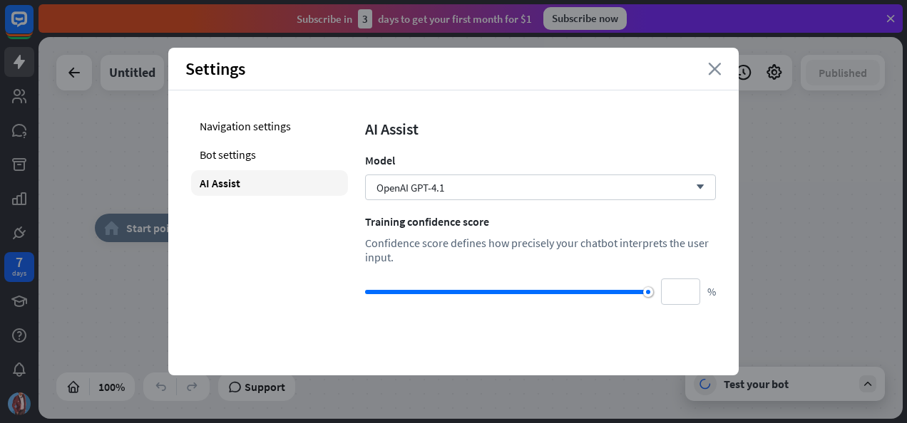
click at [717, 71] on icon "close" at bounding box center [715, 69] width 14 height 13
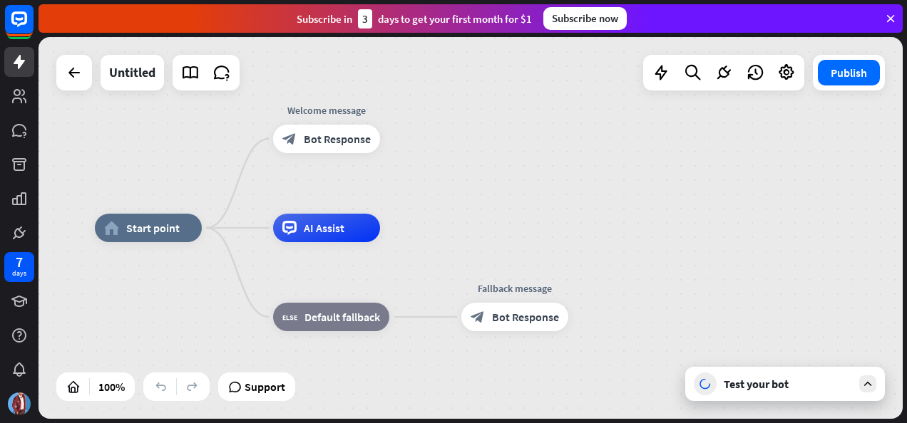
click at [868, 395] on div "Test your bot" at bounding box center [785, 384] width 200 height 34
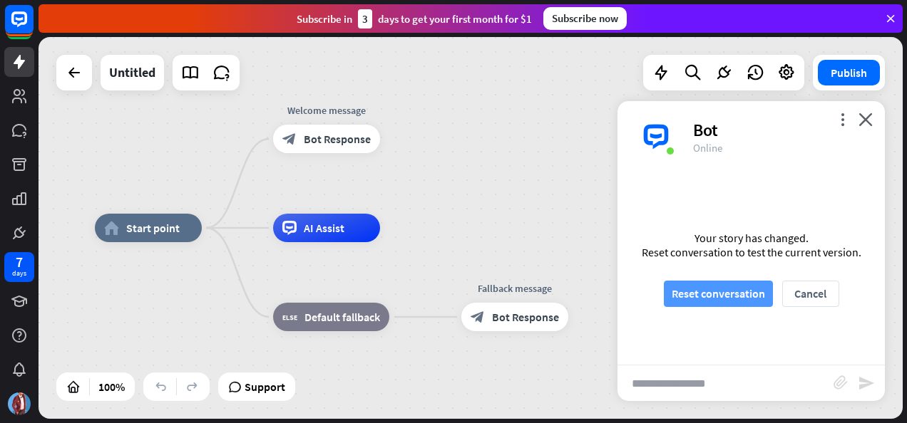
click at [702, 297] on button "Reset conversation" at bounding box center [718, 294] width 109 height 26
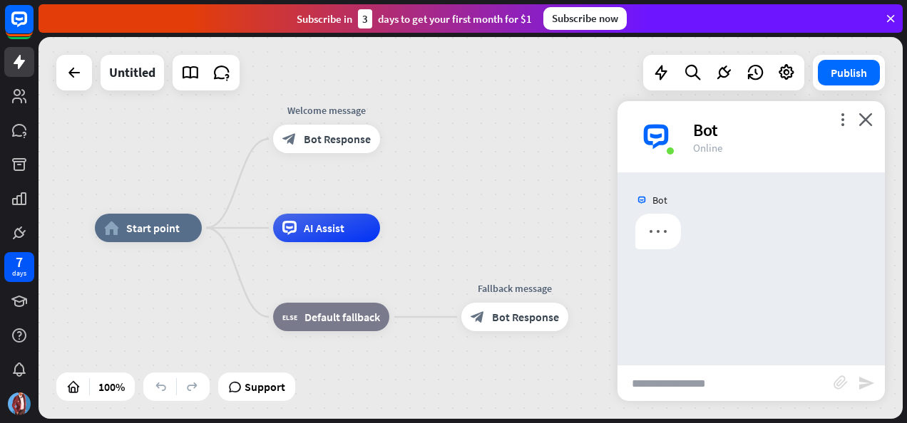
scroll to position [0, 0]
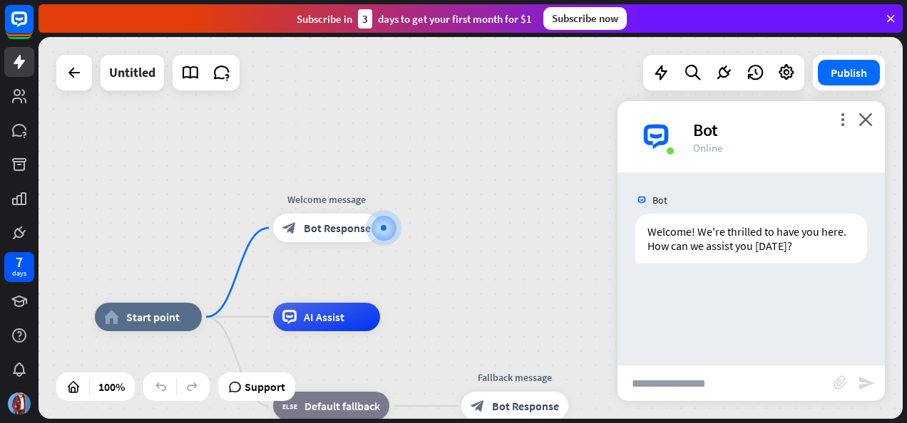
click at [733, 383] on input "text" at bounding box center [725, 384] width 216 height 36
type input "**********"
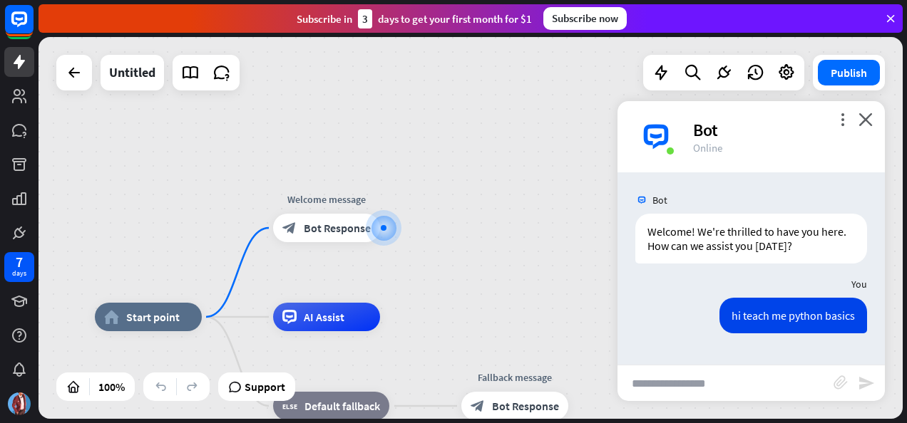
scroll to position [74, 0]
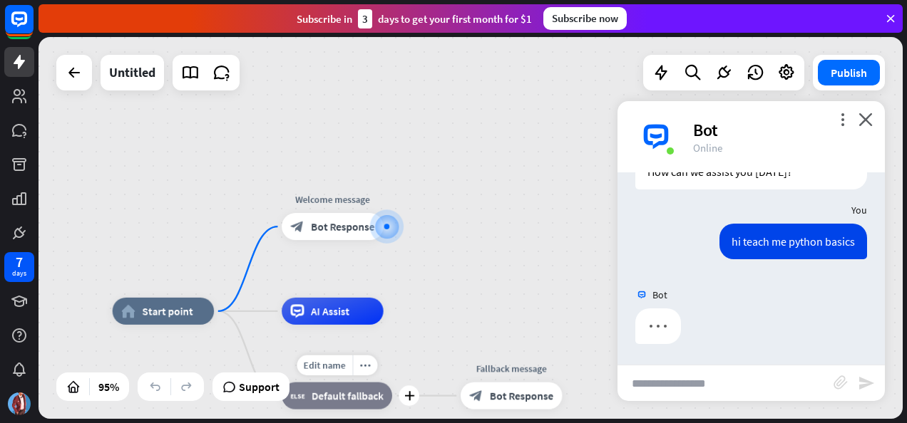
click at [346, 397] on span "Default fallback" at bounding box center [348, 396] width 72 height 14
click at [473, 264] on div "home_2 Start point Welcome message block_bot_response Bot Response AI Assist bl…" at bounding box center [470, 228] width 864 height 382
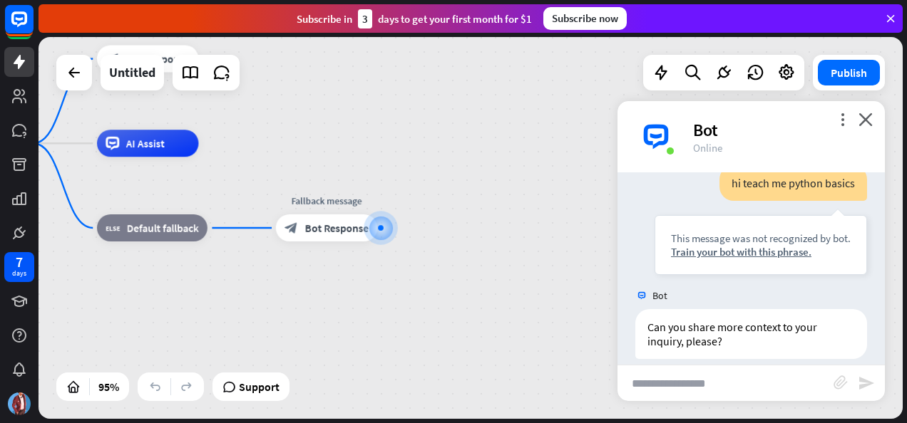
scroll to position [147, 0]
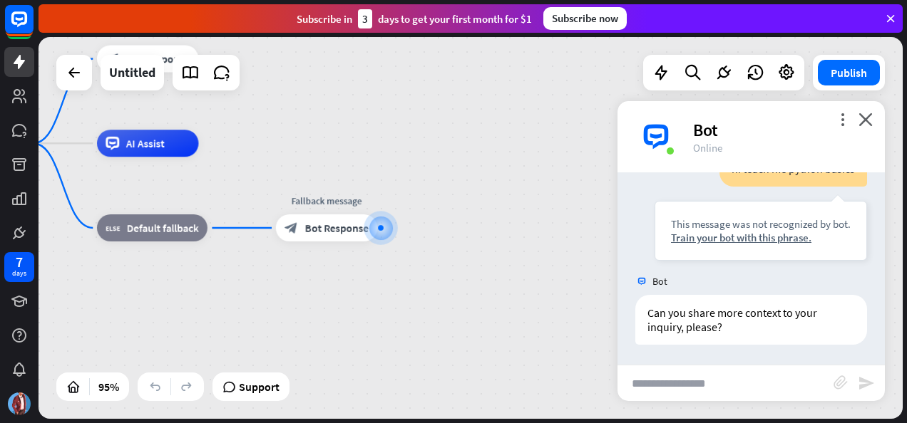
click at [761, 381] on input "text" at bounding box center [725, 384] width 216 height 36
type input "**********"
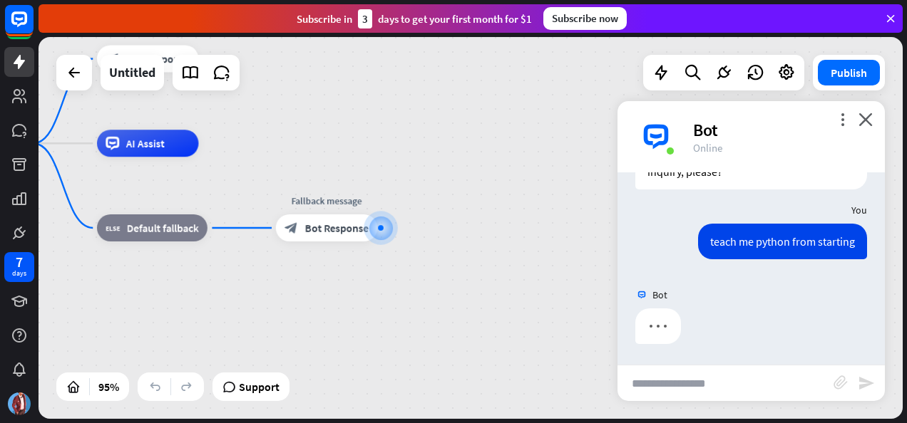
drag, startPoint x: 745, startPoint y: 118, endPoint x: 644, endPoint y: 133, distance: 102.2
click at [644, 133] on div "more_vert close Bot Online" at bounding box center [750, 136] width 267 height 71
drag, startPoint x: 644, startPoint y: 133, endPoint x: 760, endPoint y: 148, distance: 117.3
click at [761, 148] on div "Online" at bounding box center [780, 148] width 175 height 14
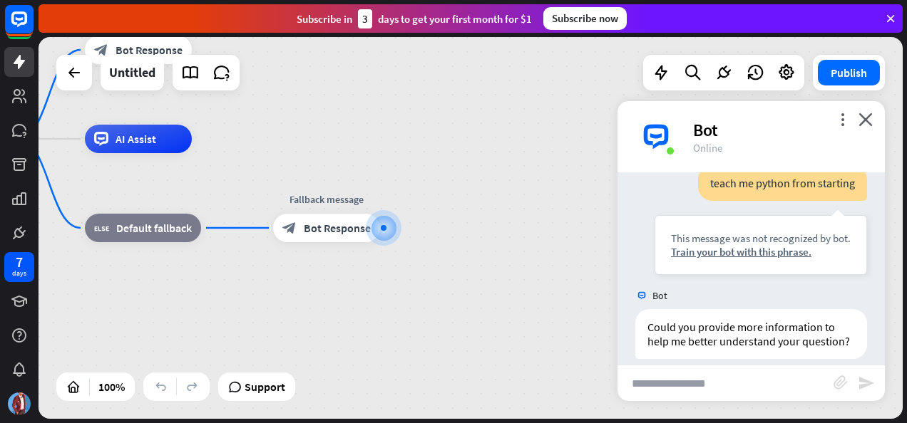
scroll to position [389, 0]
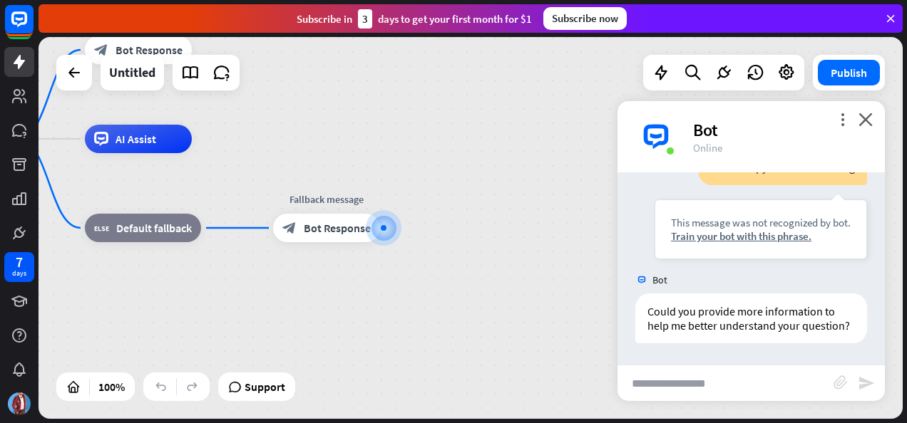
click at [737, 366] on input "text" at bounding box center [725, 384] width 216 height 36
type input "**********"
click at [723, 275] on span "Show JSON" at bounding box center [730, 279] width 52 height 14
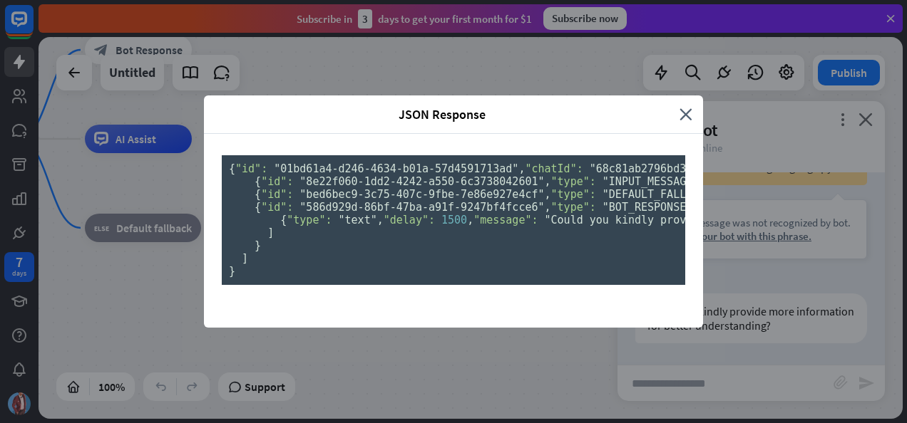
scroll to position [0, 0]
click at [673, 106] on div "JSON Response" at bounding box center [447, 114] width 465 height 16
drag, startPoint x: 677, startPoint y: 56, endPoint x: 676, endPoint y: 66, distance: 10.1
click at [679, 106] on icon "close" at bounding box center [685, 114] width 13 height 16
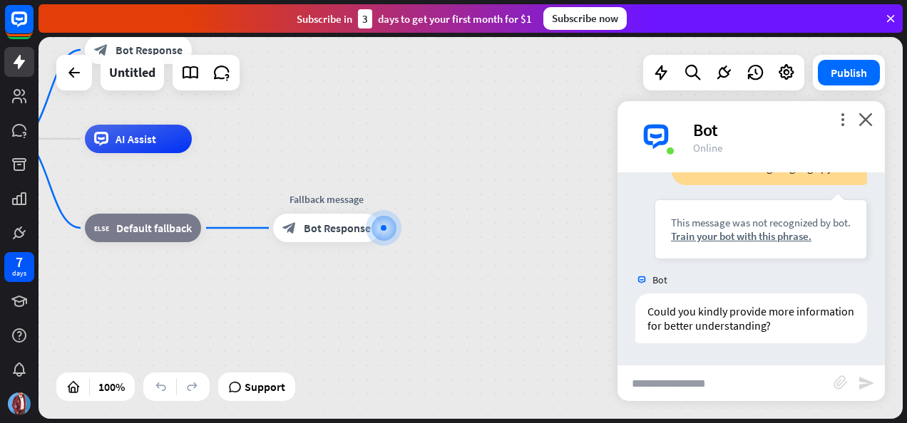
click at [750, 383] on input "text" at bounding box center [725, 384] width 216 height 36
type input "**********"
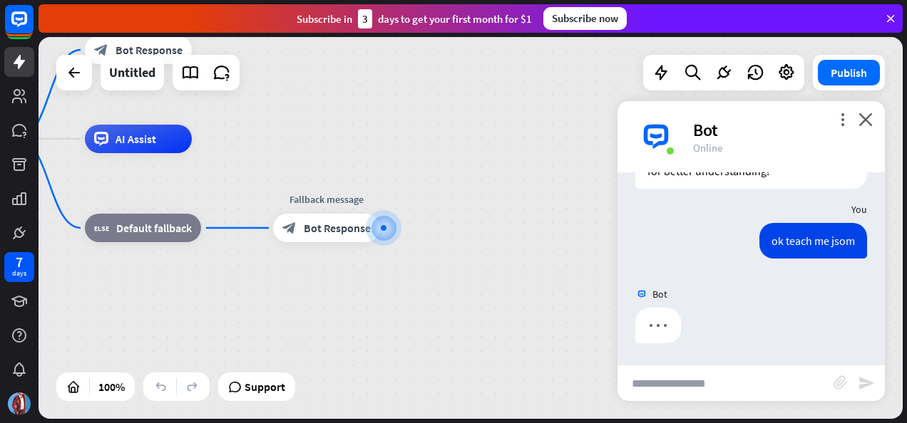
scroll to position [771, 0]
click at [724, 73] on icon at bounding box center [723, 72] width 19 height 19
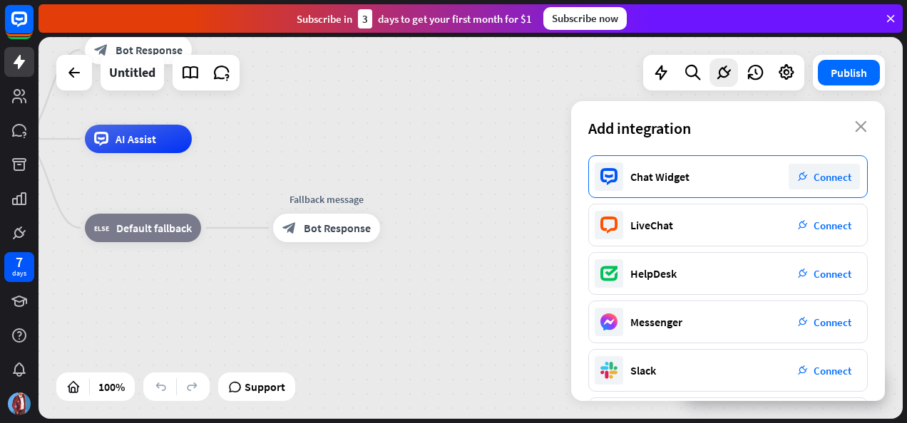
click at [836, 170] on span "Connect" at bounding box center [832, 177] width 38 height 14
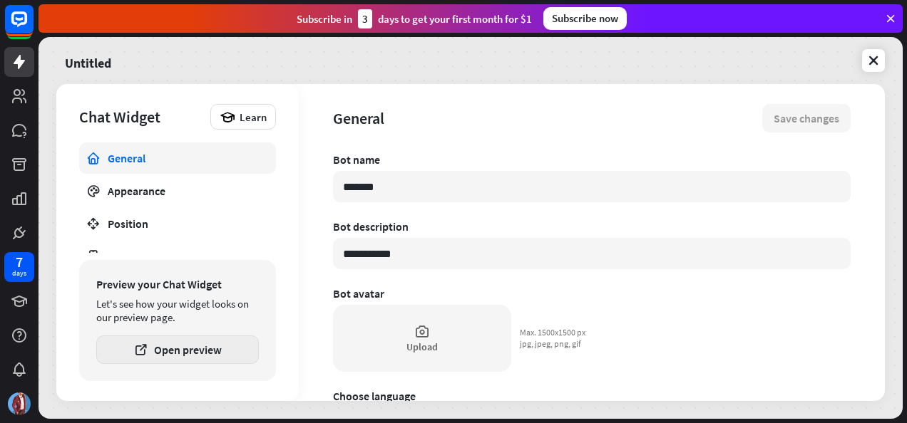
click at [185, 348] on button "Open preview" at bounding box center [177, 350] width 163 height 29
click at [868, 60] on icon at bounding box center [873, 60] width 14 height 14
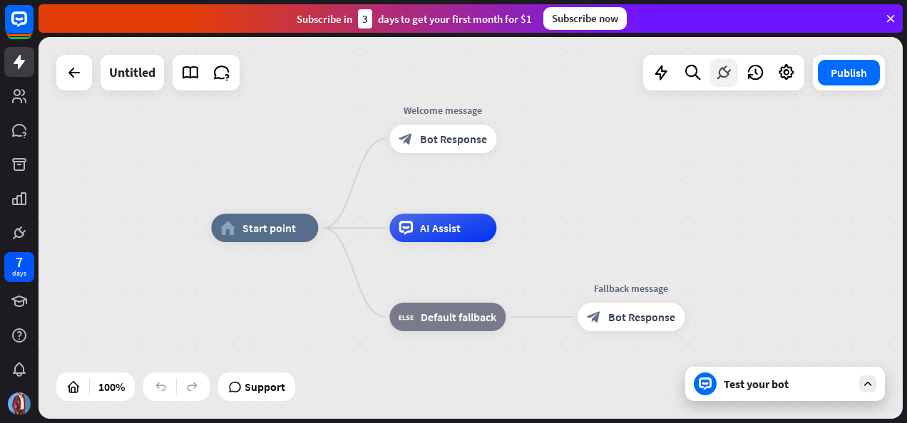
click at [722, 76] on icon at bounding box center [723, 72] width 19 height 19
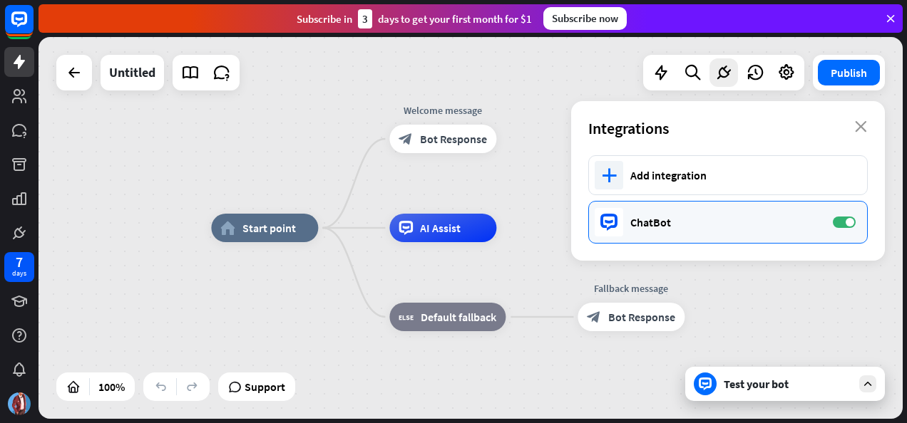
click at [845, 215] on div "ChatBot ON" at bounding box center [727, 222] width 279 height 43
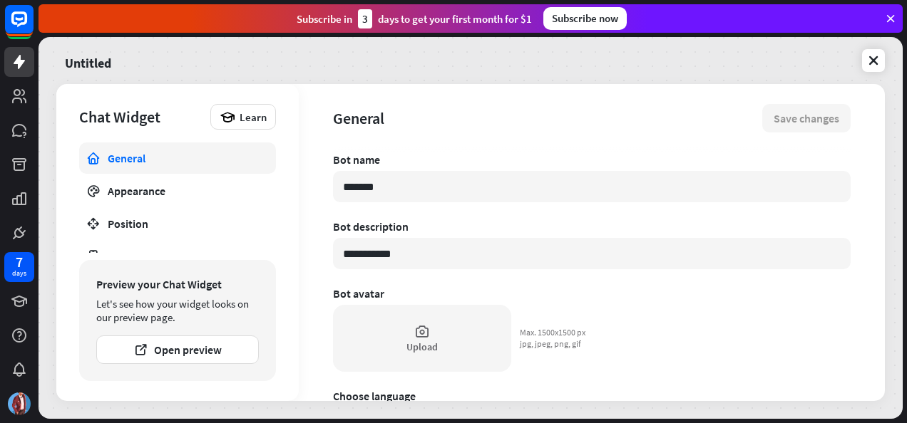
type textarea "*"
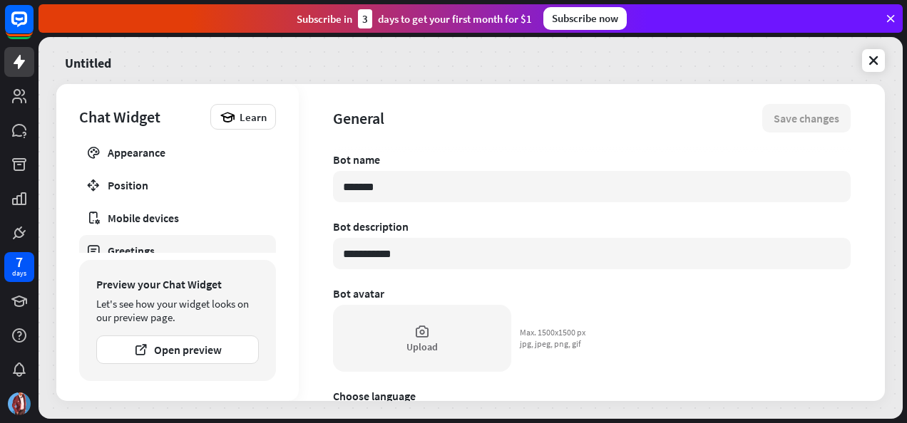
scroll to position [84, 0]
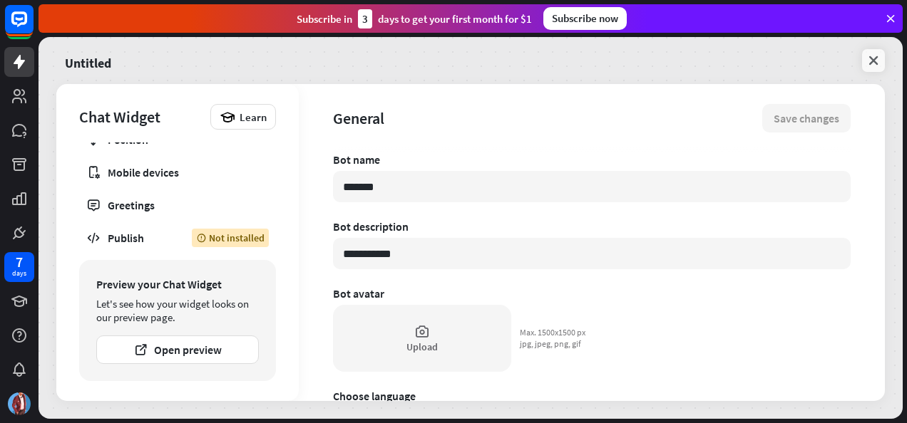
click at [876, 60] on icon at bounding box center [873, 60] width 14 height 14
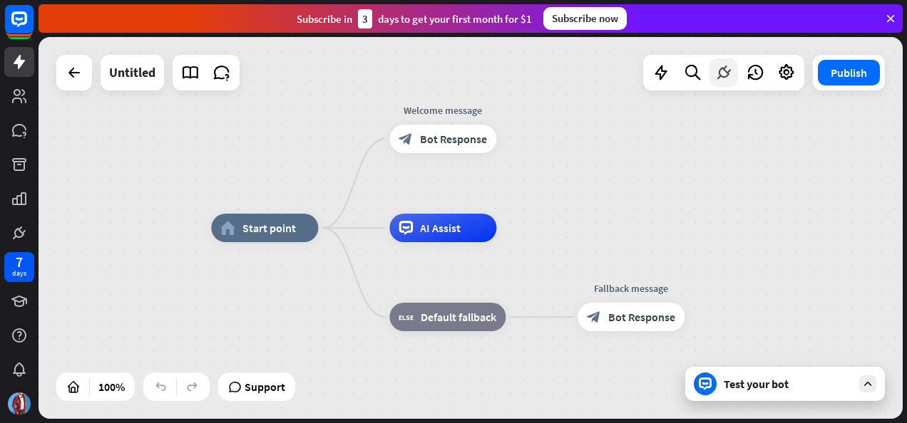
click at [729, 76] on icon at bounding box center [723, 72] width 19 height 19
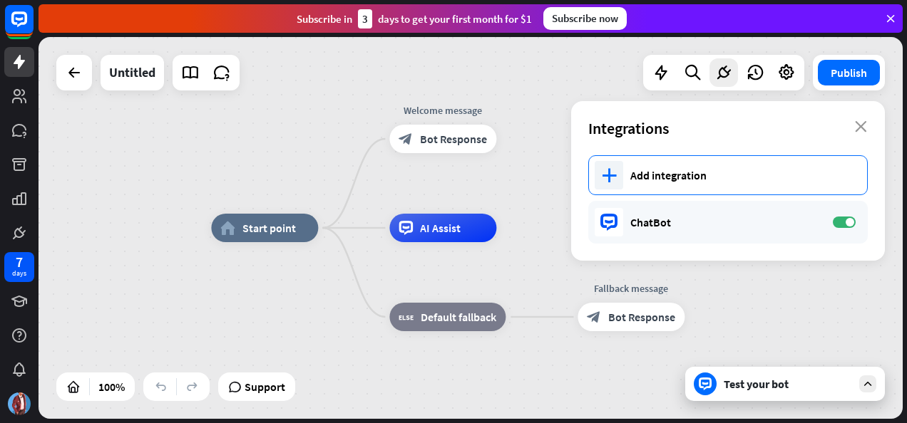
click at [607, 183] on div "plus" at bounding box center [609, 175] width 29 height 29
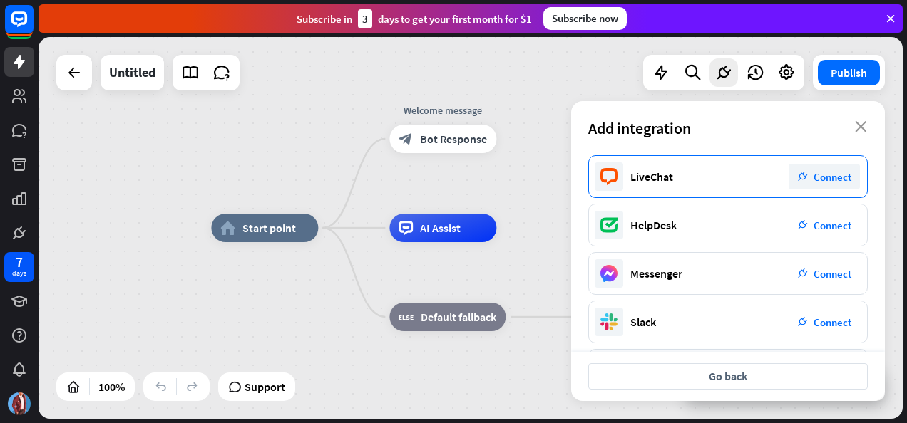
click at [826, 176] on span "Connect" at bounding box center [832, 177] width 38 height 14
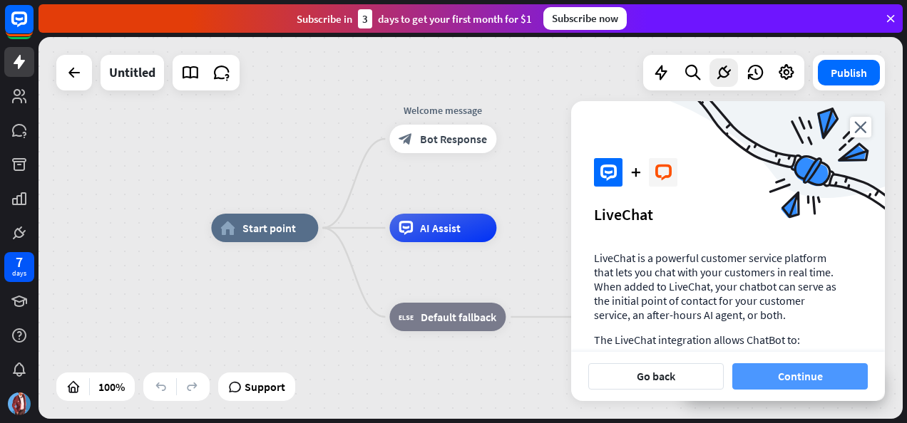
click at [826, 371] on button "Continue" at bounding box center [799, 377] width 135 height 26
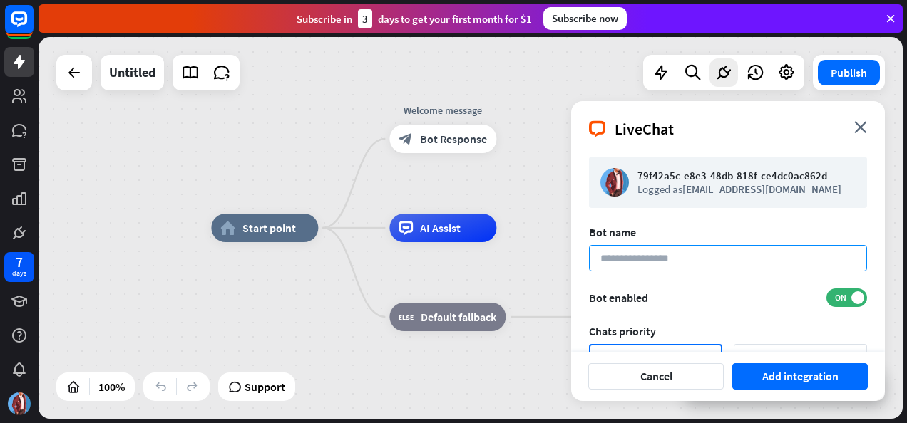
click at [680, 263] on input at bounding box center [728, 258] width 278 height 26
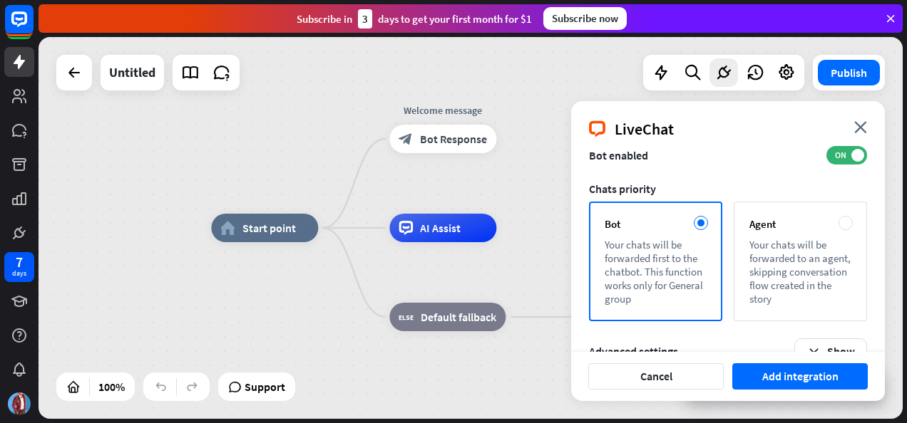
scroll to position [173, 0]
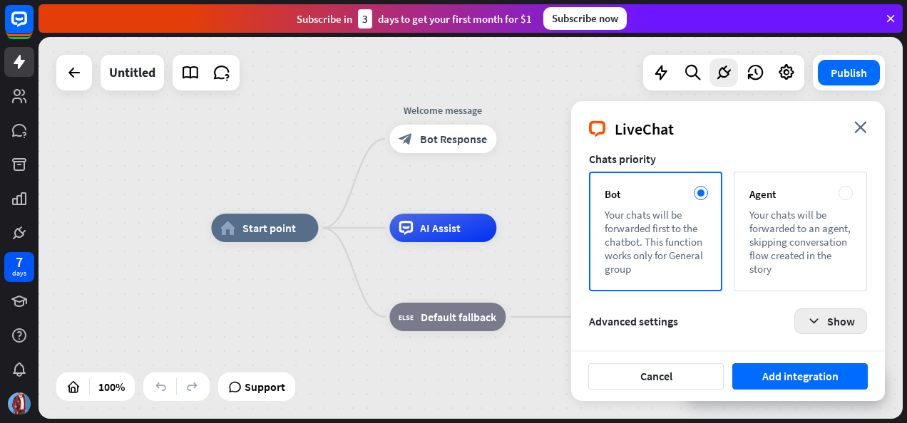
type input "**********"
click at [813, 325] on icon "button" at bounding box center [813, 321] width 15 height 15
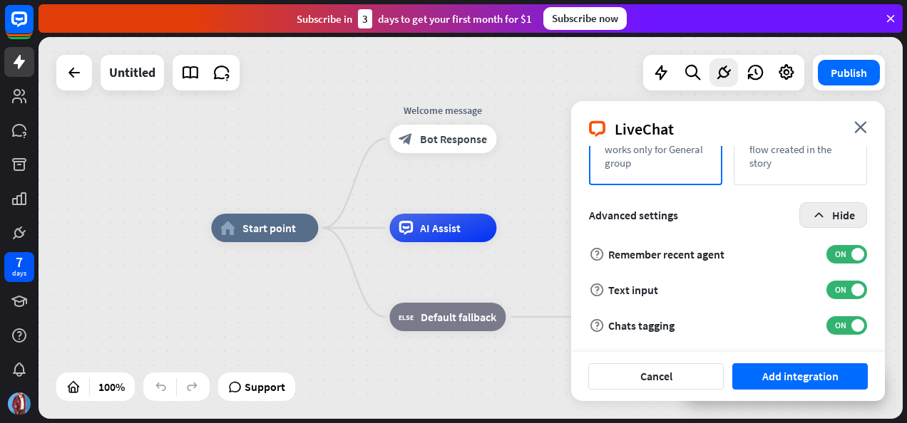
scroll to position [279, 0]
click at [834, 217] on button "Hide" at bounding box center [833, 215] width 68 height 26
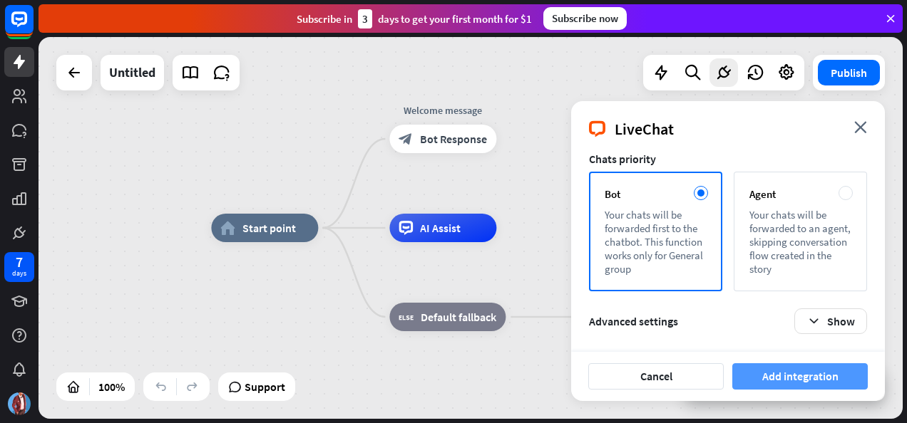
click at [833, 371] on button "Add integration" at bounding box center [799, 377] width 135 height 26
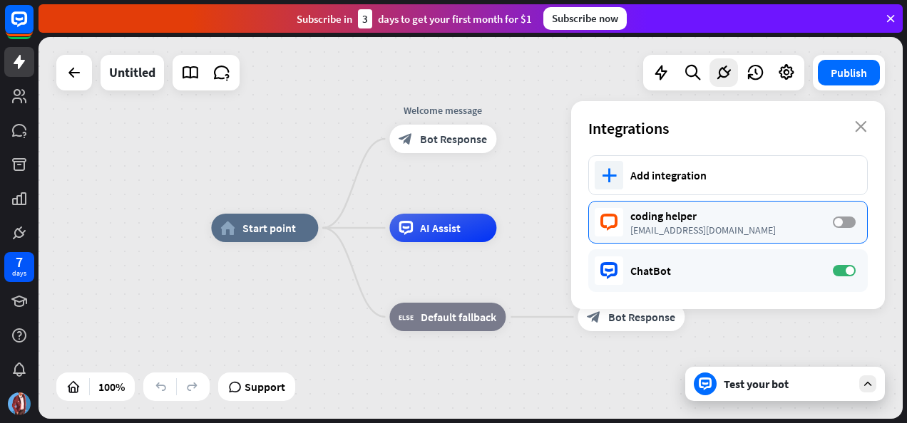
click at [848, 222] on label "OFF" at bounding box center [844, 222] width 23 height 11
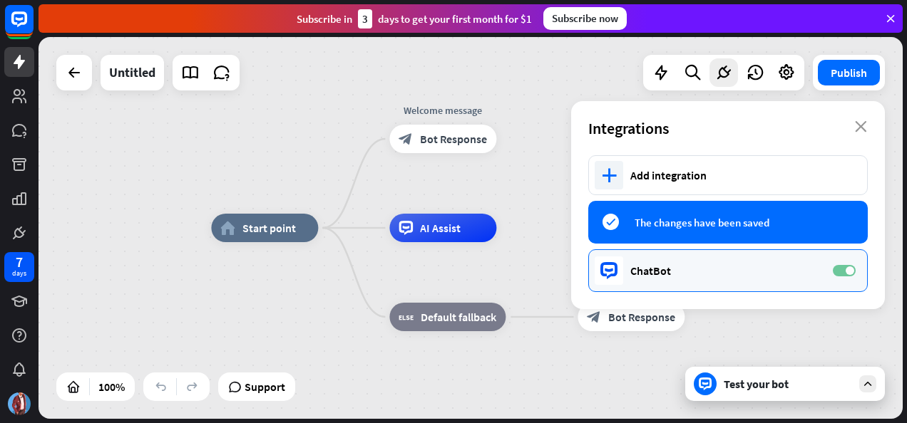
click at [846, 272] on span at bounding box center [850, 271] width 9 height 9
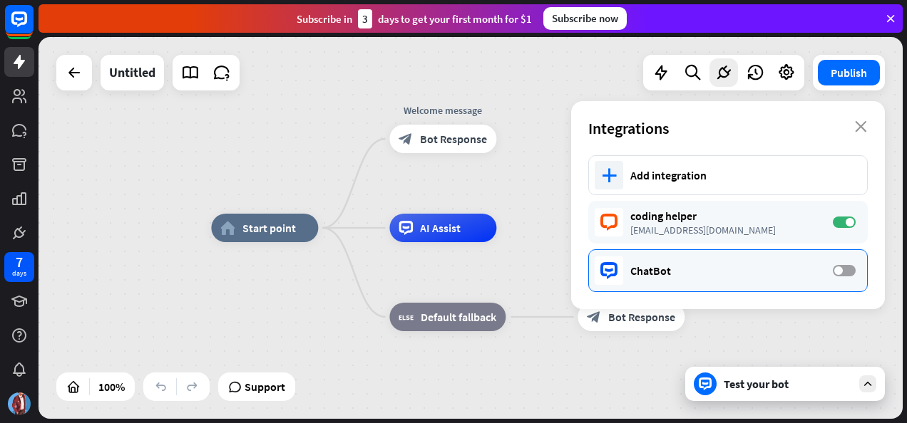
click at [849, 270] on label "OFF" at bounding box center [844, 270] width 23 height 11
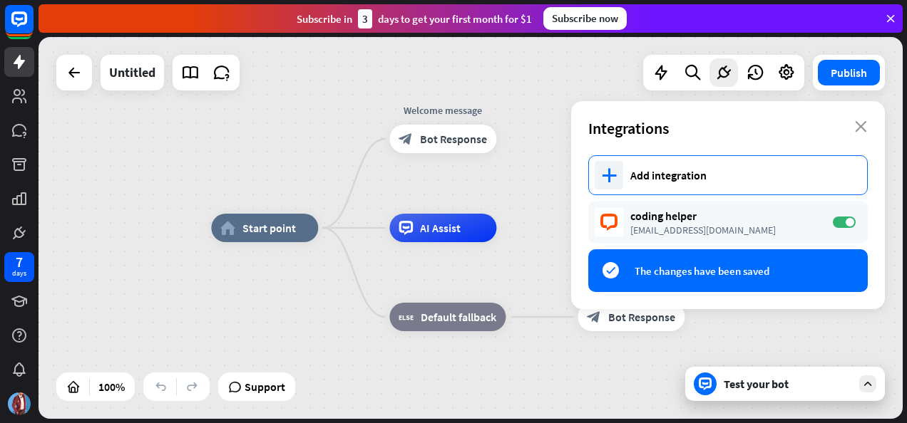
click at [702, 188] on div "plus Add integration" at bounding box center [727, 175] width 279 height 40
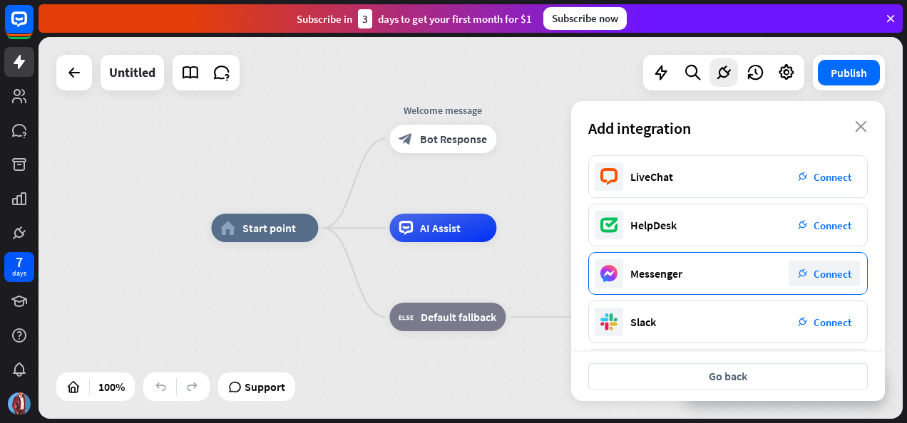
click at [837, 274] on span "Connect" at bounding box center [832, 274] width 38 height 14
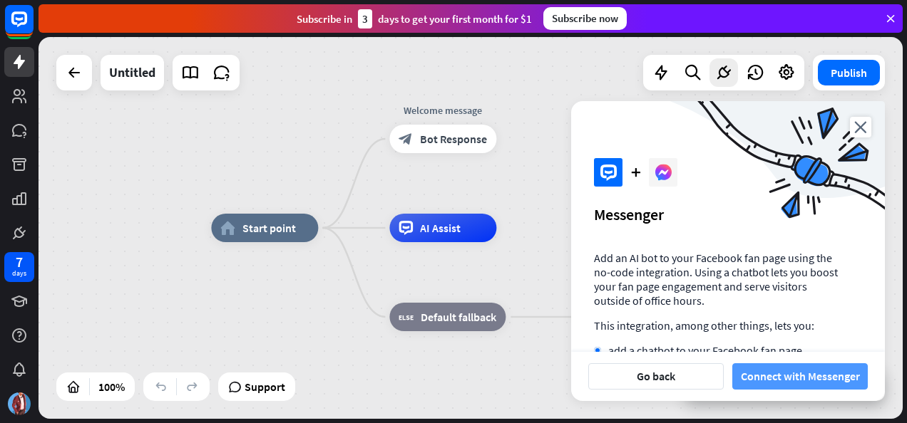
click at [824, 375] on button "Connect with Messenger" at bounding box center [799, 377] width 135 height 26
click at [722, 74] on icon at bounding box center [723, 72] width 19 height 19
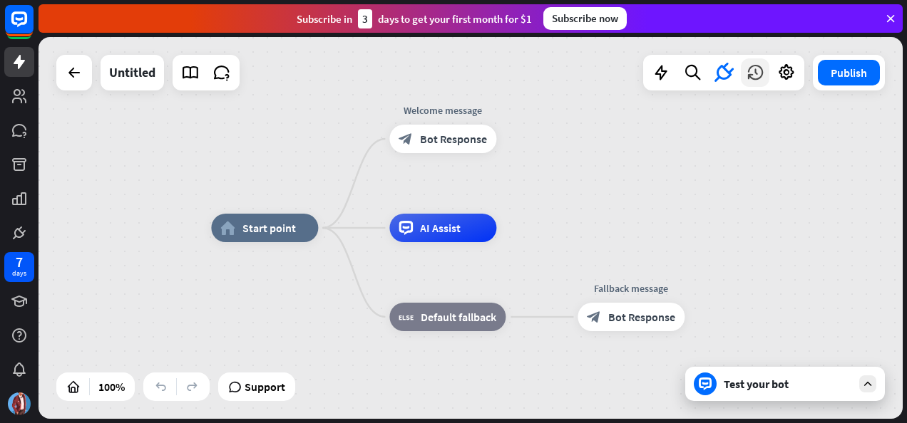
click at [763, 66] on icon at bounding box center [755, 72] width 19 height 19
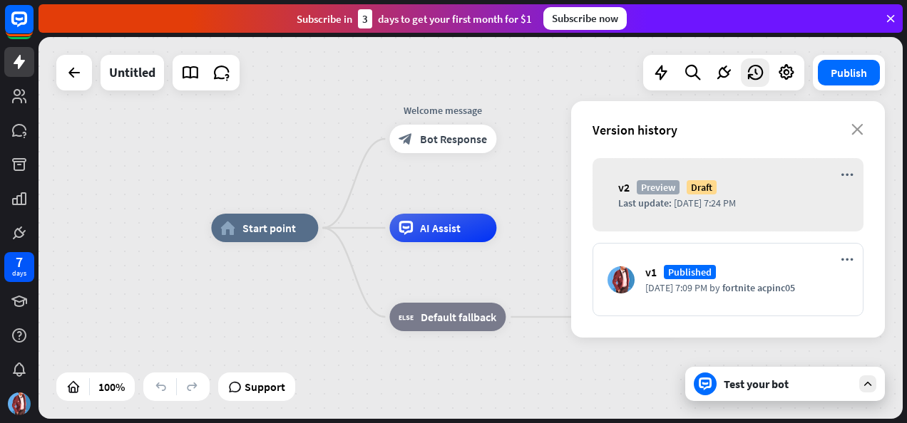
click at [724, 200] on span "[DATE] 7:24 PM" at bounding box center [705, 203] width 62 height 13
drag, startPoint x: 629, startPoint y: 360, endPoint x: 629, endPoint y: 351, distance: 9.3
click at [629, 359] on div "home_2 Start point Welcome message block_bot_response Bot Response AI Assist bl…" at bounding box center [643, 419] width 864 height 382
click at [861, 129] on icon "close" at bounding box center [857, 129] width 12 height 11
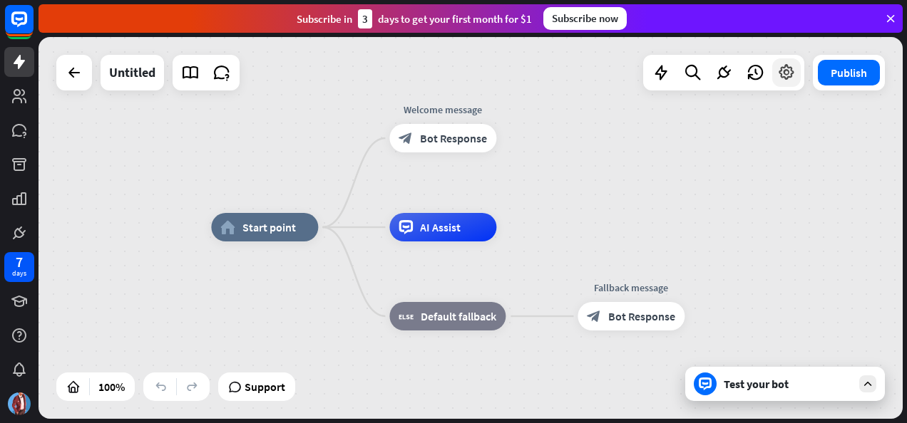
click at [799, 75] on div at bounding box center [786, 72] width 29 height 29
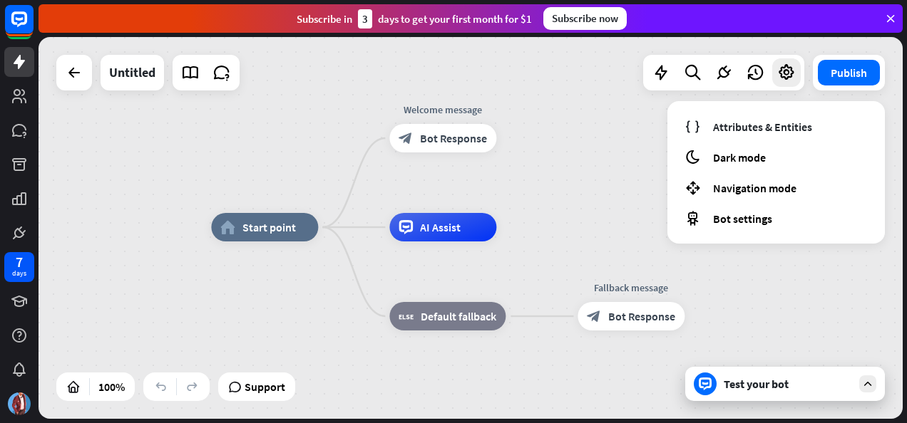
drag, startPoint x: 576, startPoint y: 161, endPoint x: 602, endPoint y: 120, distance: 49.0
click at [577, 161] on div "home_2 Start point Welcome message block_bot_response Bot Response AI Assist bl…" at bounding box center [470, 228] width 864 height 382
click at [660, 71] on icon at bounding box center [661, 72] width 19 height 19
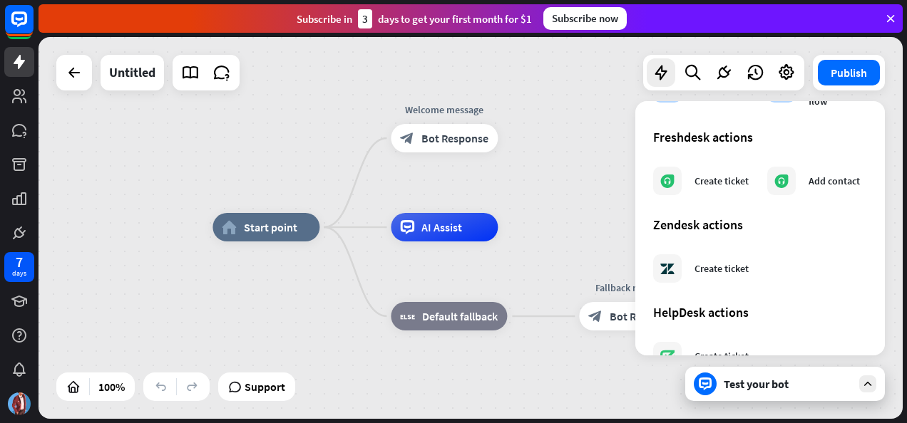
scroll to position [895, 0]
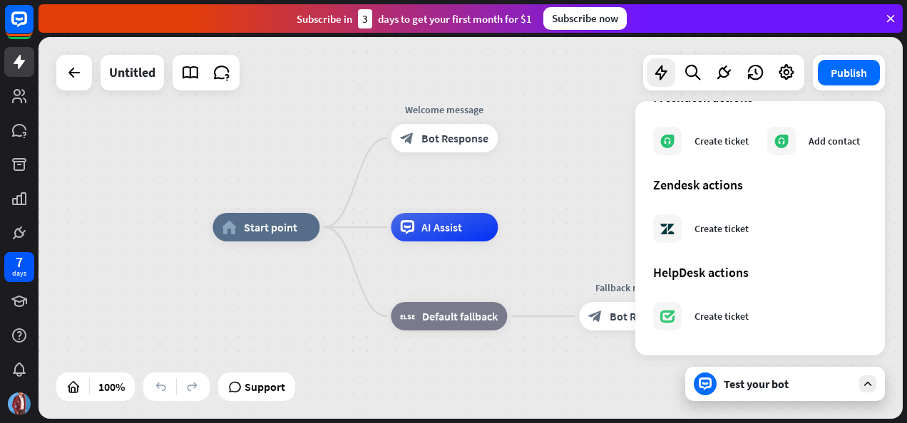
click at [556, 230] on div "home_2 Start point Welcome message block_bot_response Bot Response AI Assist bl…" at bounding box center [644, 418] width 864 height 382
click at [839, 64] on button "Publish" at bounding box center [849, 73] width 62 height 26
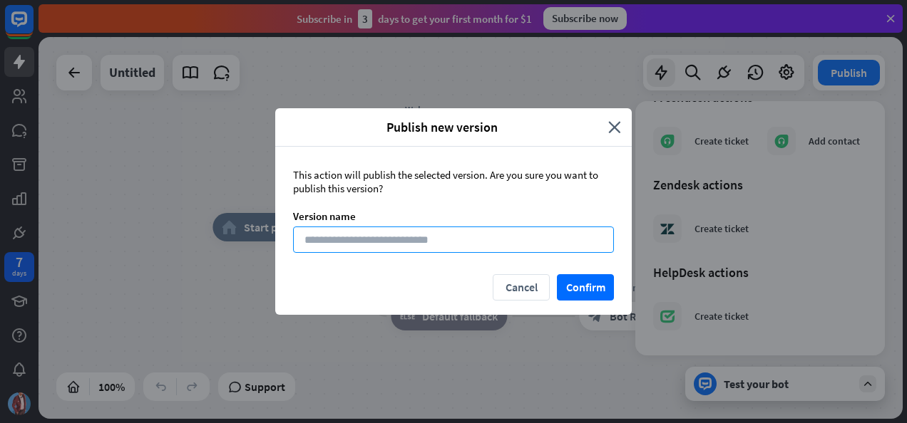
click at [406, 242] on input at bounding box center [453, 240] width 321 height 26
type input "**********"
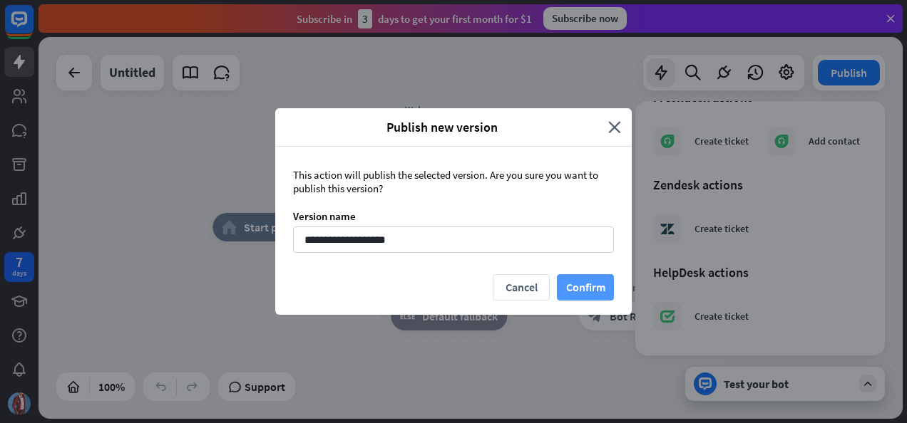
click at [602, 288] on button "Confirm" at bounding box center [585, 287] width 57 height 26
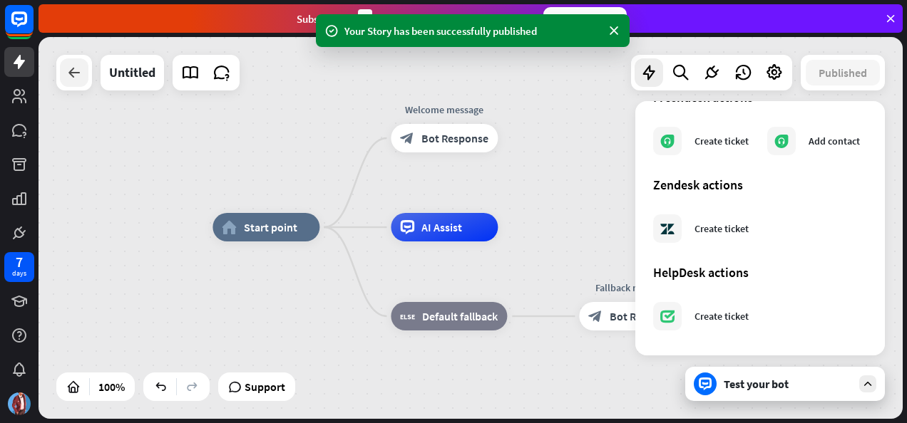
click at [67, 76] on icon at bounding box center [74, 72] width 17 height 17
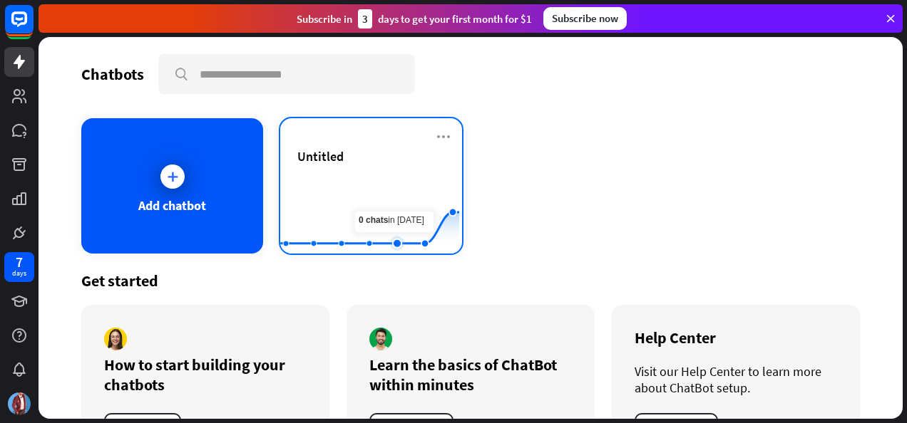
click at [385, 198] on rect at bounding box center [369, 218] width 179 height 89
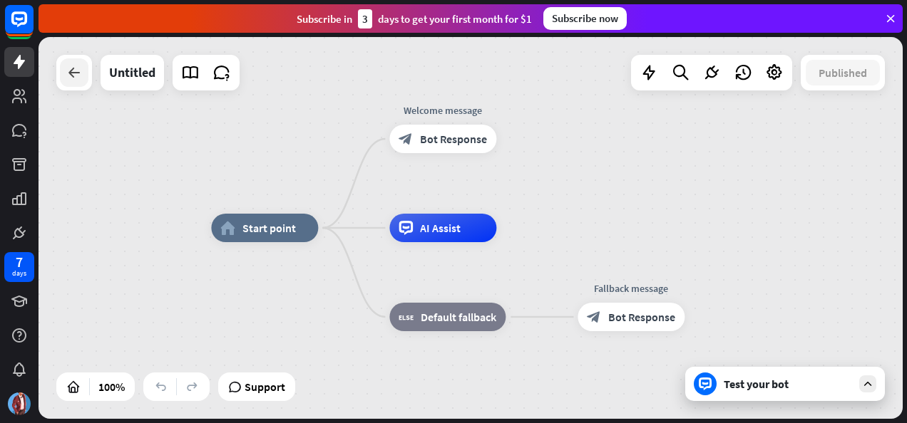
click at [64, 73] on div at bounding box center [74, 72] width 29 height 29
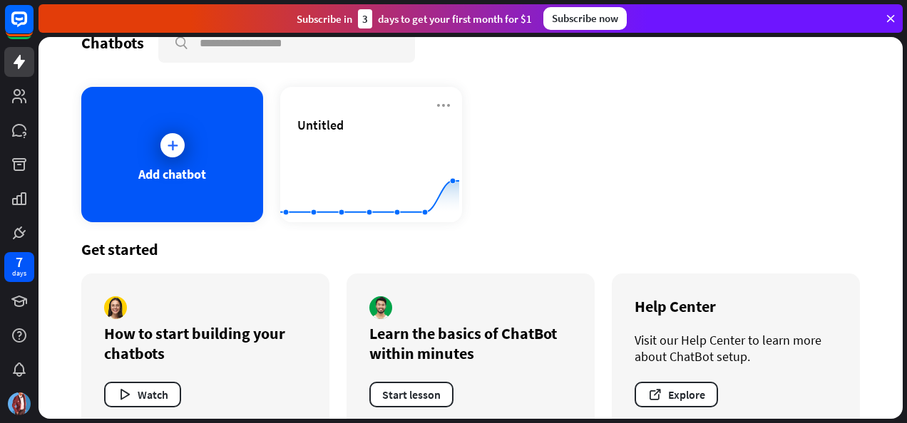
scroll to position [60, 0]
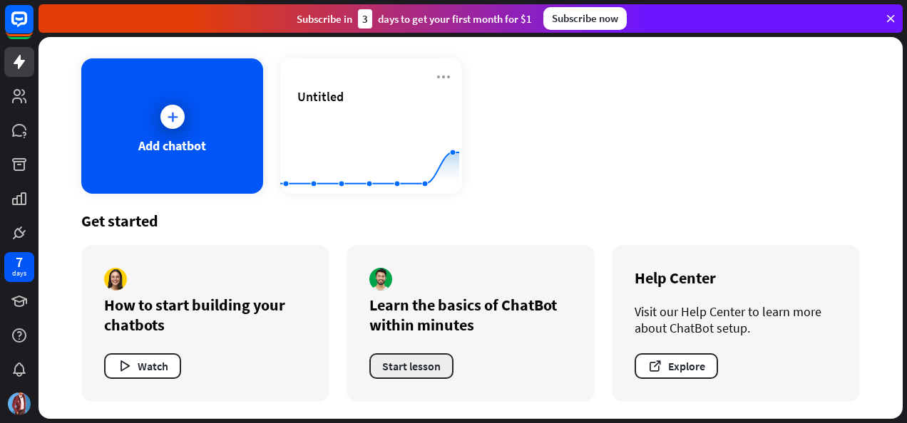
click at [429, 364] on button "Start lesson" at bounding box center [411, 367] width 84 height 26
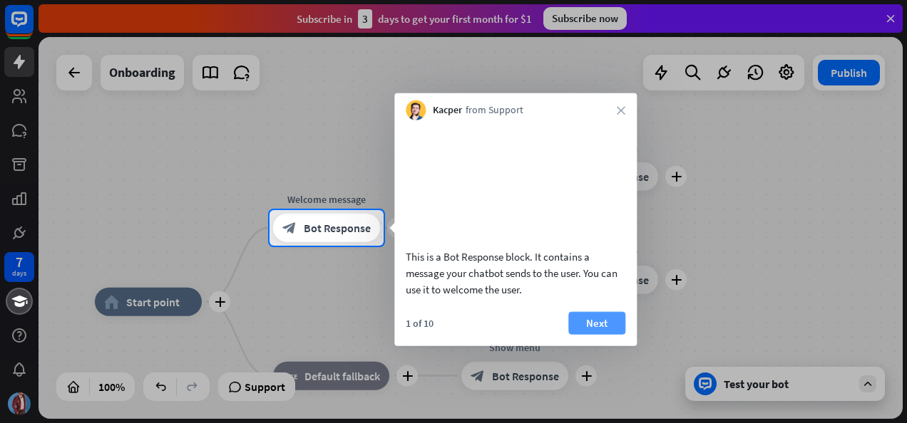
click at [600, 334] on button "Next" at bounding box center [596, 323] width 57 height 23
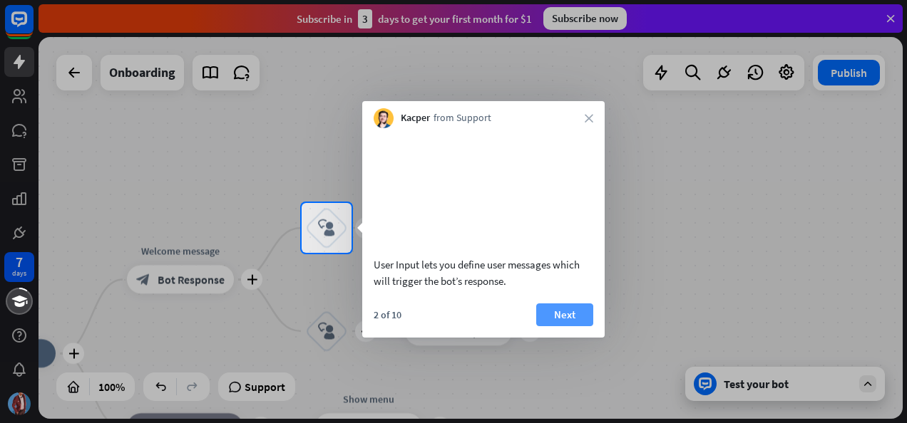
click at [560, 325] on button "Next" at bounding box center [564, 315] width 57 height 23
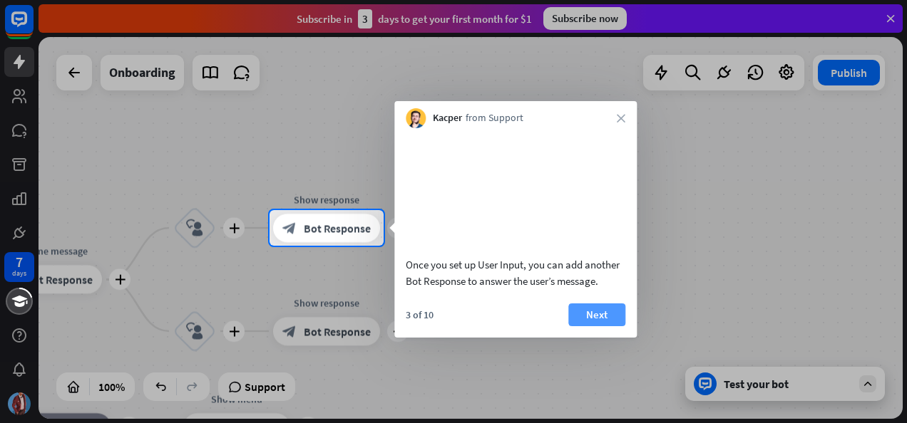
click at [602, 327] on button "Next" at bounding box center [596, 315] width 57 height 23
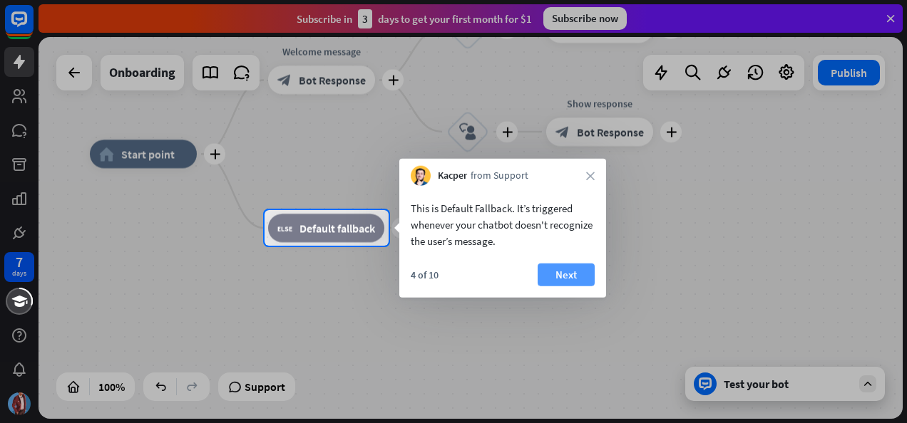
click at [572, 269] on button "Next" at bounding box center [566, 275] width 57 height 23
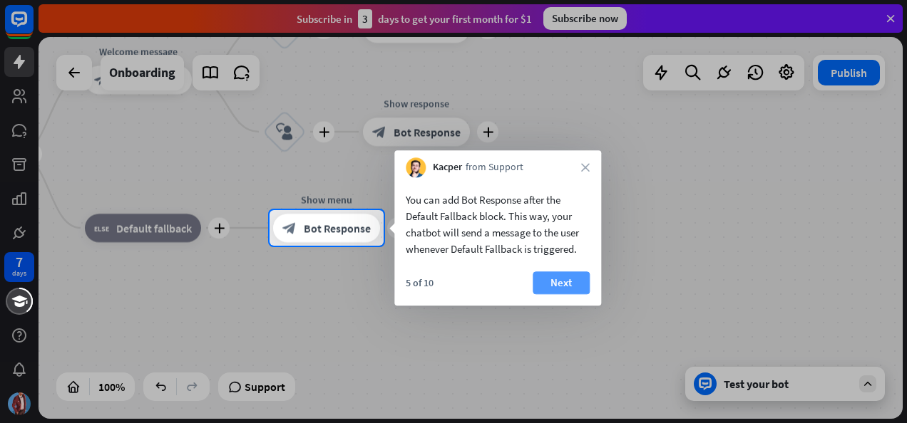
click at [559, 274] on button "Next" at bounding box center [561, 283] width 57 height 23
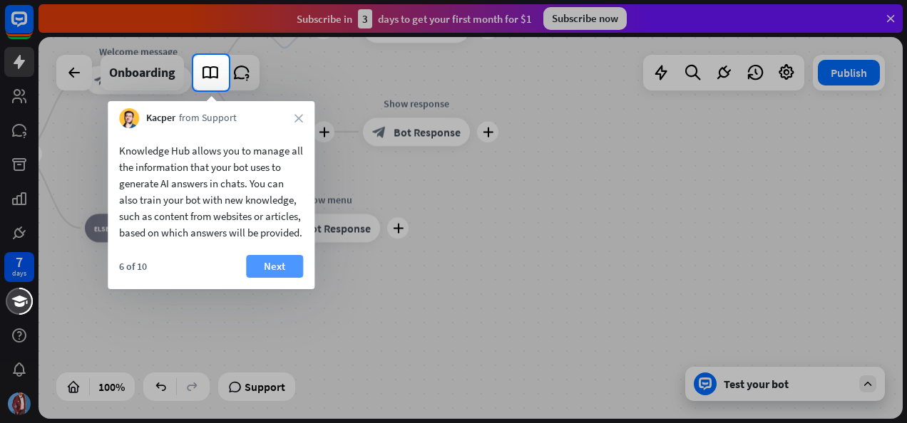
click at [268, 278] on button "Next" at bounding box center [274, 266] width 57 height 23
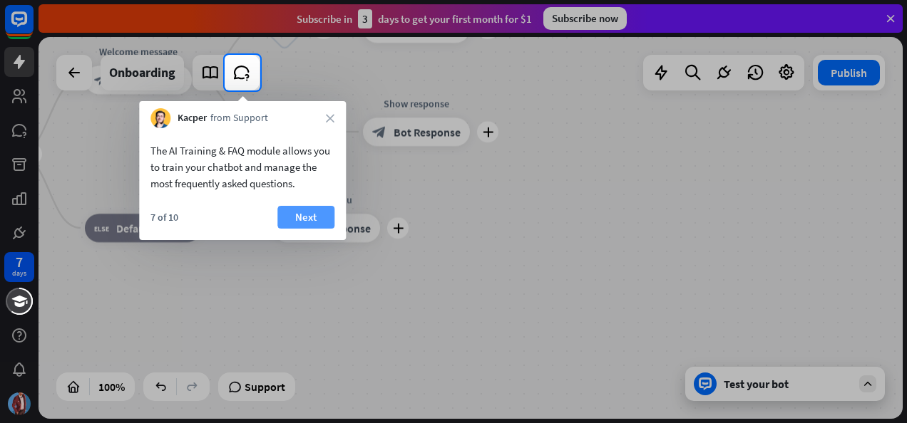
click at [306, 217] on button "Next" at bounding box center [305, 217] width 57 height 23
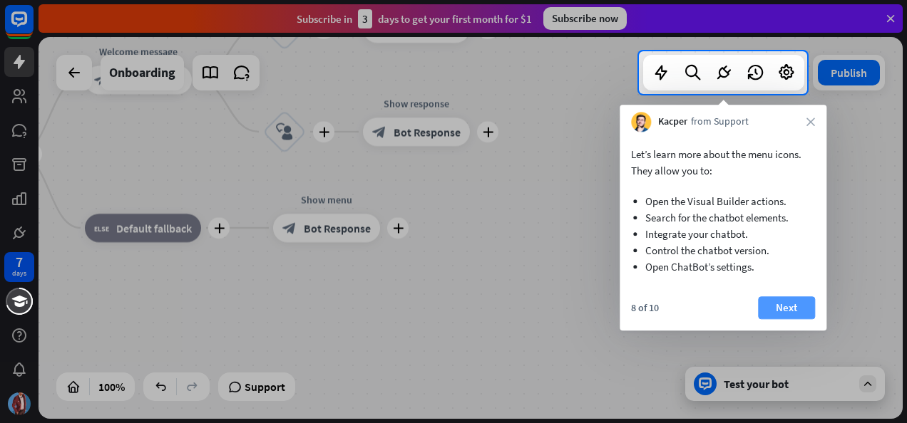
click at [803, 304] on button "Next" at bounding box center [786, 308] width 57 height 23
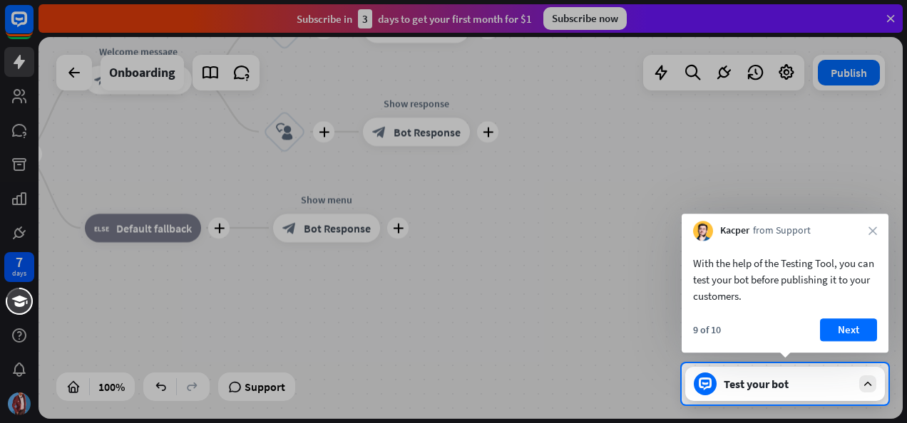
click at [863, 330] on button "Next" at bounding box center [848, 330] width 57 height 23
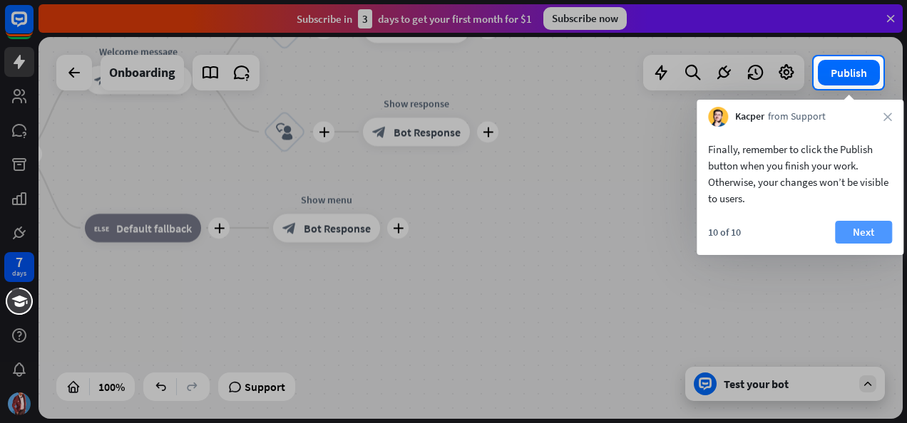
click at [857, 233] on button "Next" at bounding box center [863, 232] width 57 height 23
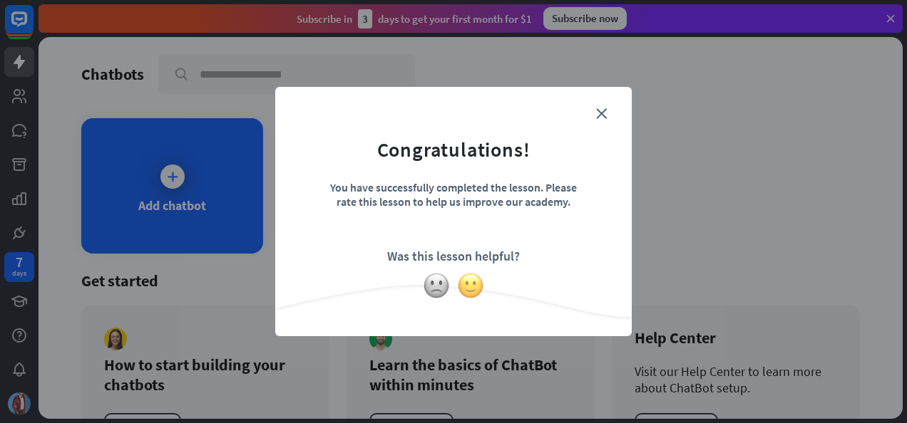
click at [473, 284] on img at bounding box center [470, 285] width 27 height 27
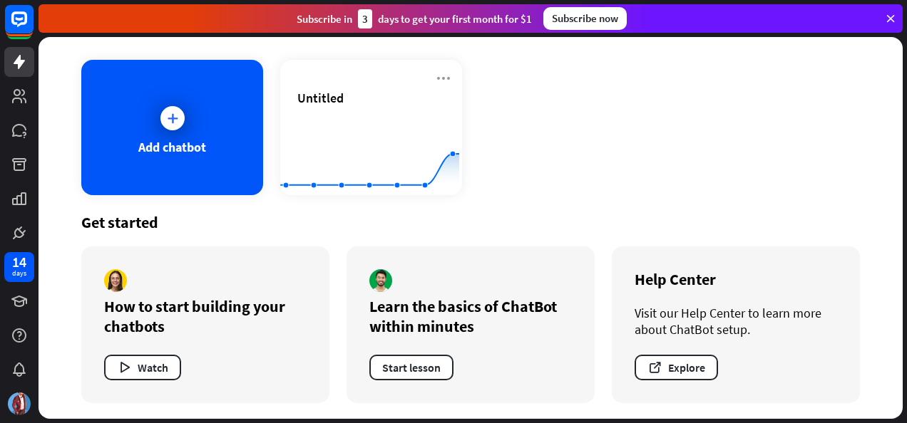
scroll to position [60, 0]
